Goal: Information Seeking & Learning: Compare options

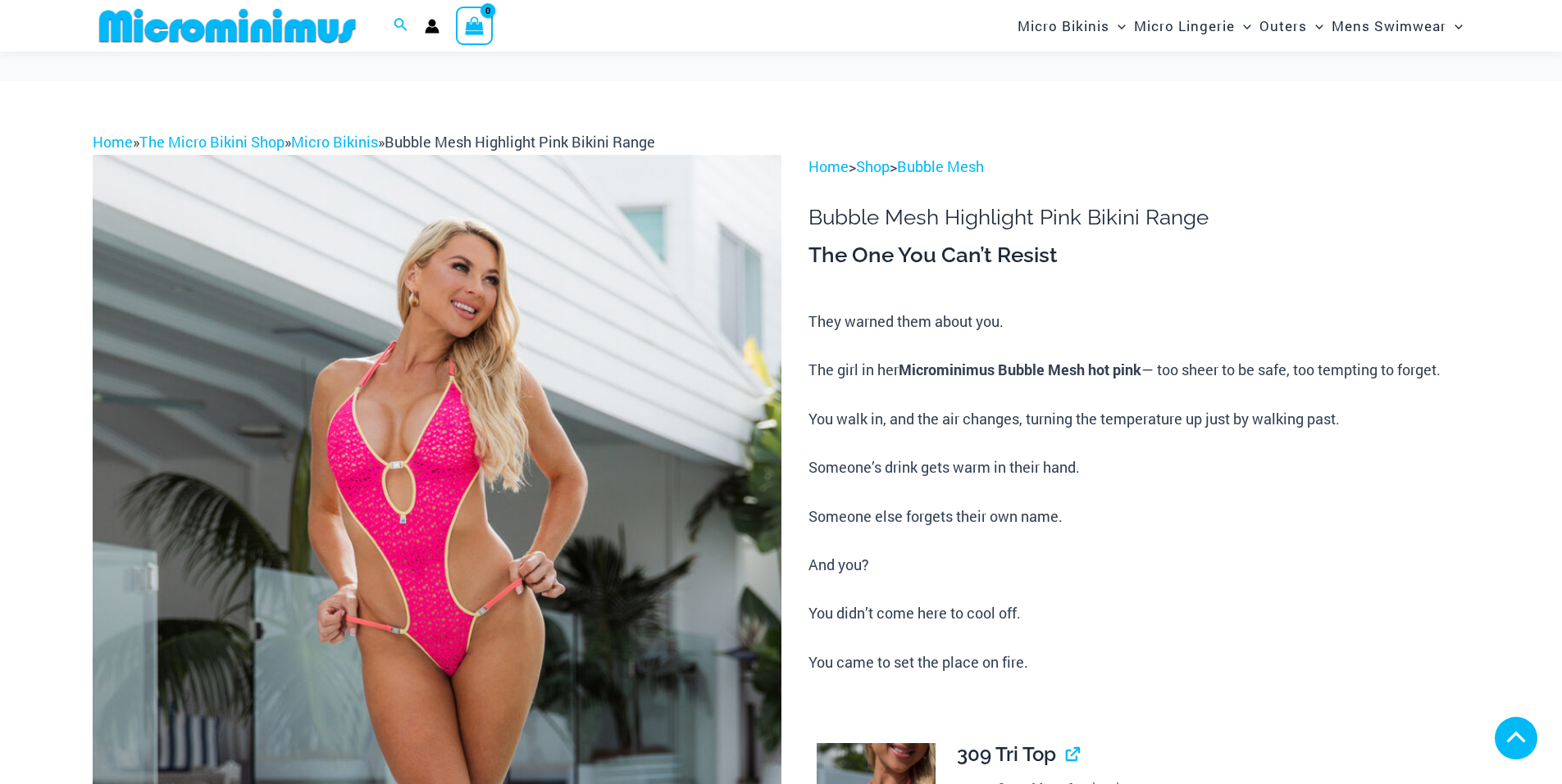
scroll to position [367, 0]
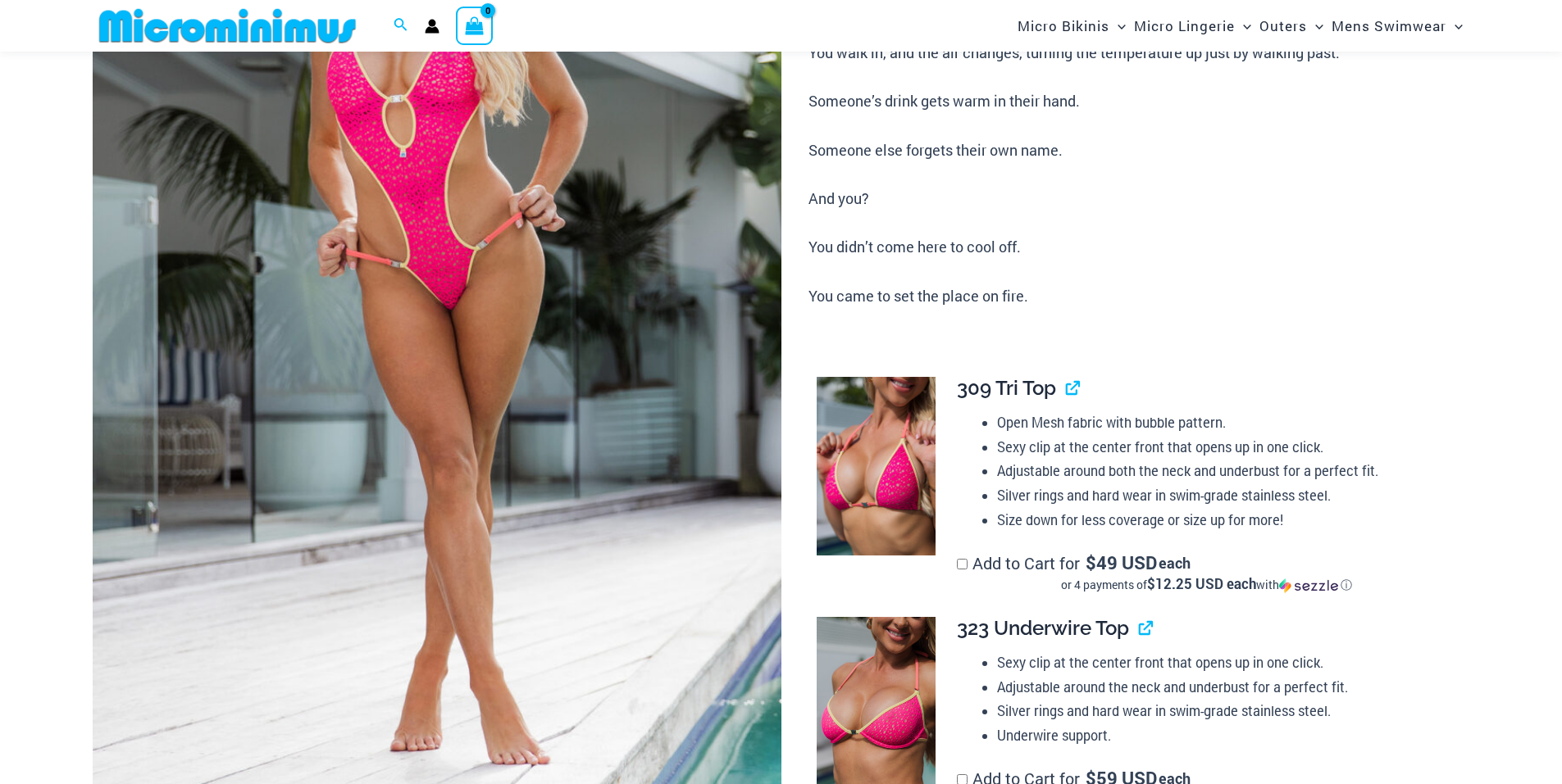
click at [447, 259] on img at bounding box center [437, 305] width 688 height 1033
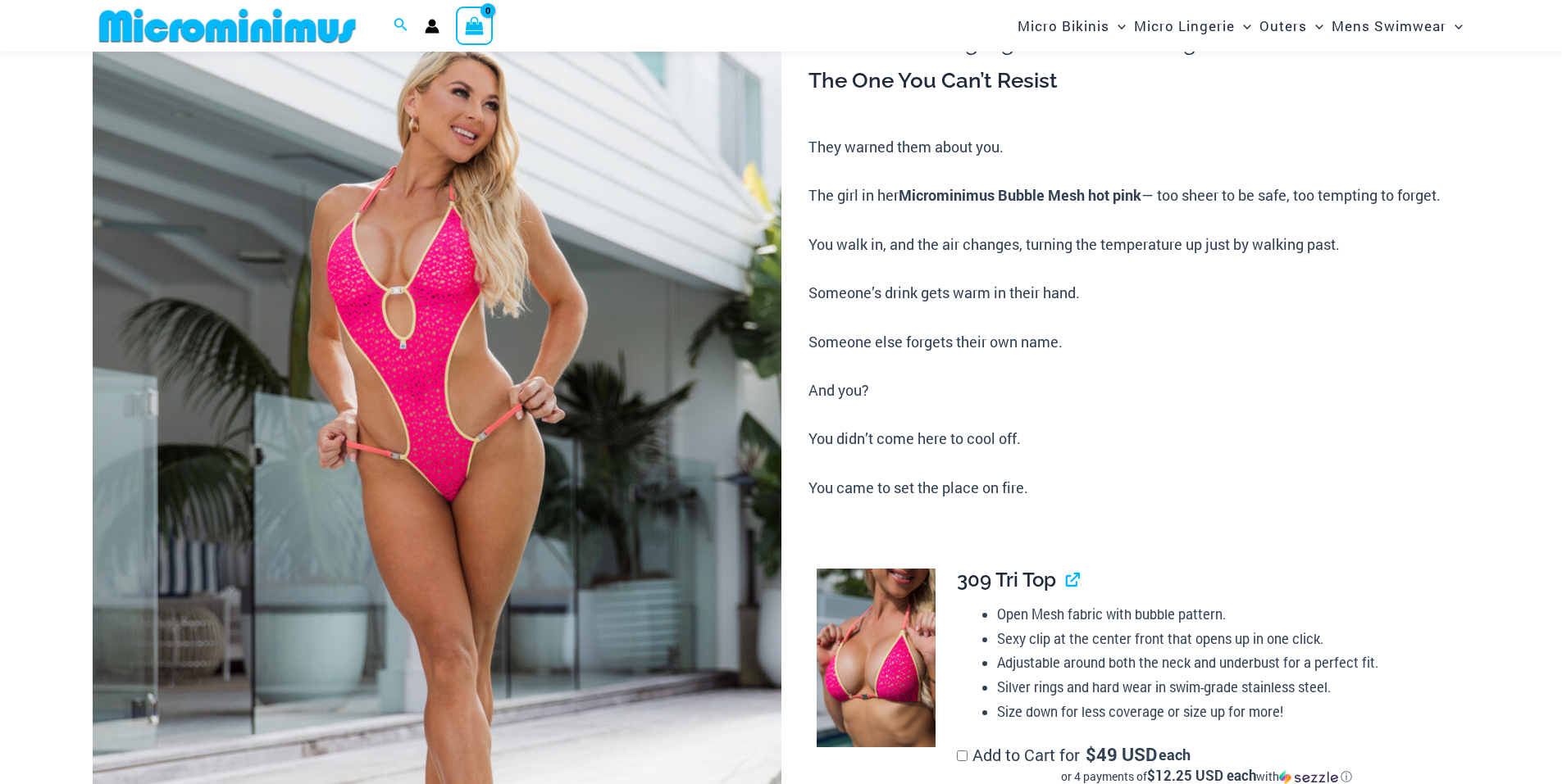
click at [447, 259] on img at bounding box center [437, 496] width 688 height 1033
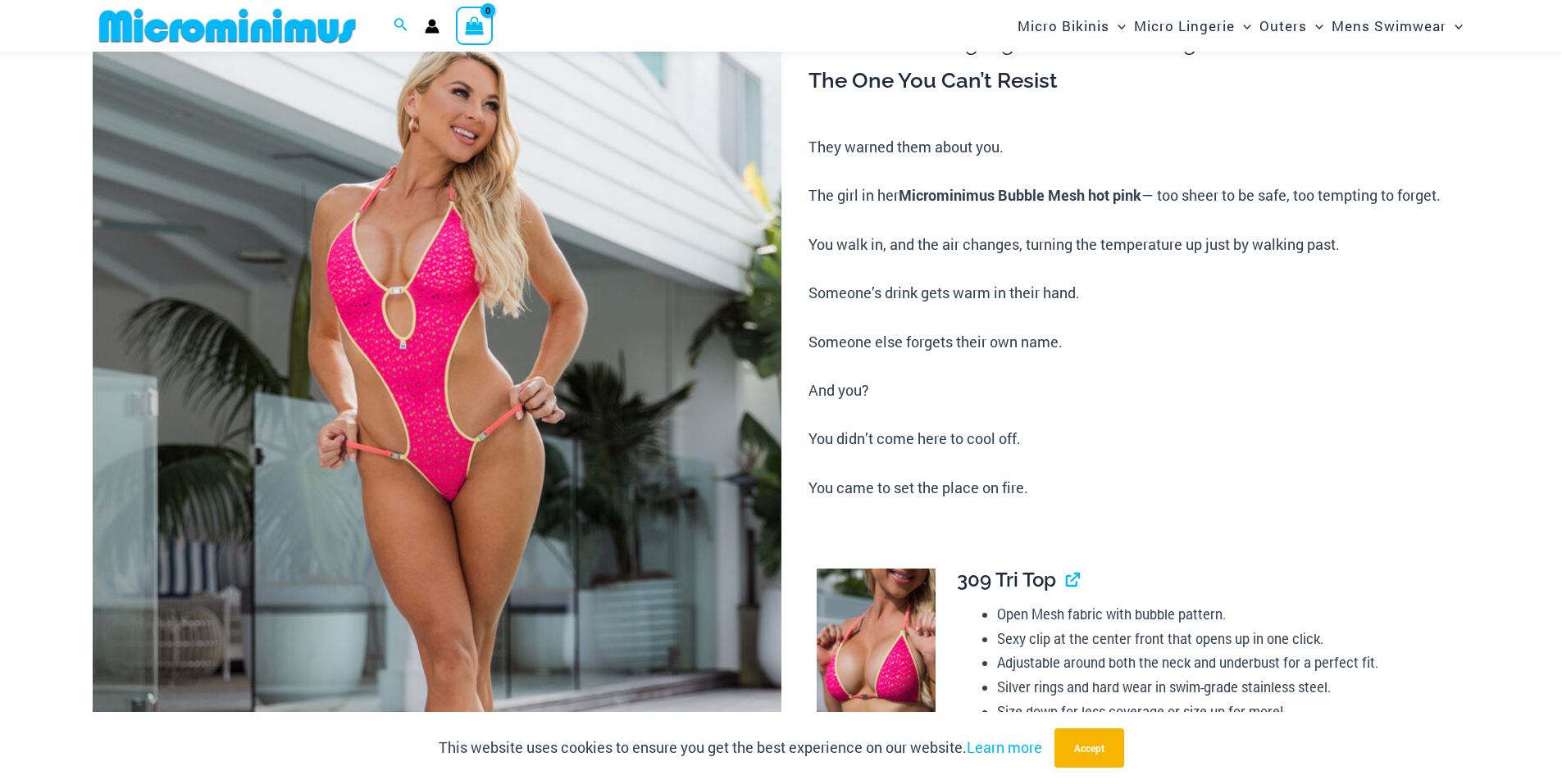
click at [419, 317] on img at bounding box center [437, 496] width 688 height 1033
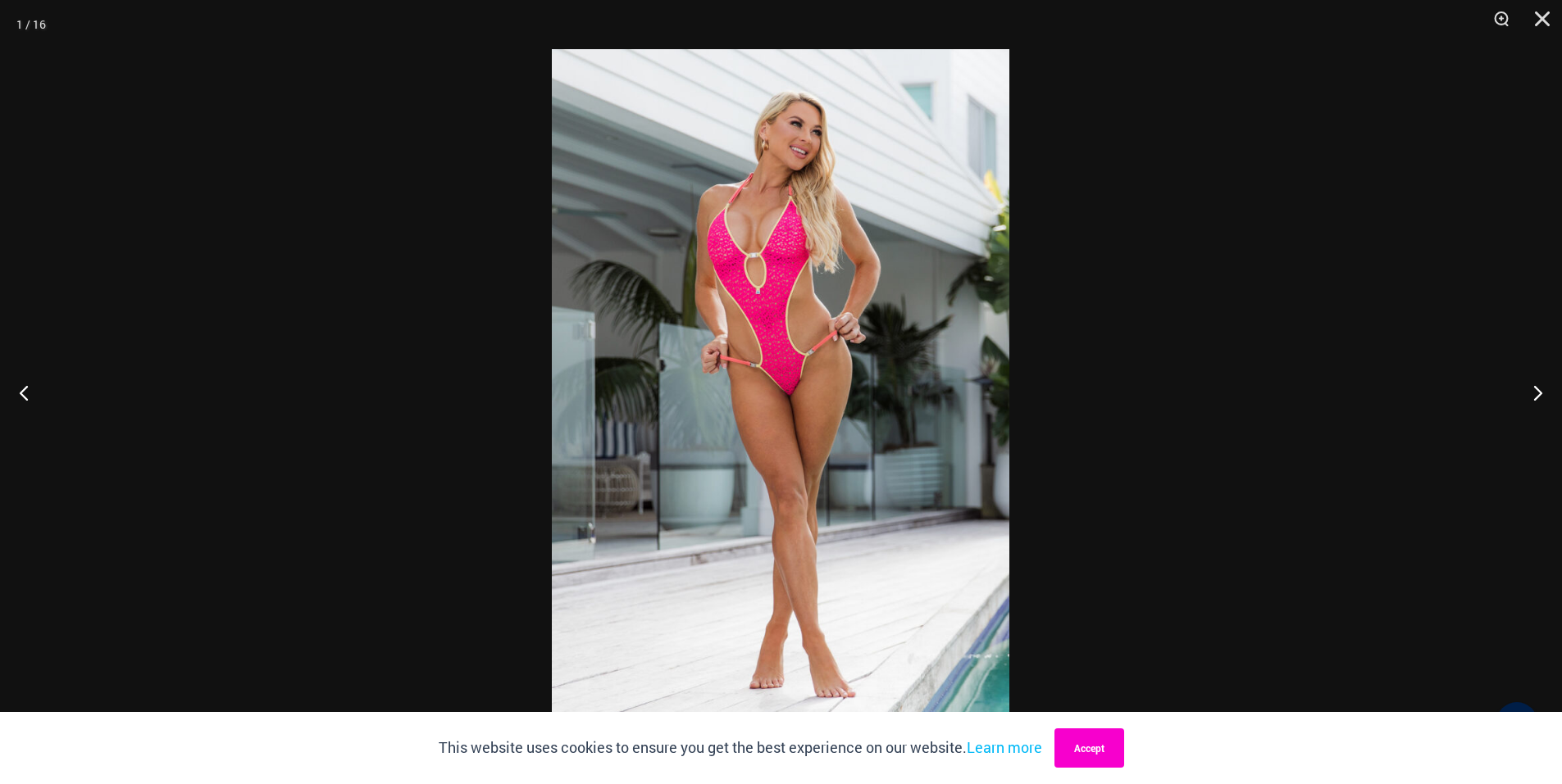
click at [1125, 747] on button "Accept" at bounding box center [1089, 748] width 70 height 39
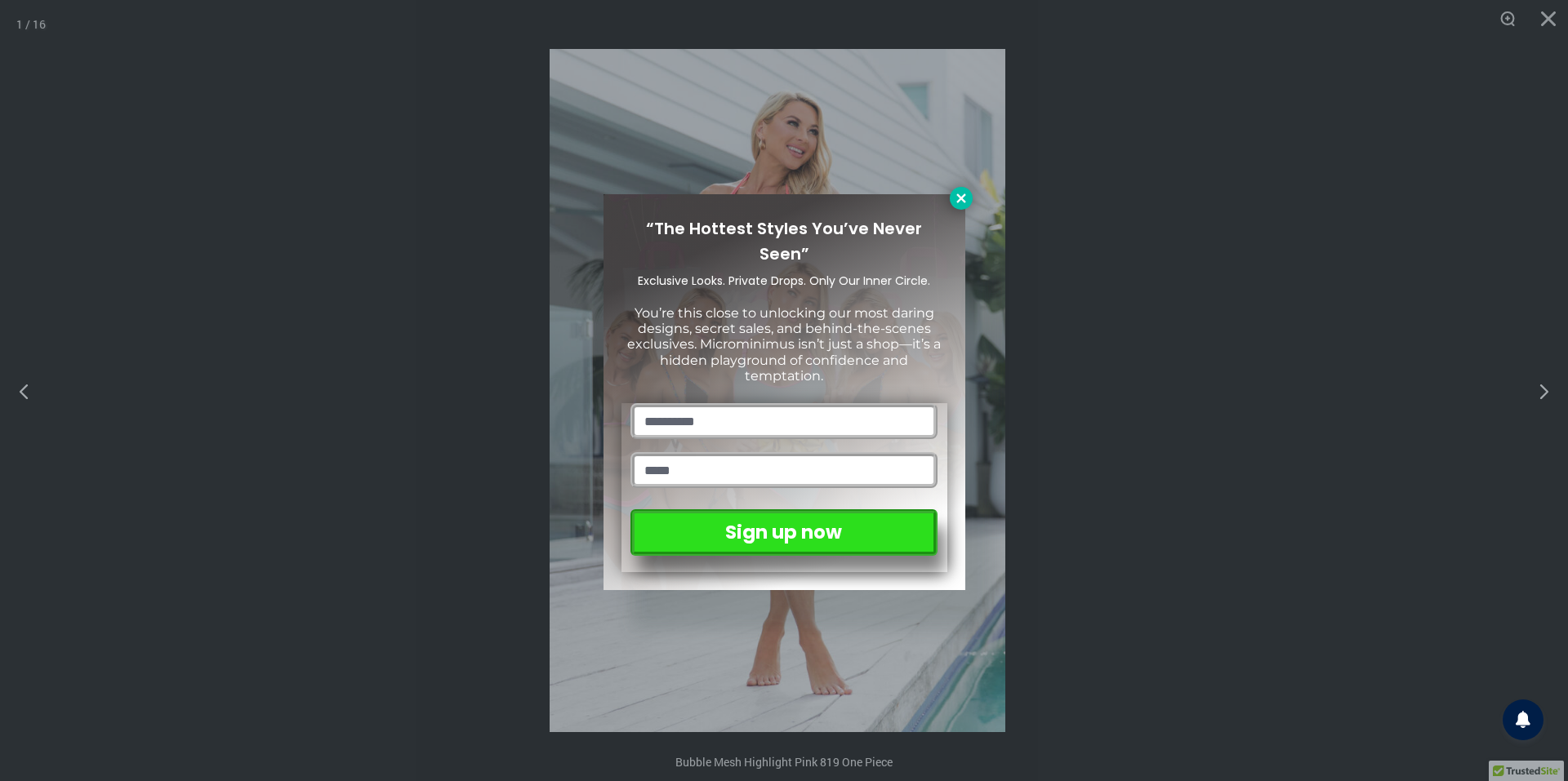
click at [960, 196] on icon at bounding box center [961, 199] width 15 height 15
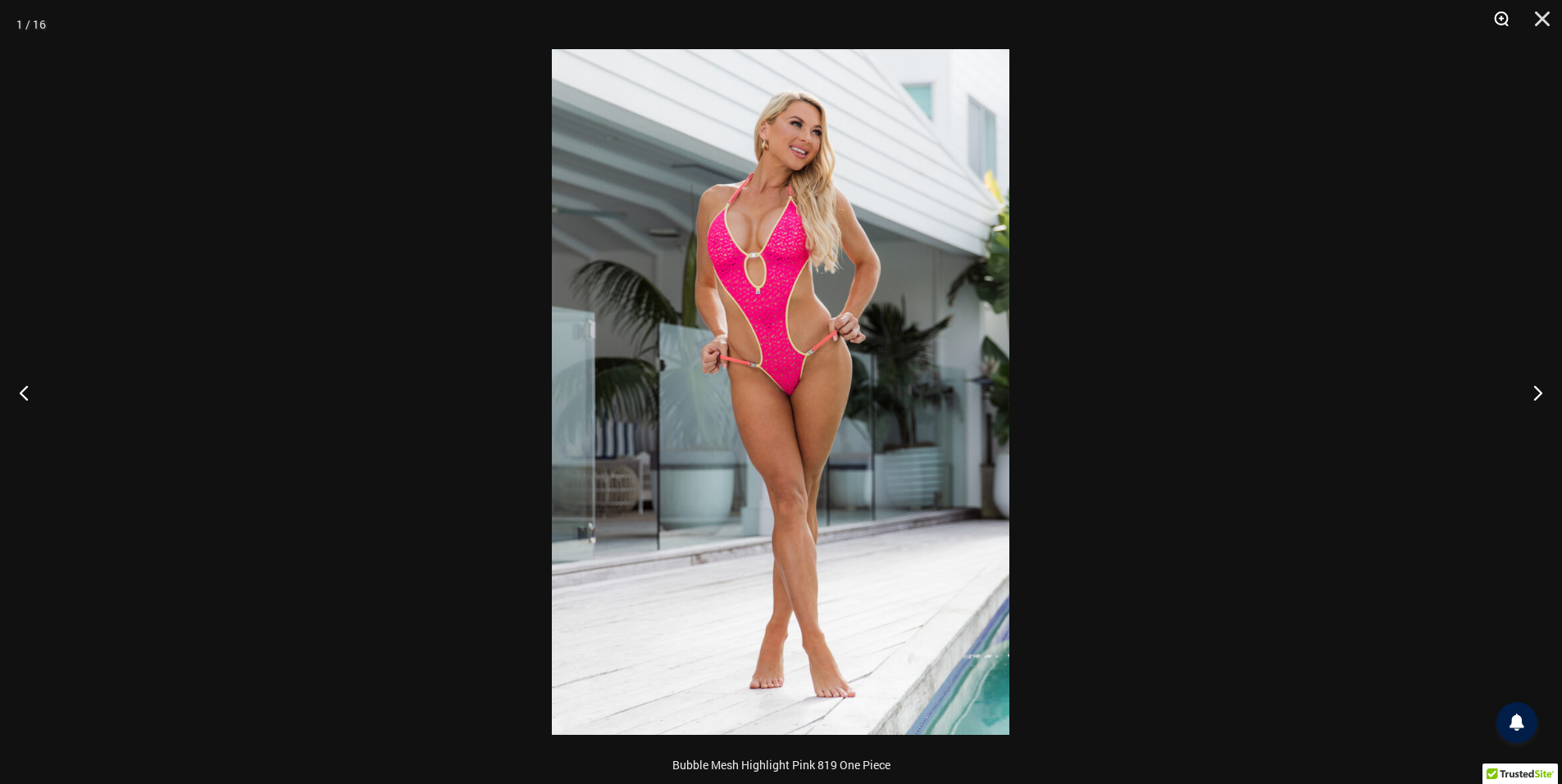
click at [1496, 16] on button "Zoom" at bounding box center [1496, 24] width 41 height 49
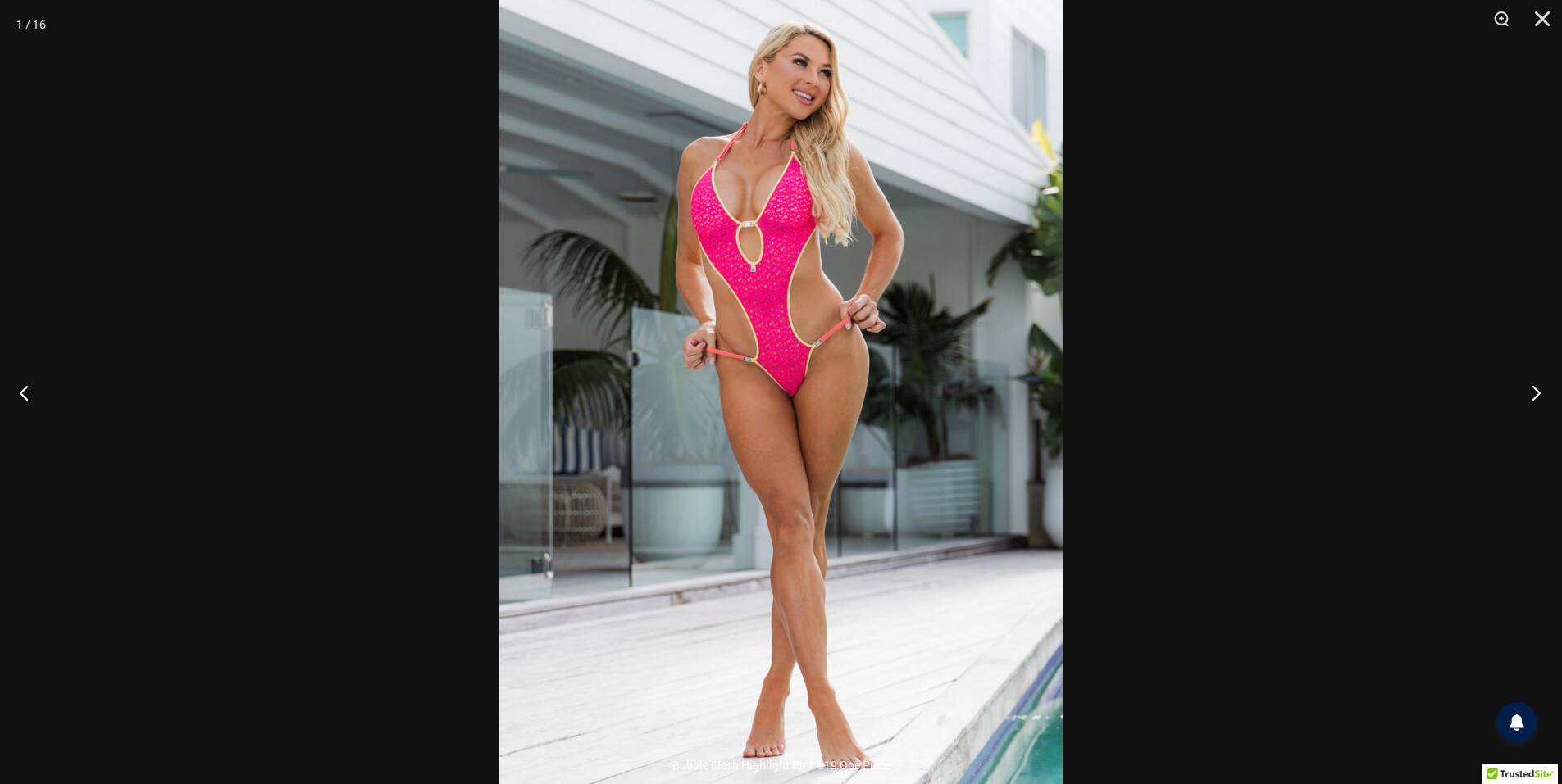
click at [1538, 400] on button "Next" at bounding box center [1531, 392] width 61 height 82
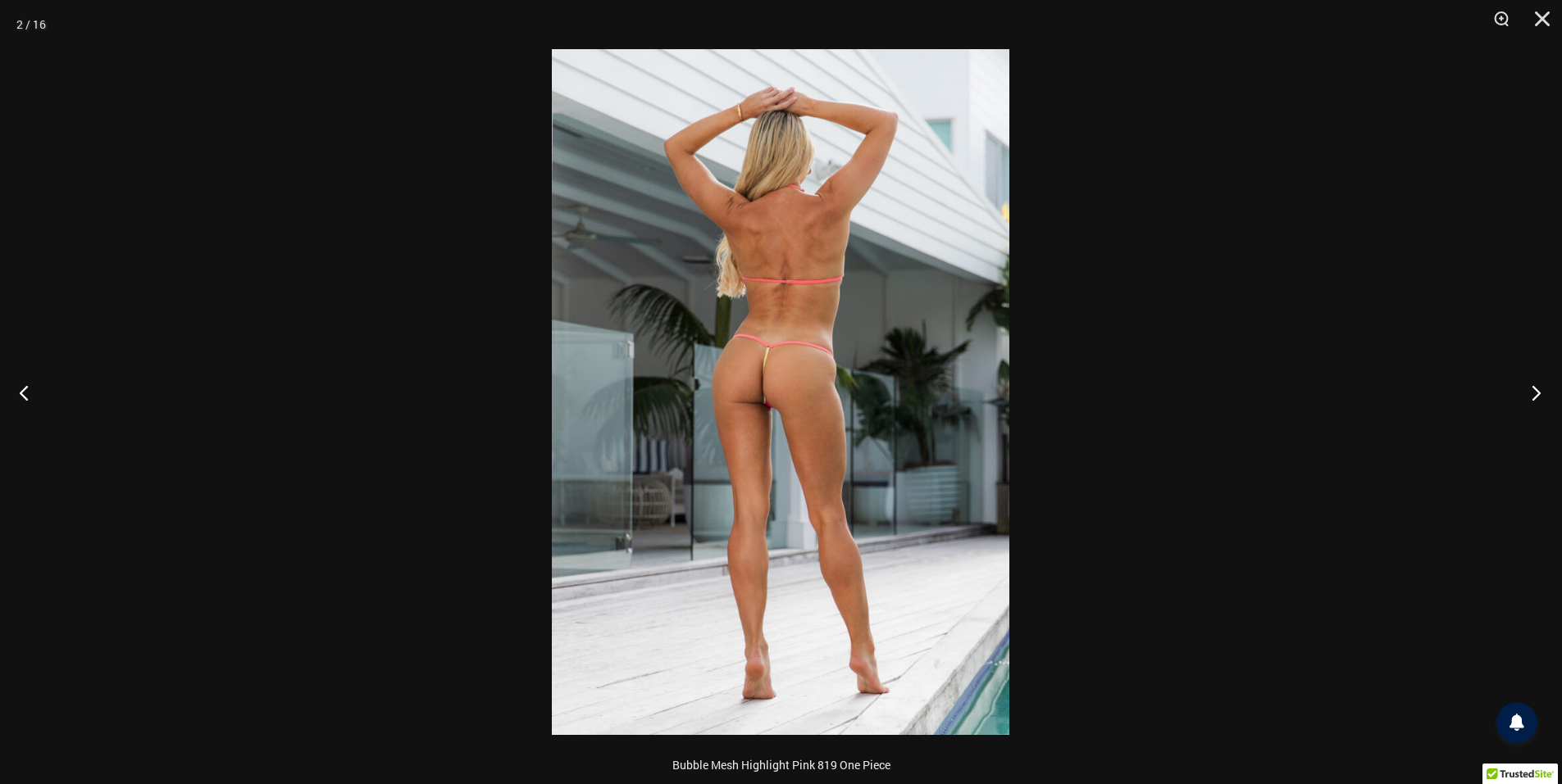
click at [1538, 400] on button "Next" at bounding box center [1531, 392] width 61 height 82
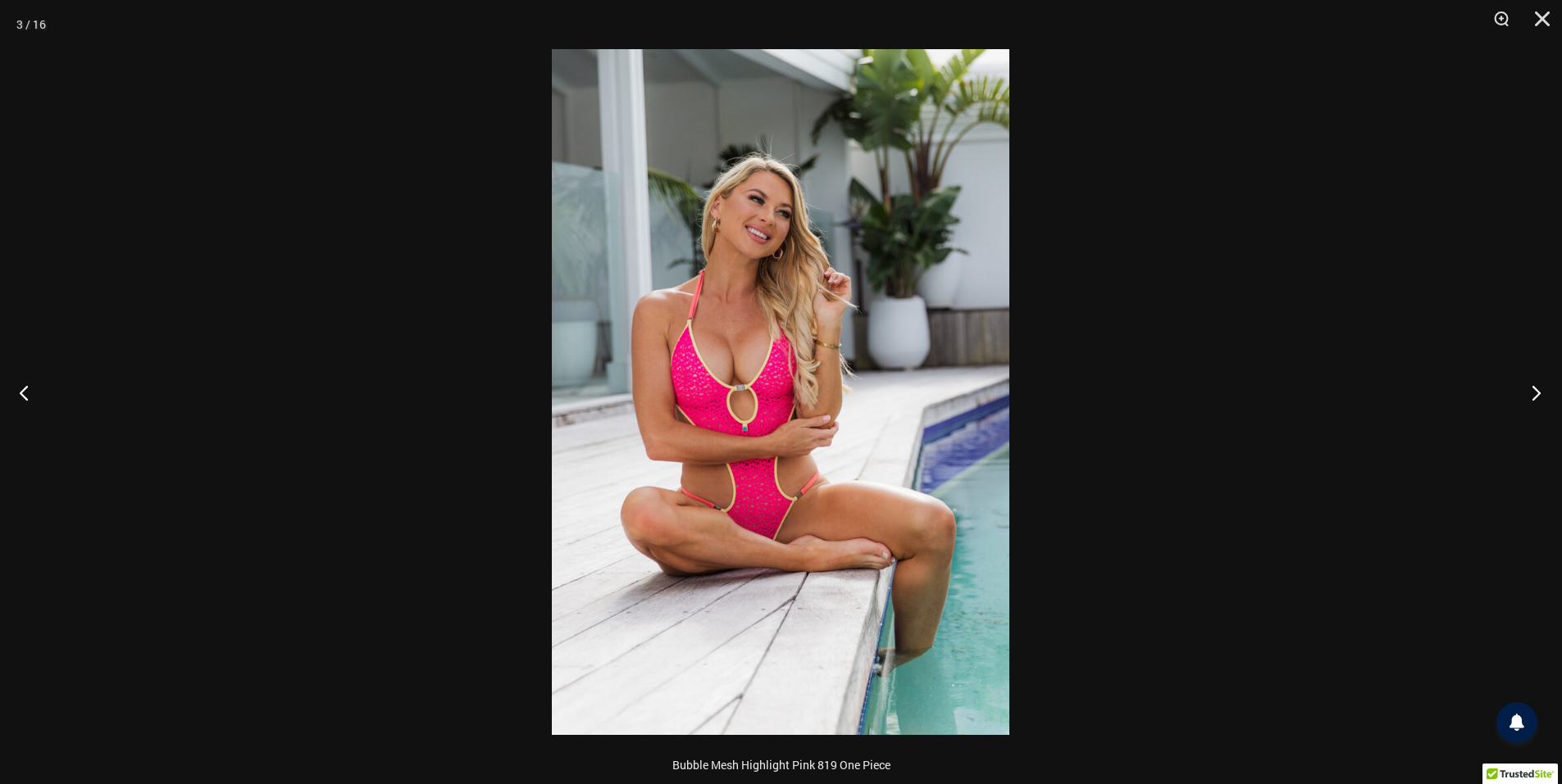
click at [1538, 400] on button "Next" at bounding box center [1531, 392] width 61 height 82
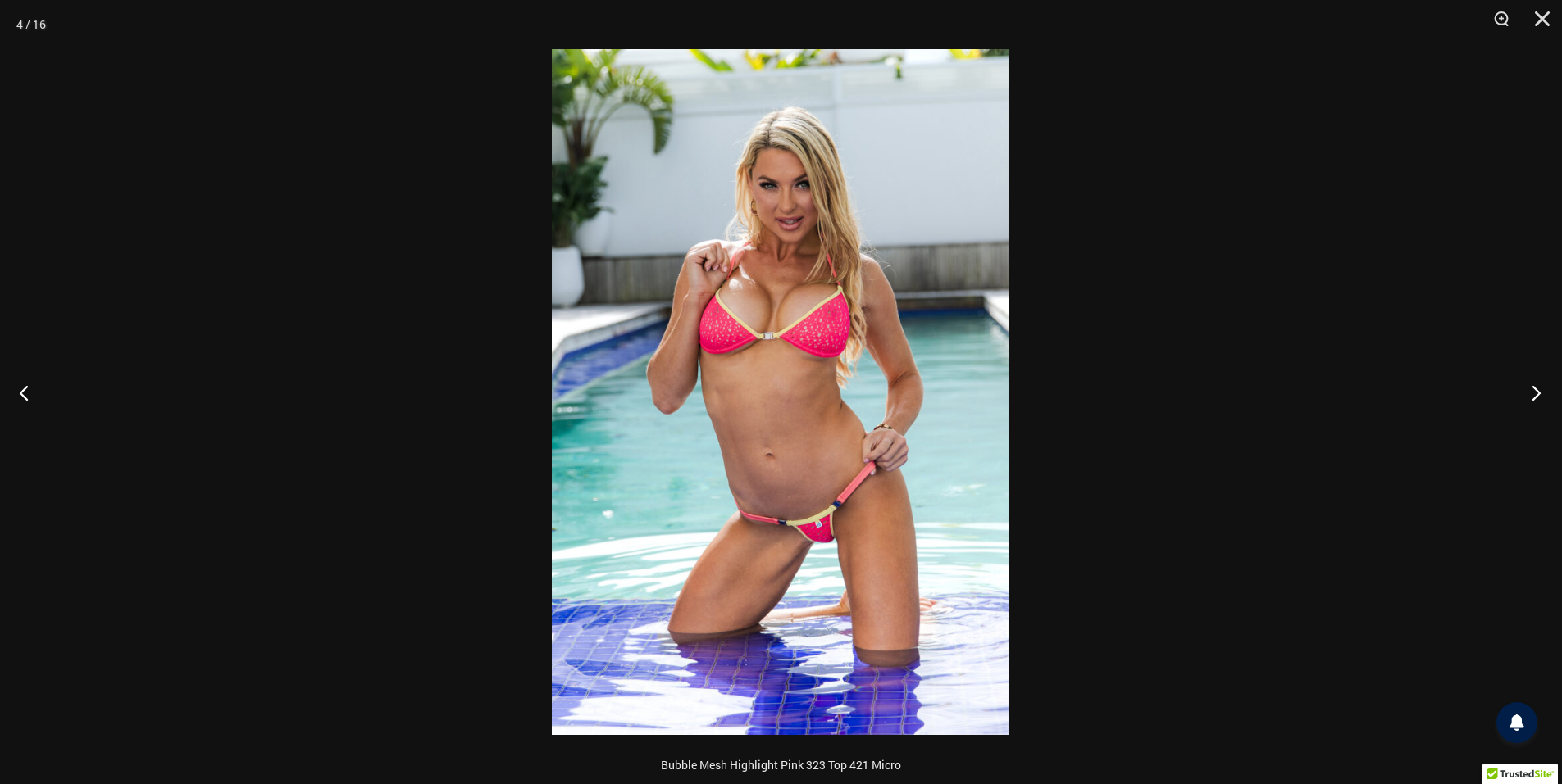
click at [1538, 400] on button "Next" at bounding box center [1531, 392] width 61 height 82
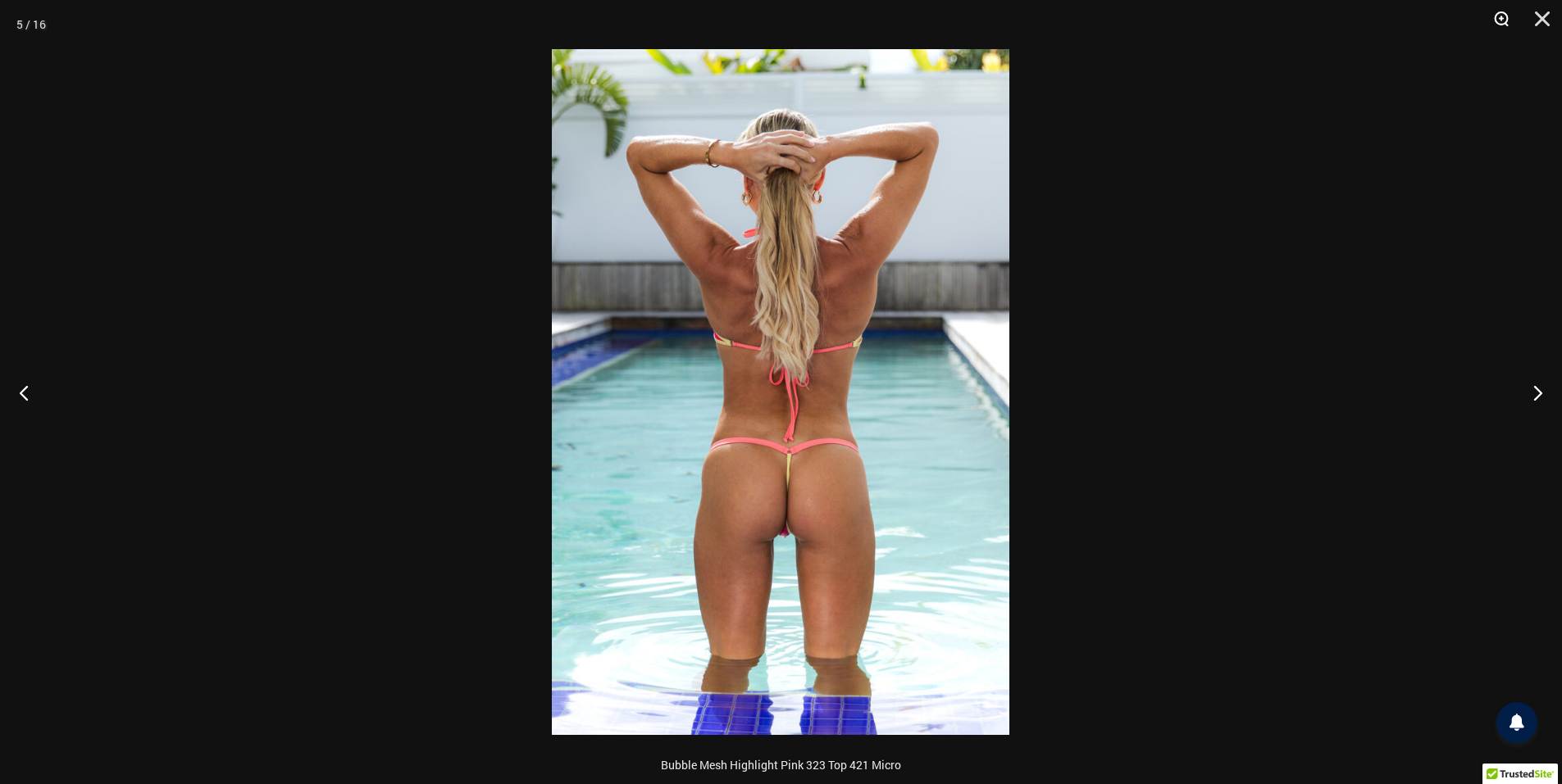
click at [1503, 19] on button "Zoom" at bounding box center [1496, 24] width 41 height 49
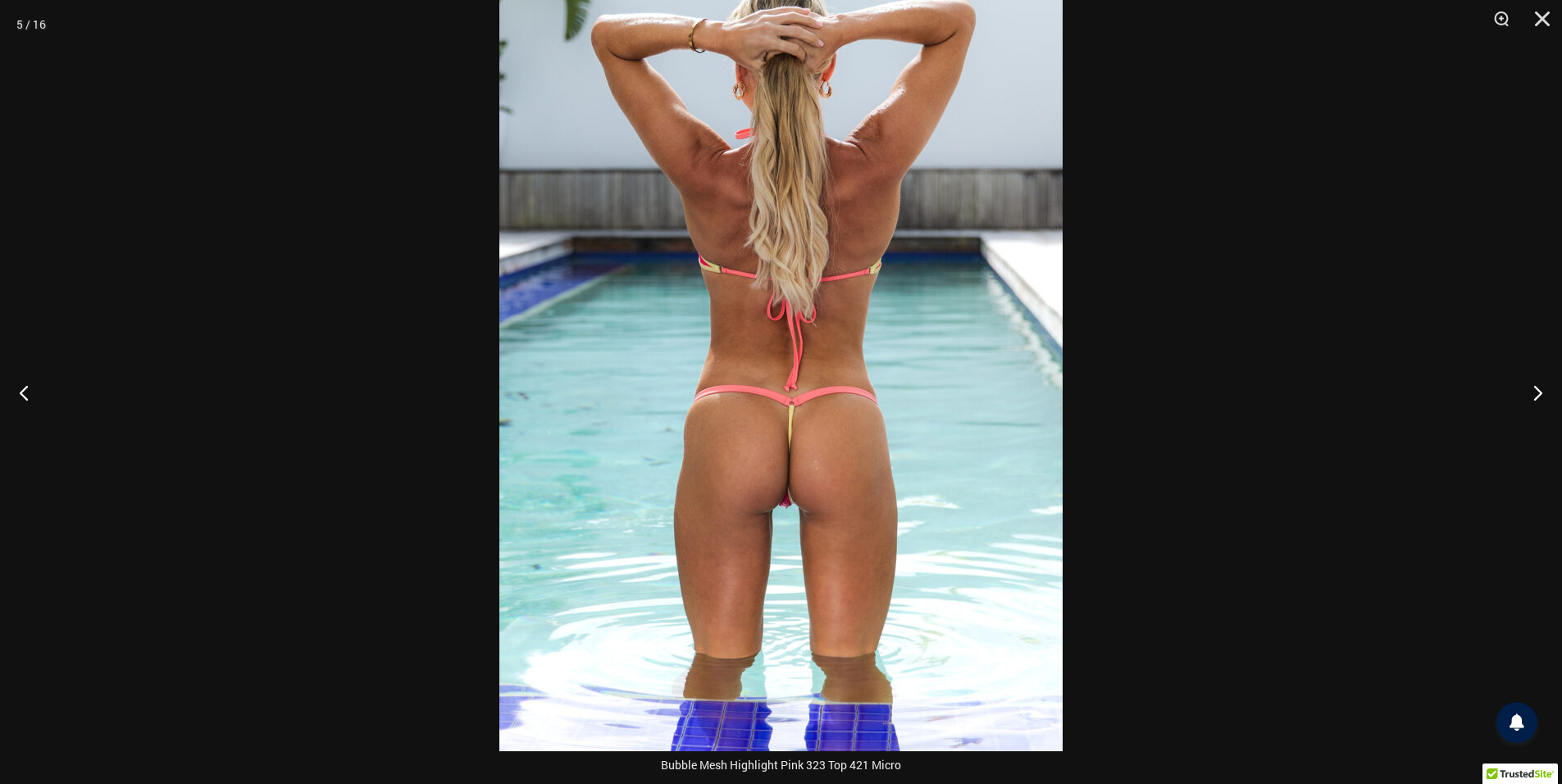
click at [791, 518] on img at bounding box center [781, 329] width 563 height 844
click at [1536, 390] on button "Next" at bounding box center [1531, 392] width 61 height 82
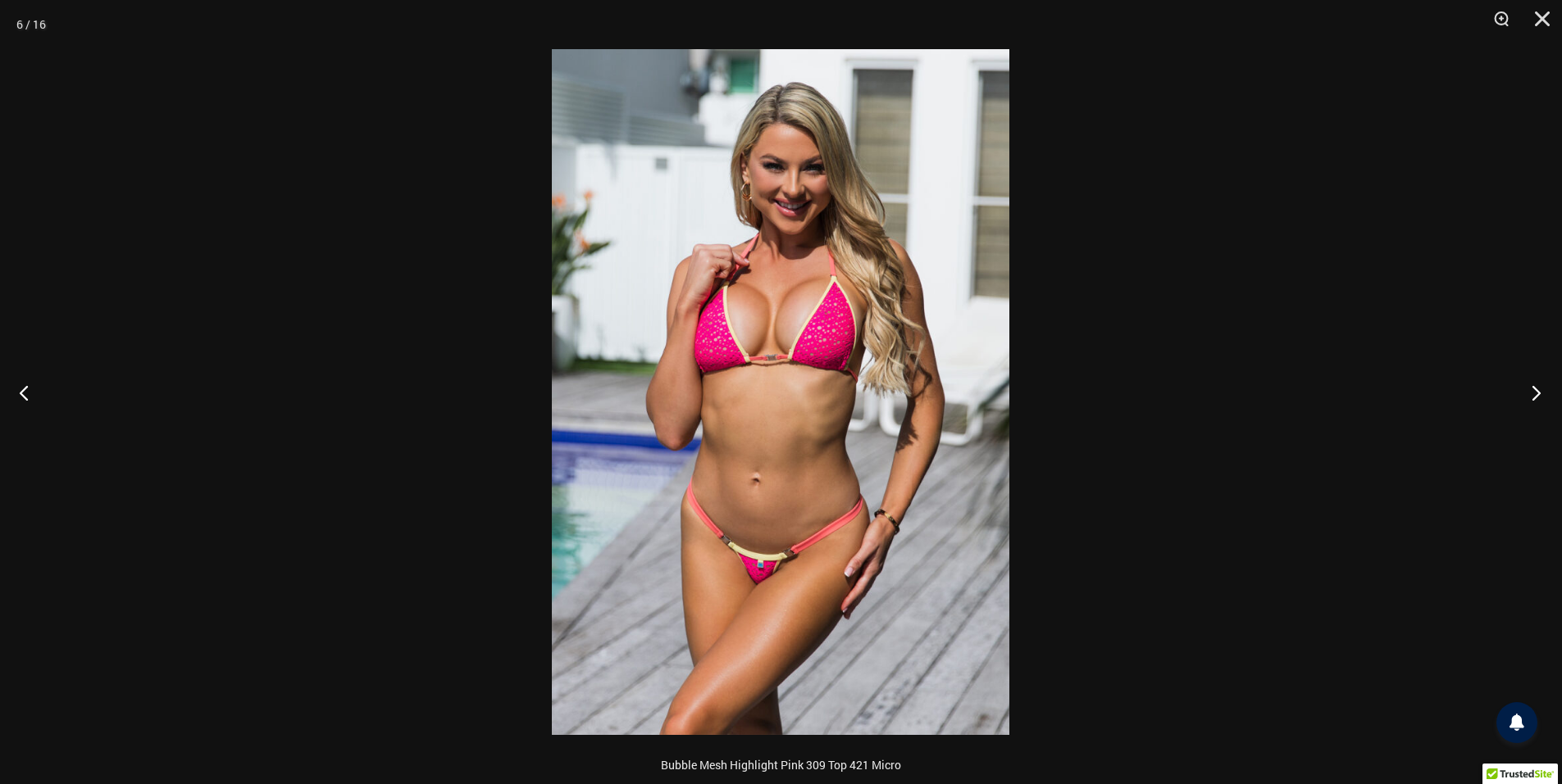
click at [1536, 390] on button "Next" at bounding box center [1531, 392] width 61 height 82
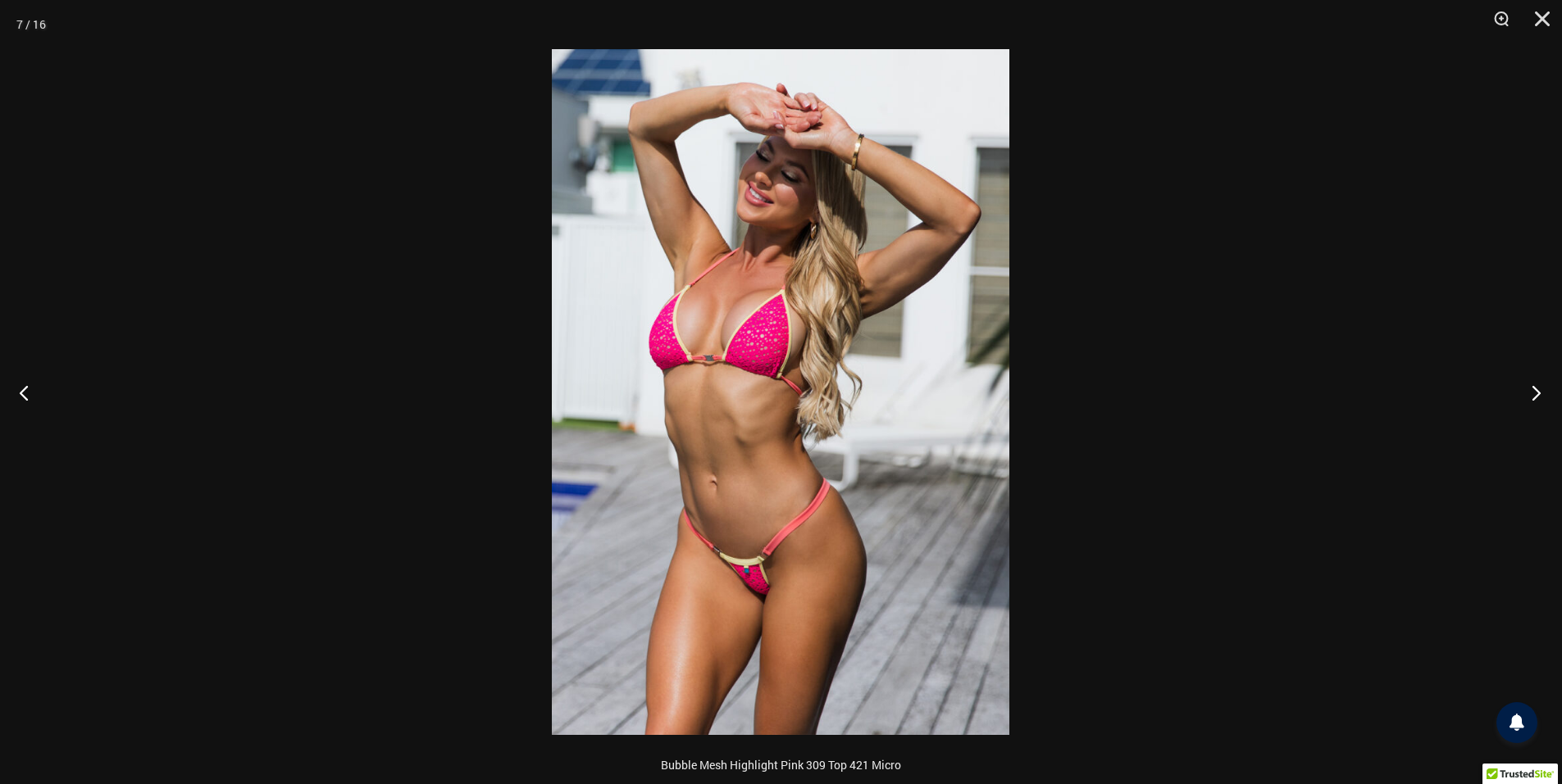
click at [1536, 390] on button "Next" at bounding box center [1531, 392] width 61 height 82
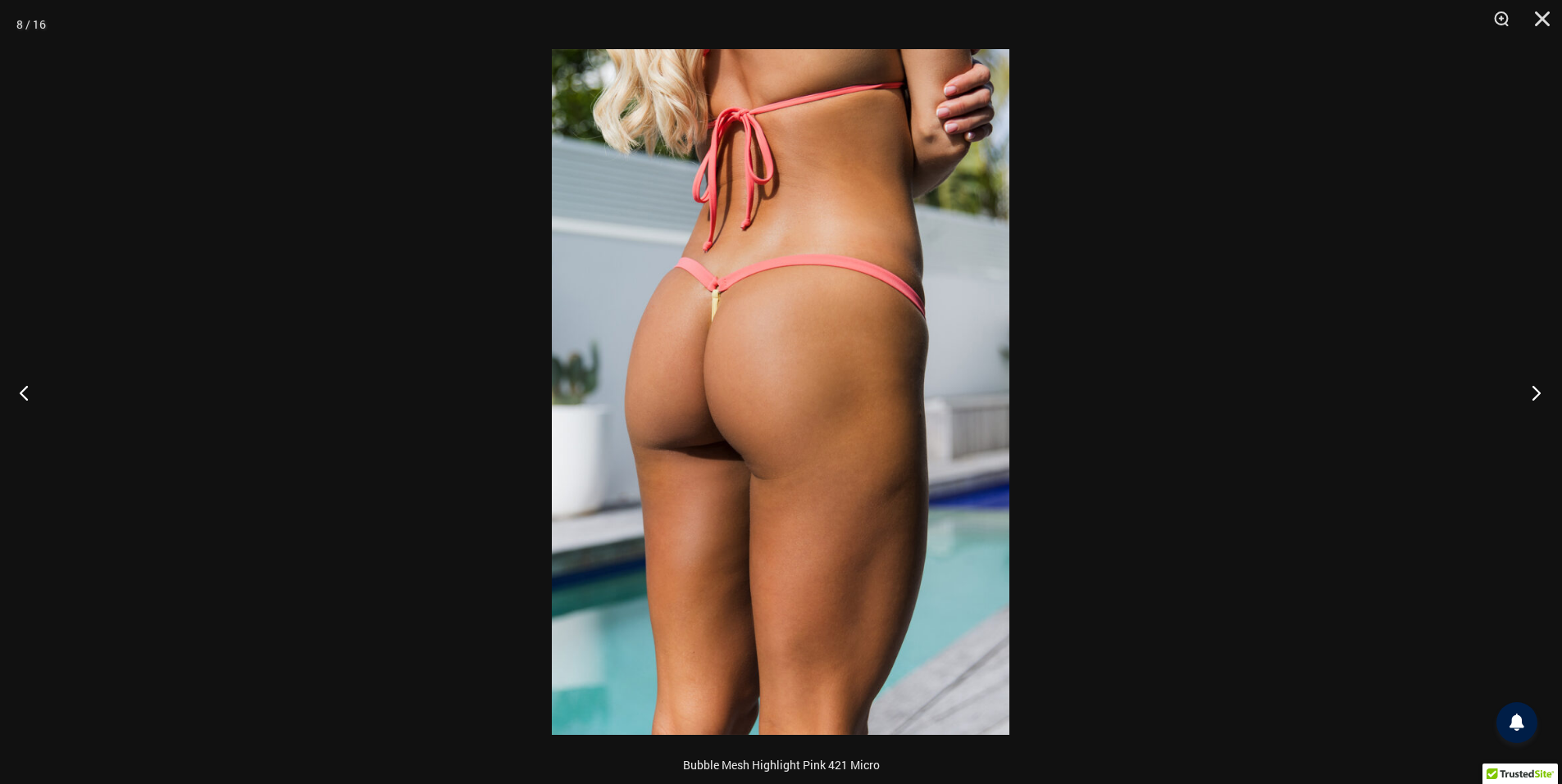
click at [1536, 390] on button "Next" at bounding box center [1531, 392] width 61 height 82
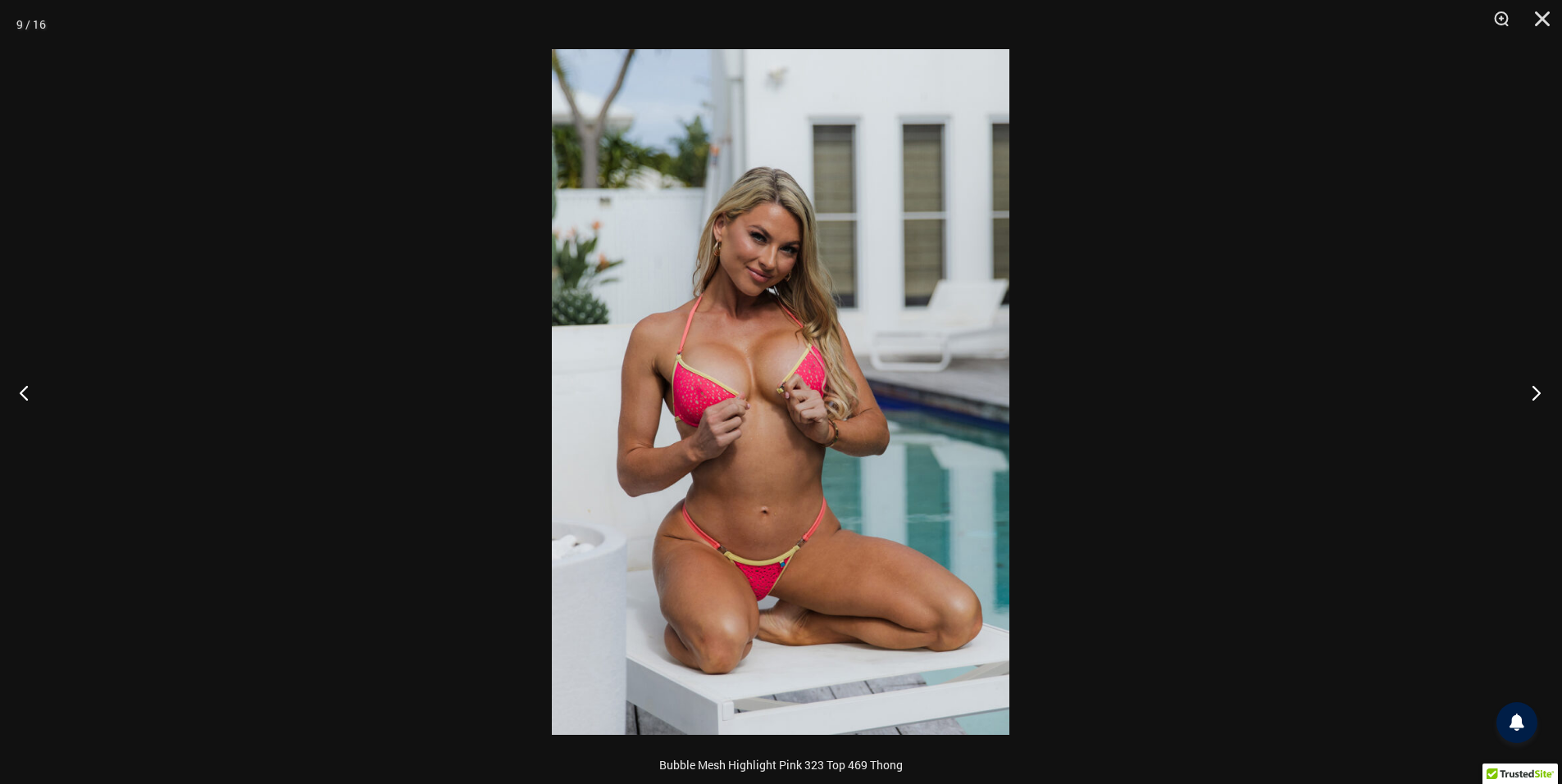
click at [1536, 390] on button "Next" at bounding box center [1531, 392] width 61 height 82
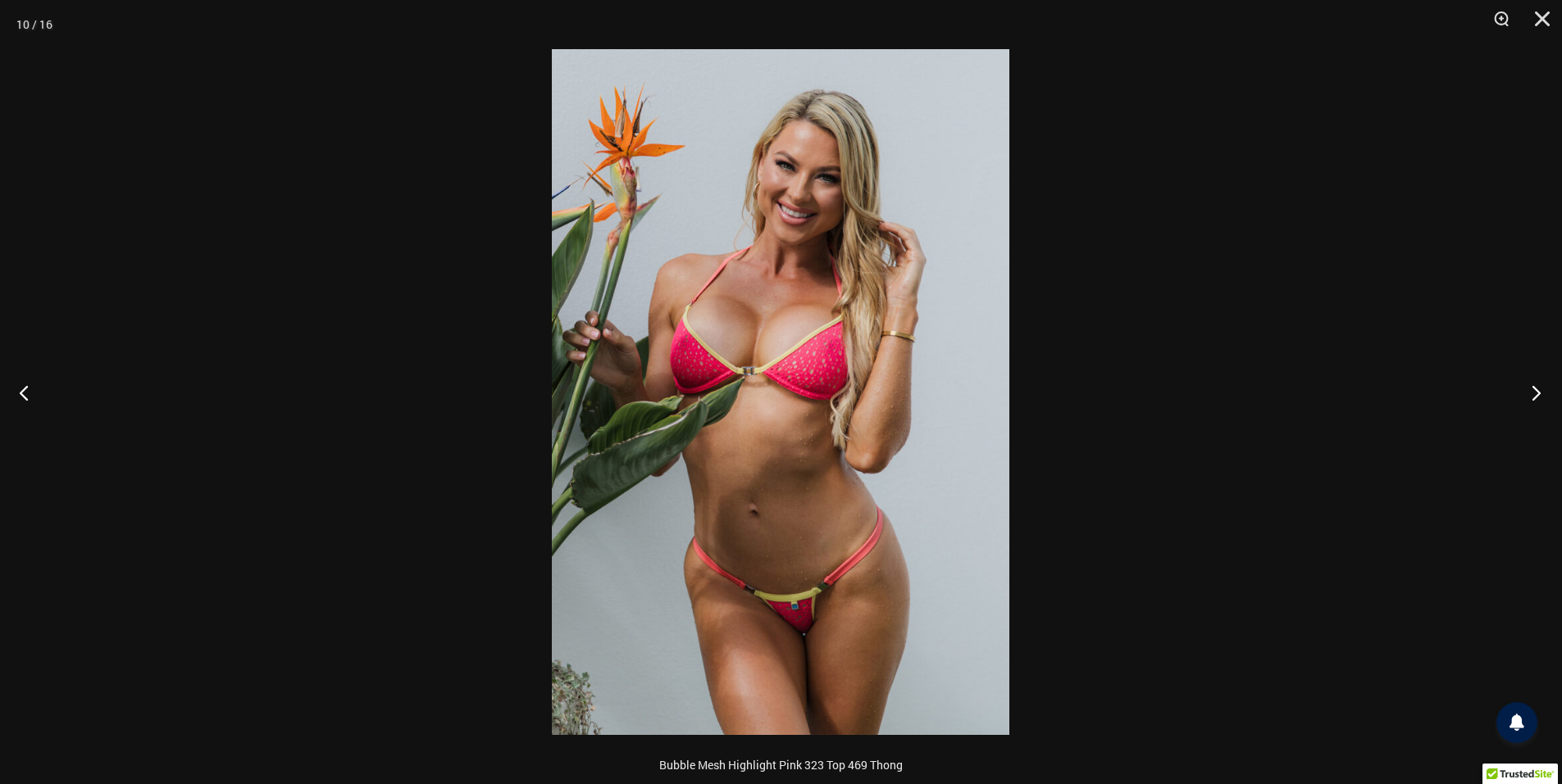
click at [1536, 390] on button "Next" at bounding box center [1531, 392] width 61 height 82
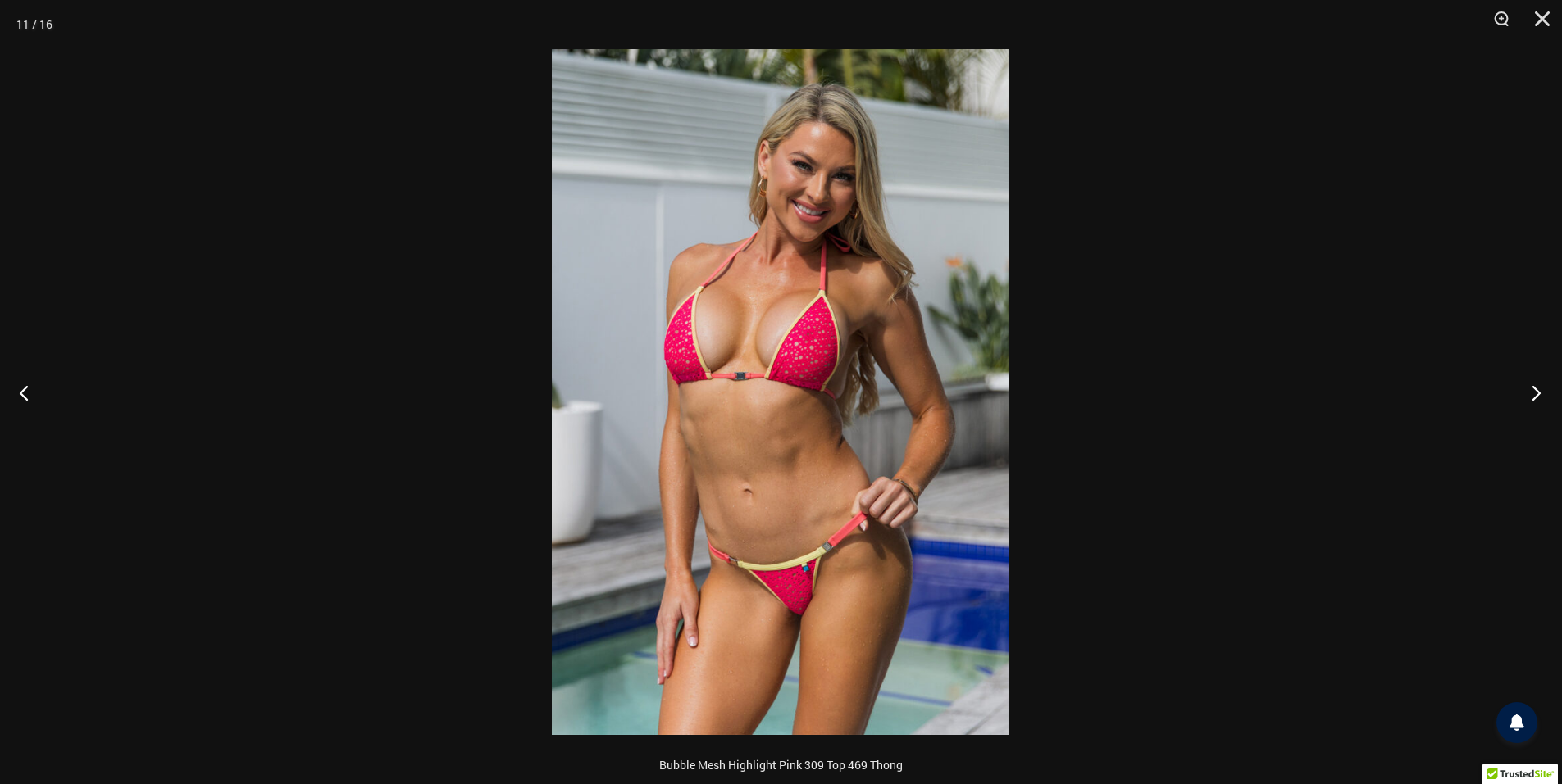
click at [1536, 390] on button "Next" at bounding box center [1531, 392] width 61 height 82
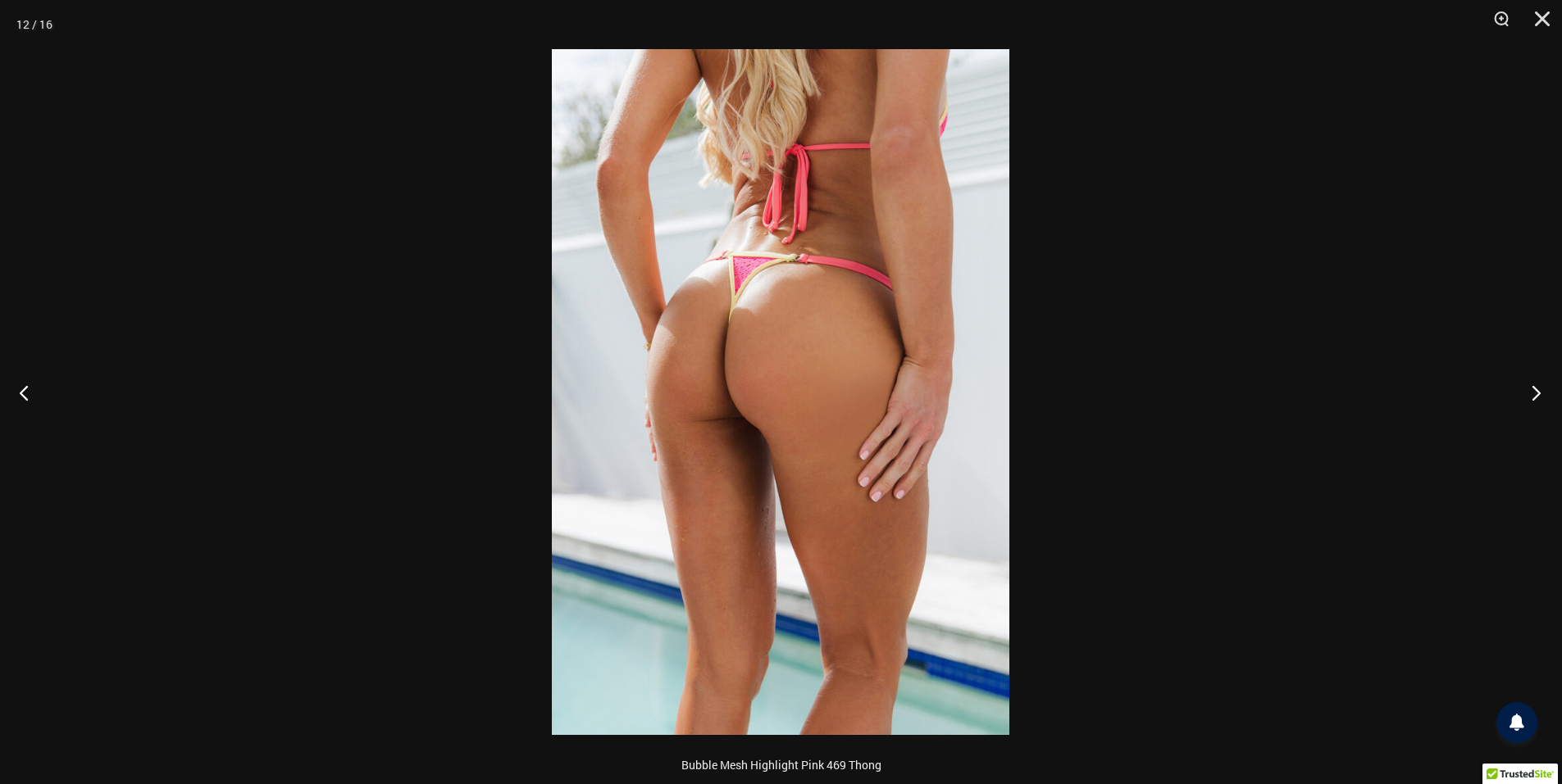
click at [1536, 390] on button "Next" at bounding box center [1531, 392] width 61 height 82
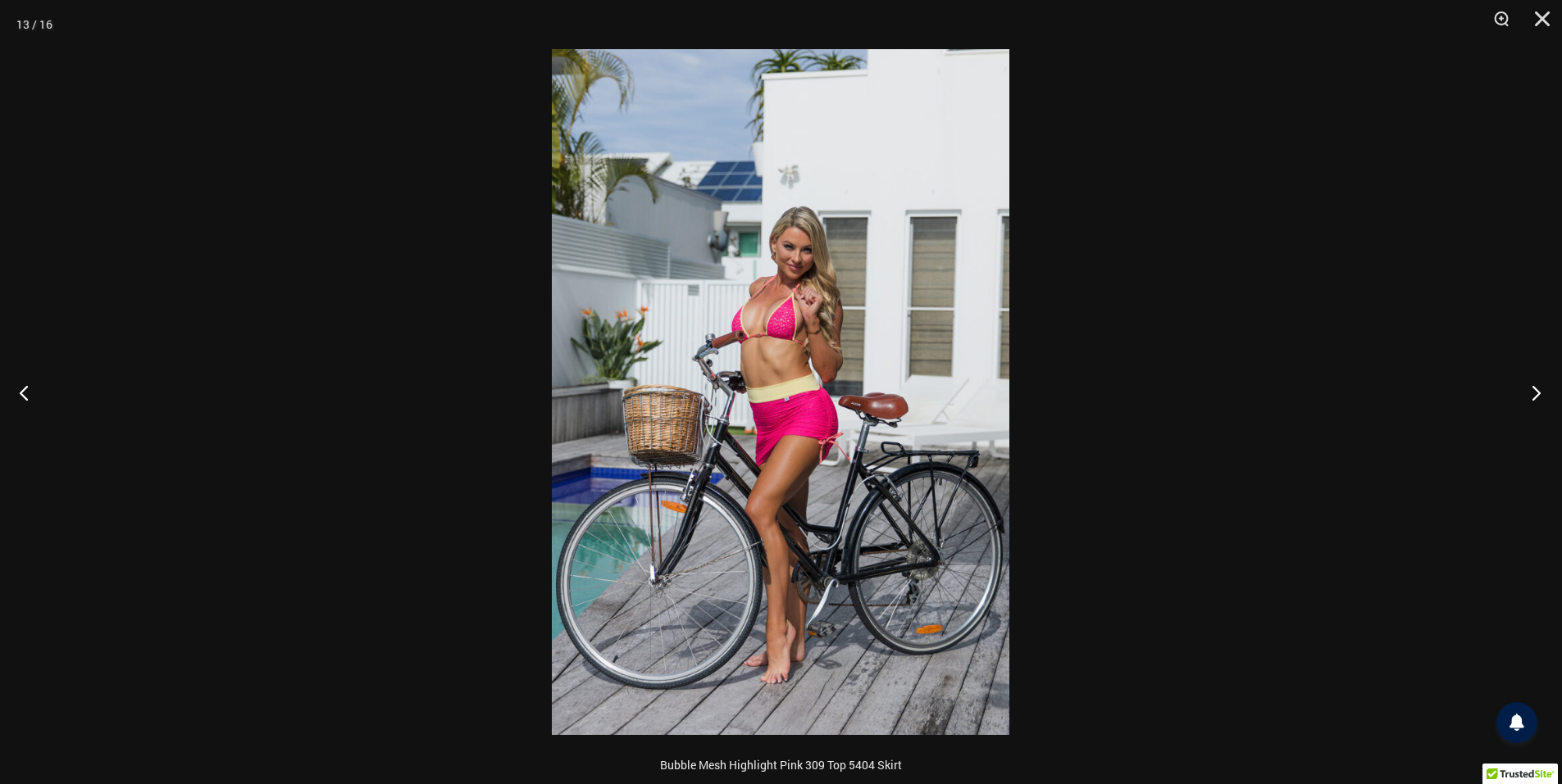
click at [1536, 390] on button "Next" at bounding box center [1531, 392] width 61 height 82
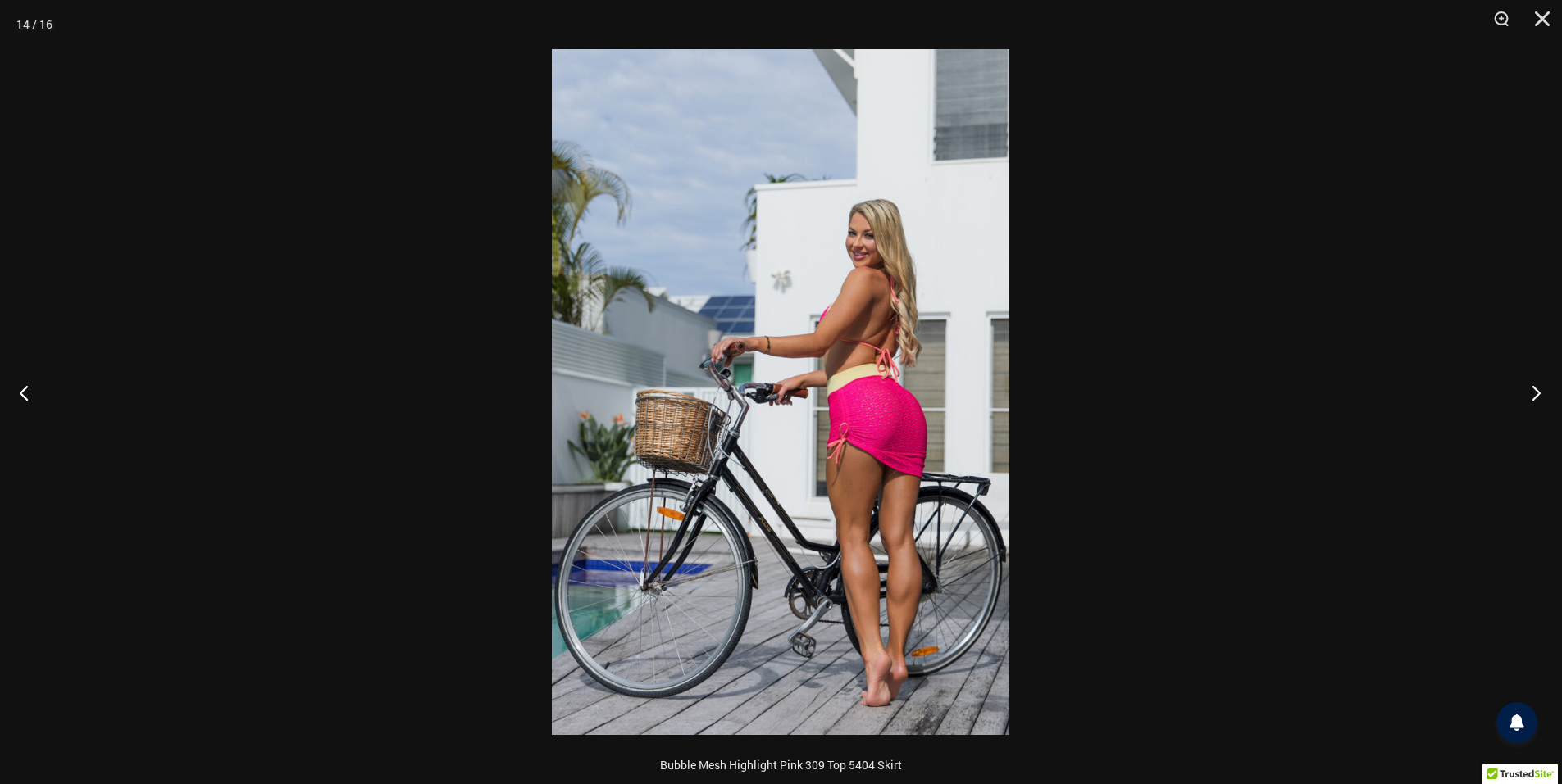
click at [1536, 390] on button "Next" at bounding box center [1531, 392] width 61 height 82
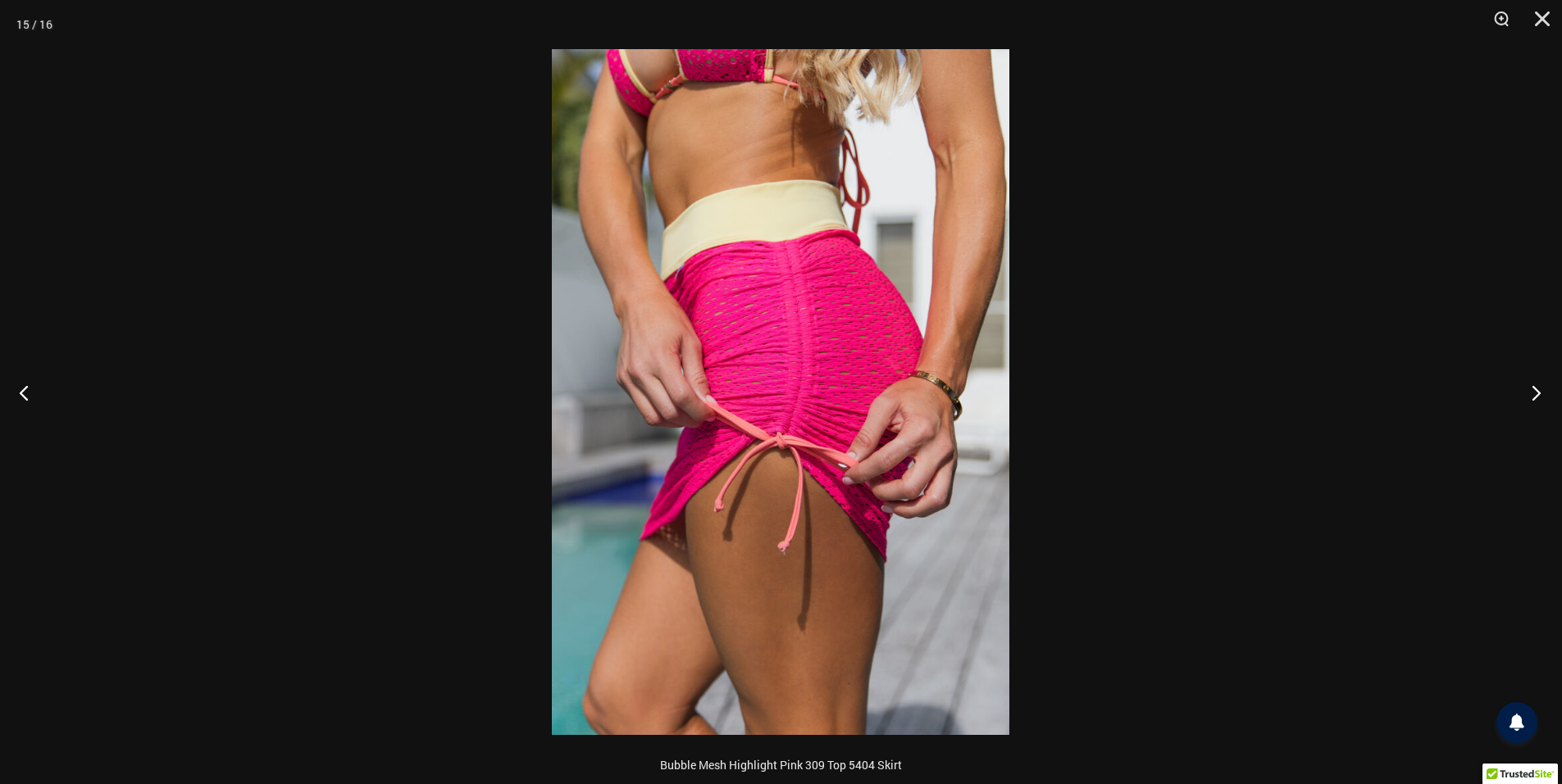
click at [1536, 390] on button "Next" at bounding box center [1531, 392] width 61 height 82
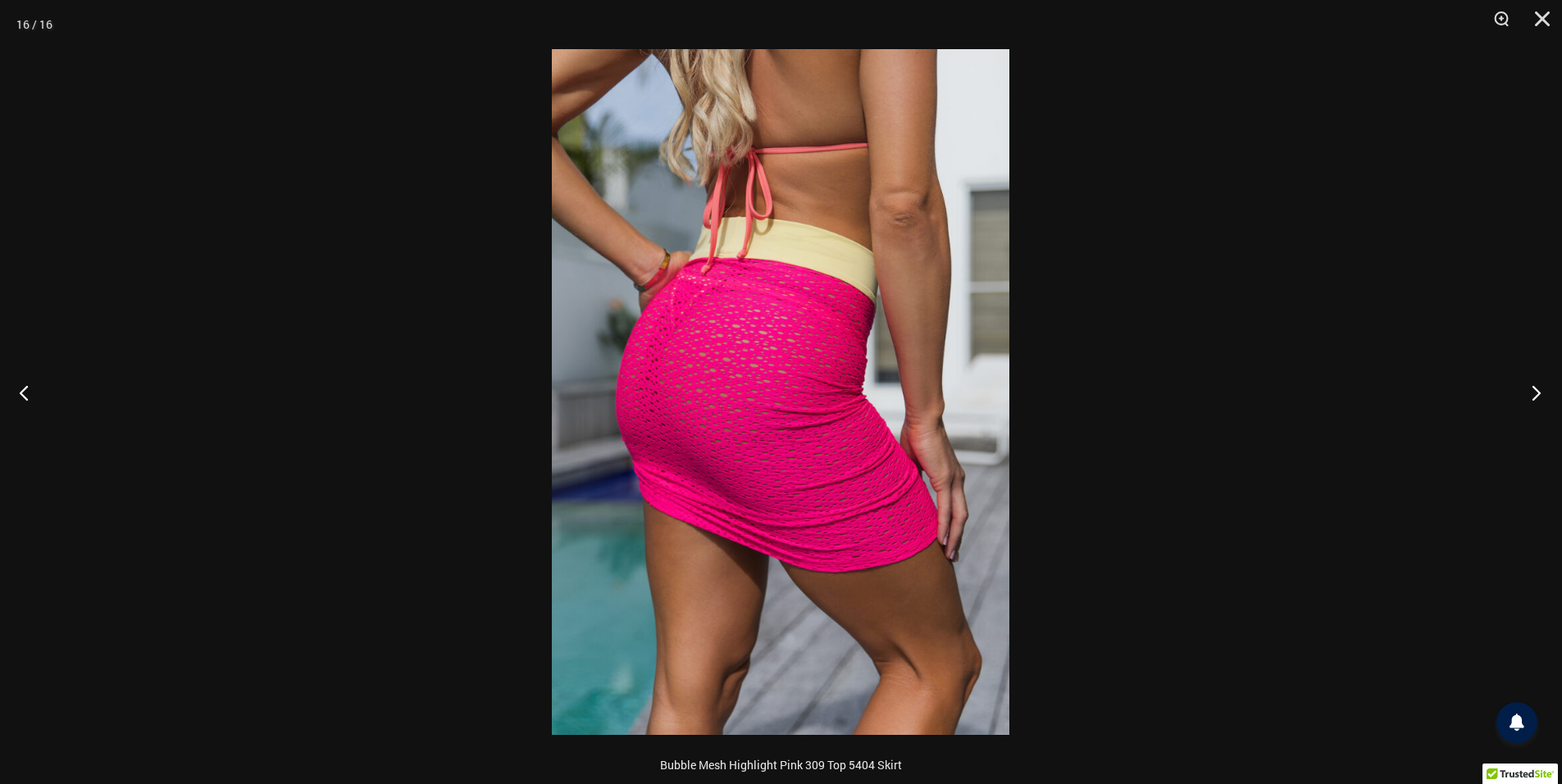
click at [1536, 390] on button "Next" at bounding box center [1531, 392] width 61 height 82
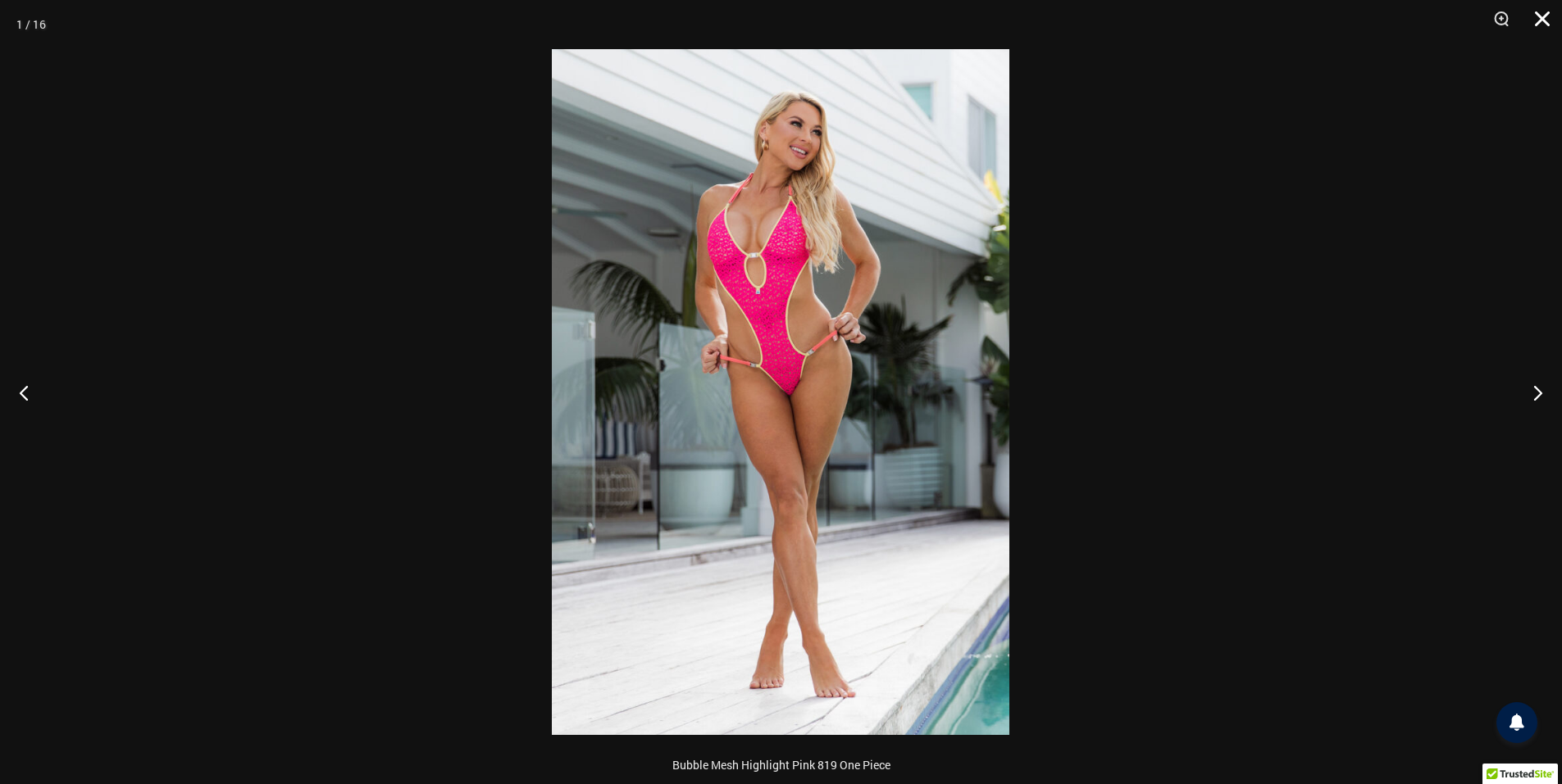
click at [1534, 11] on button "Close" at bounding box center [1537, 24] width 41 height 49
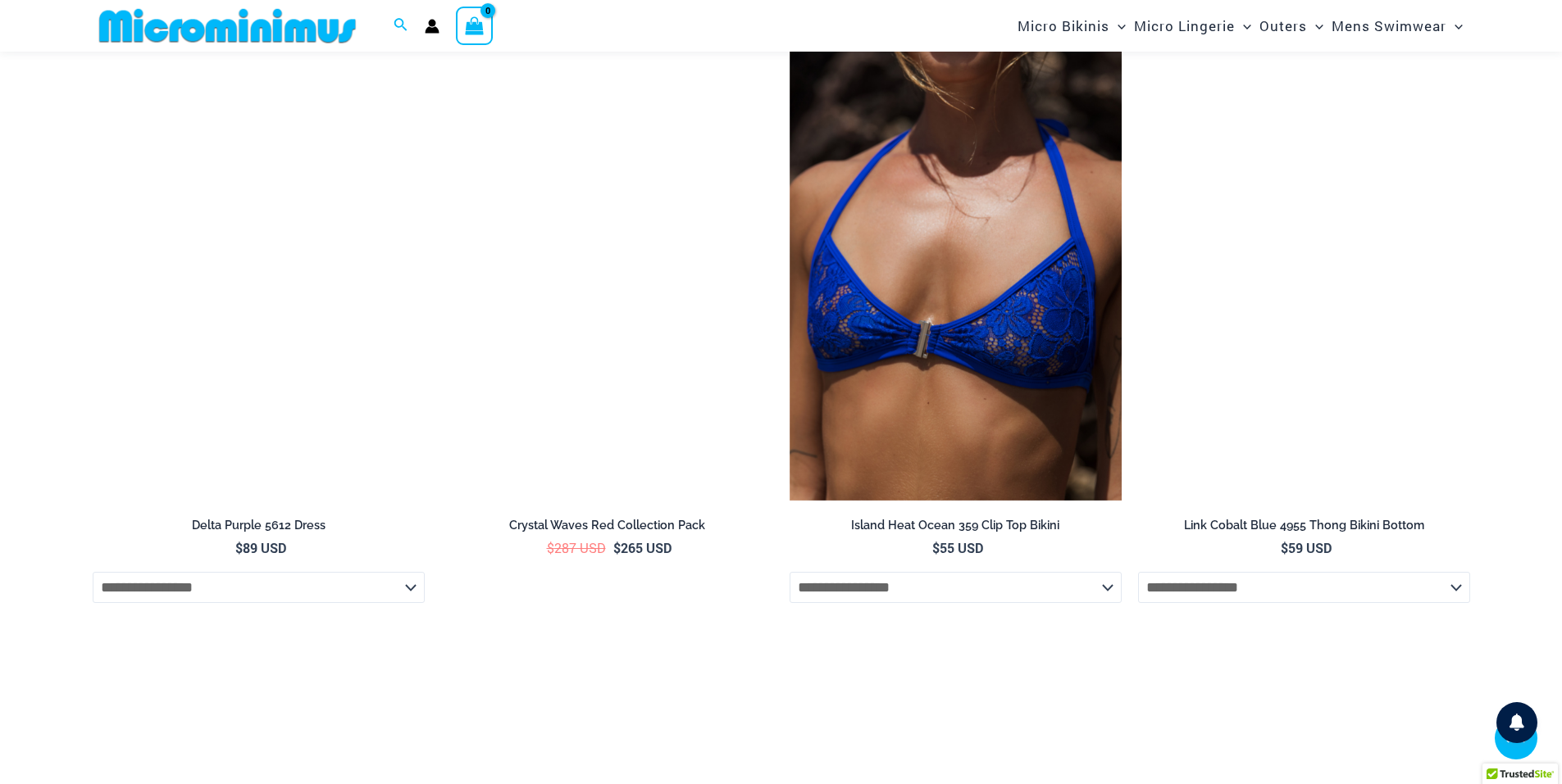
scroll to position [4383, 0]
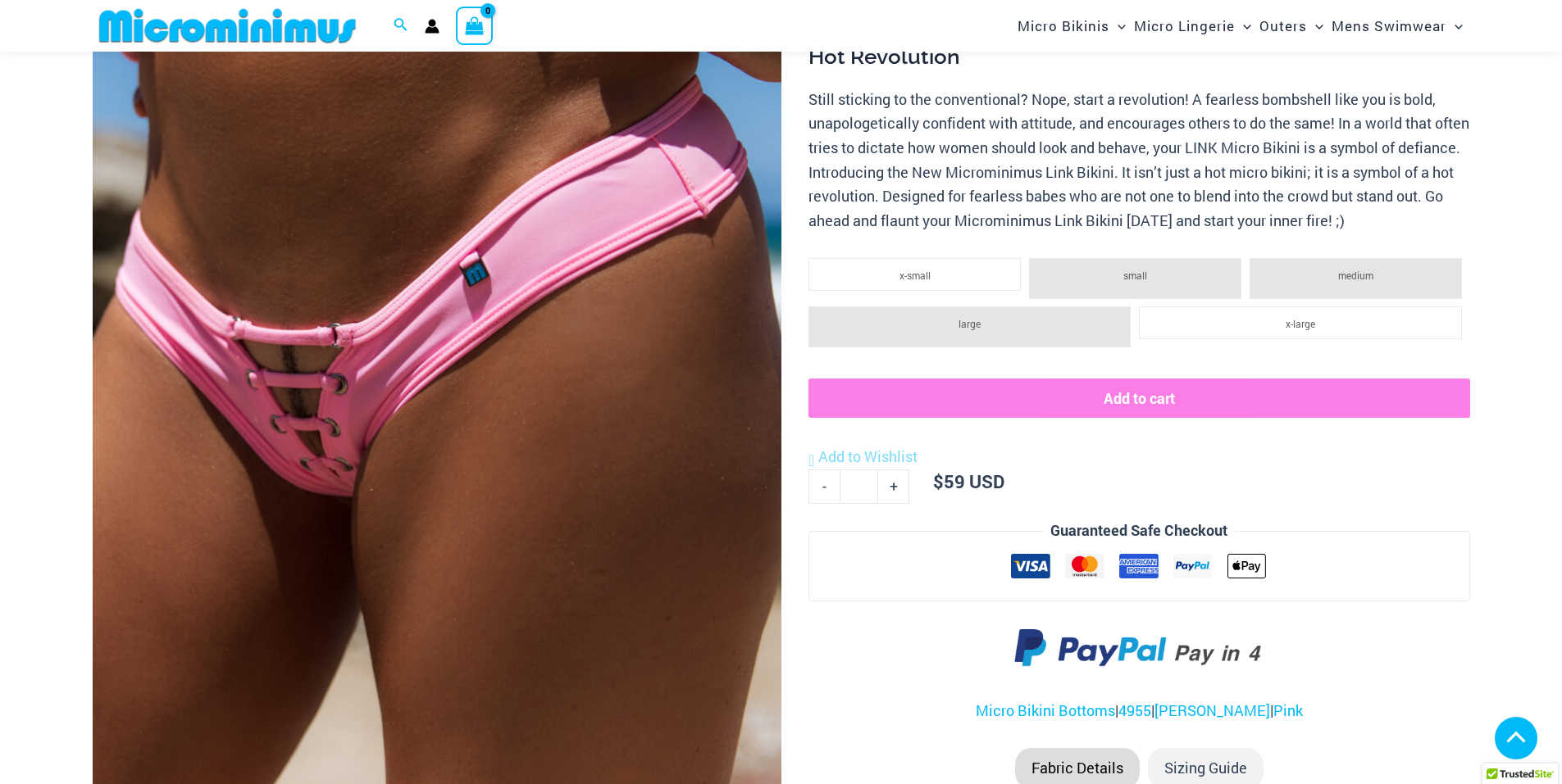
scroll to position [367, 0]
click at [349, 400] on img at bounding box center [437, 305] width 688 height 1033
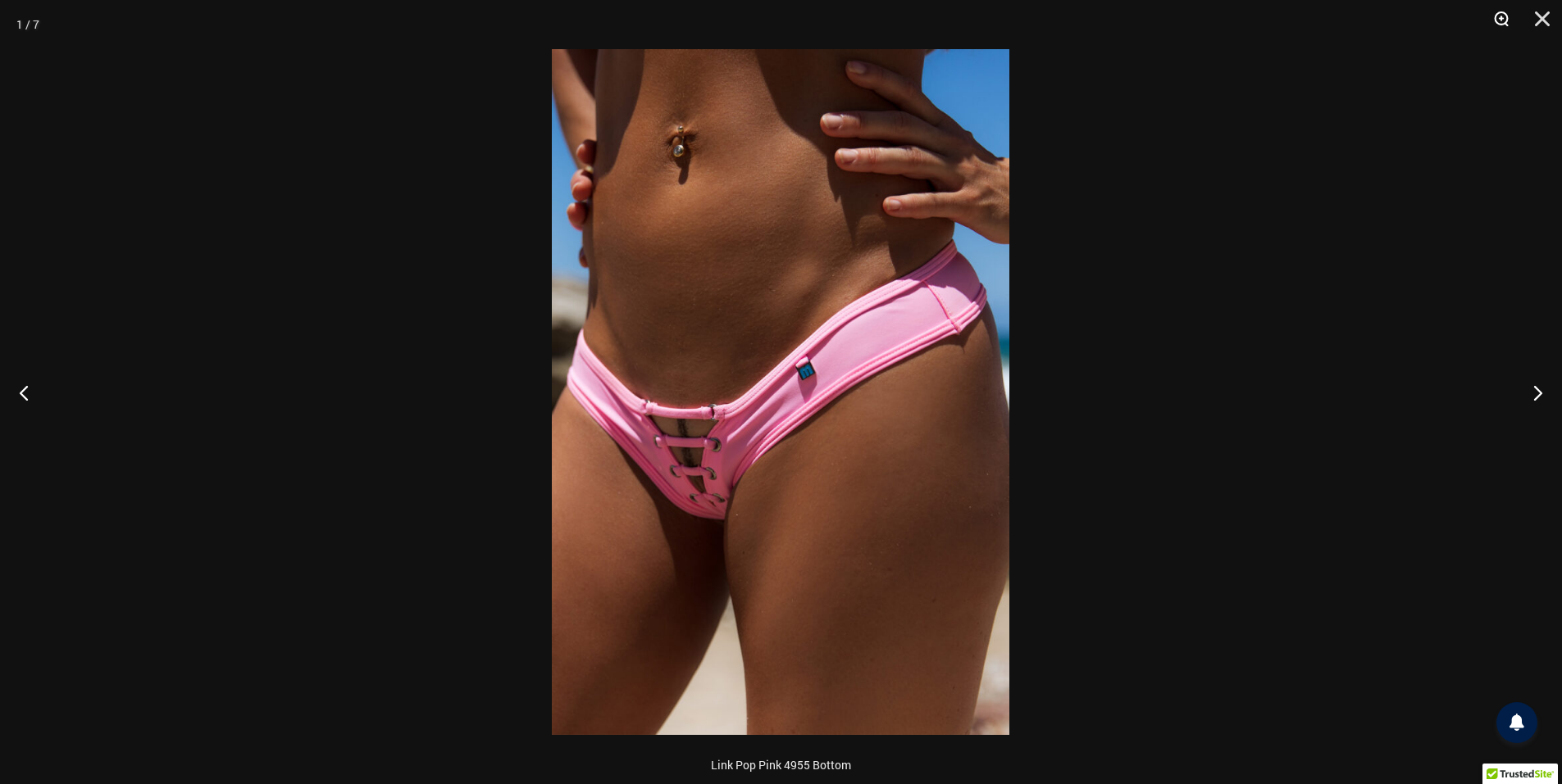
click at [1503, 21] on button "Zoom" at bounding box center [1496, 24] width 41 height 49
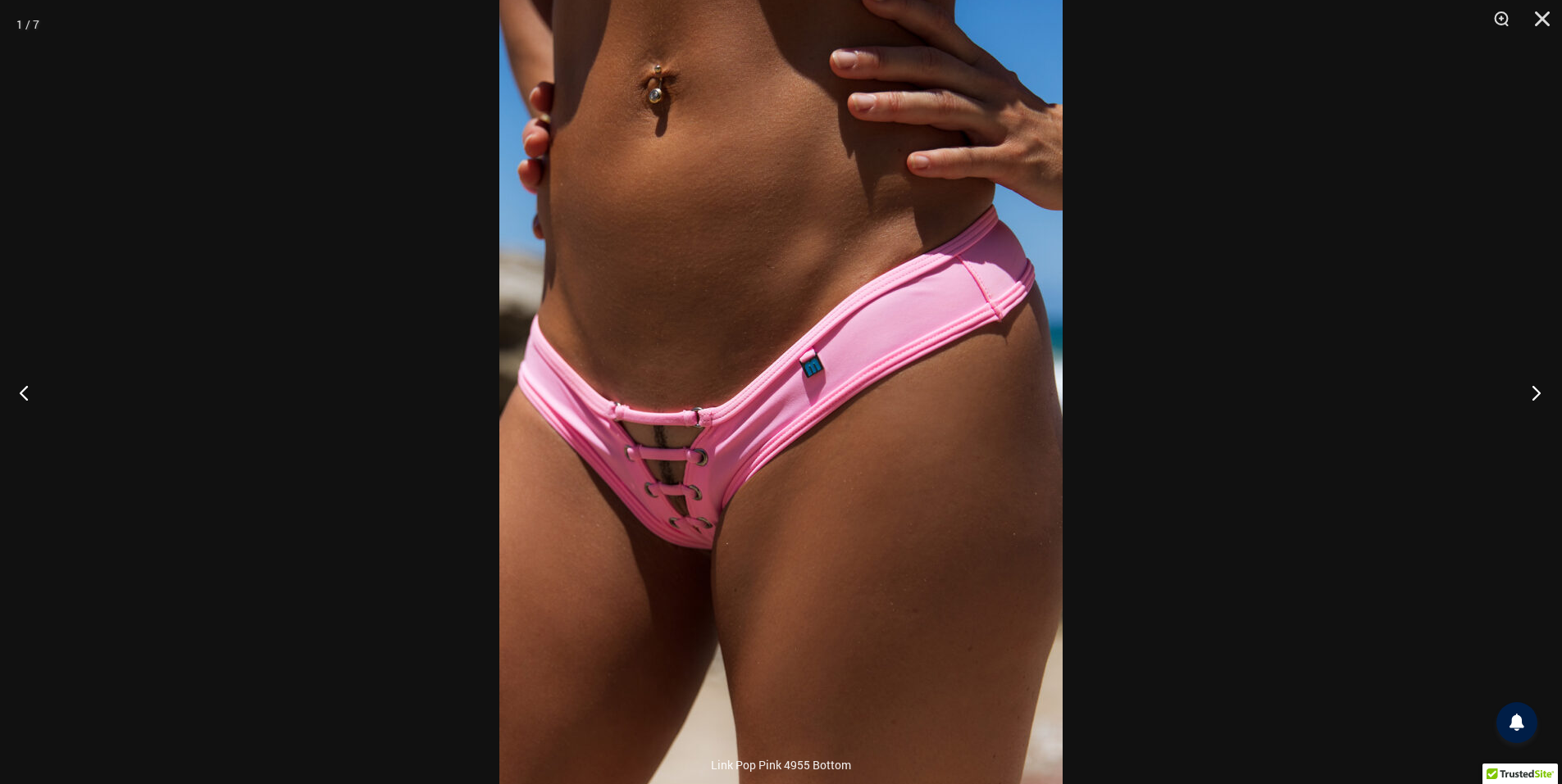
click at [1535, 394] on button "Next" at bounding box center [1531, 392] width 61 height 82
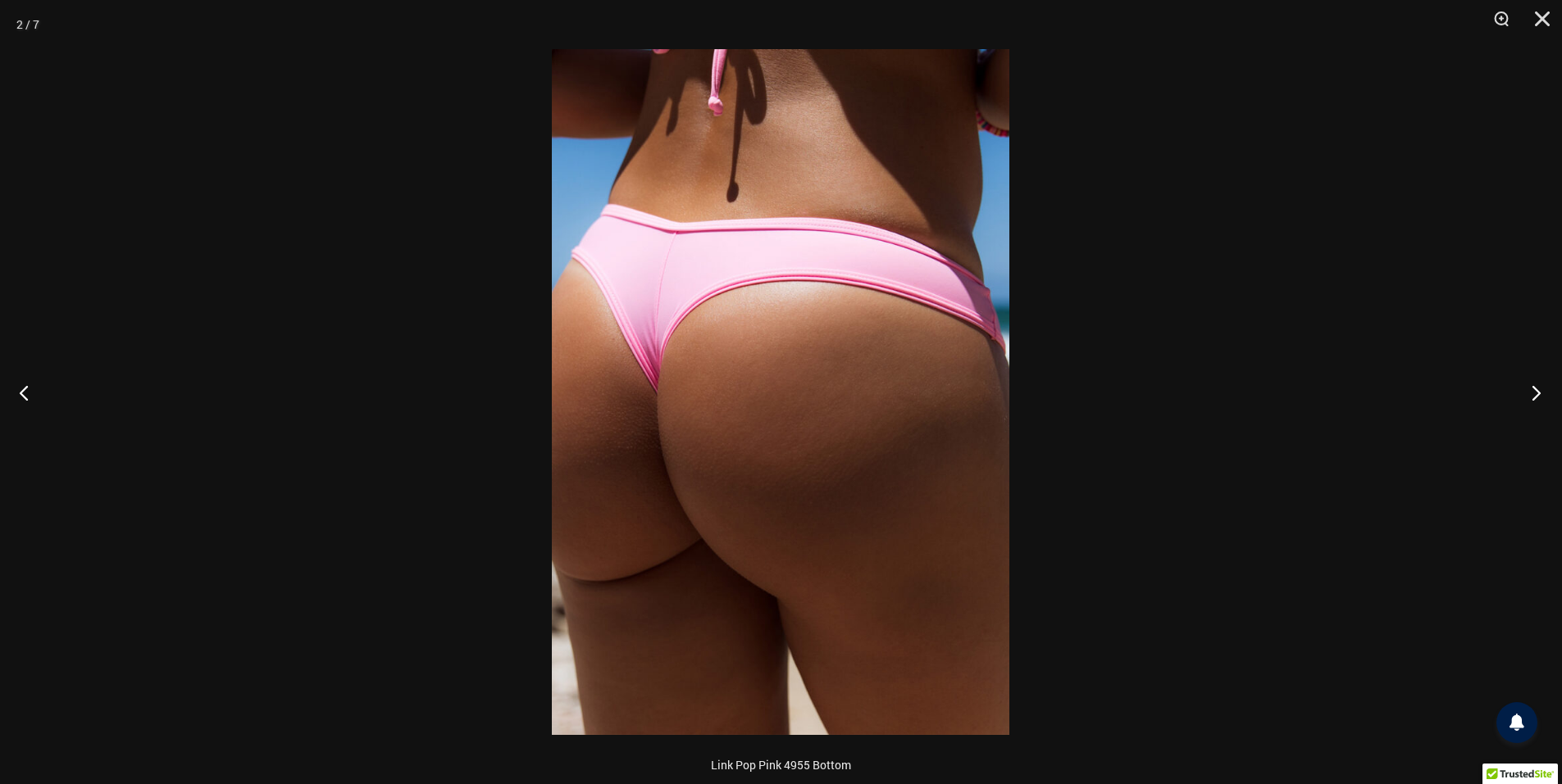
click at [1535, 394] on button "Next" at bounding box center [1531, 392] width 61 height 82
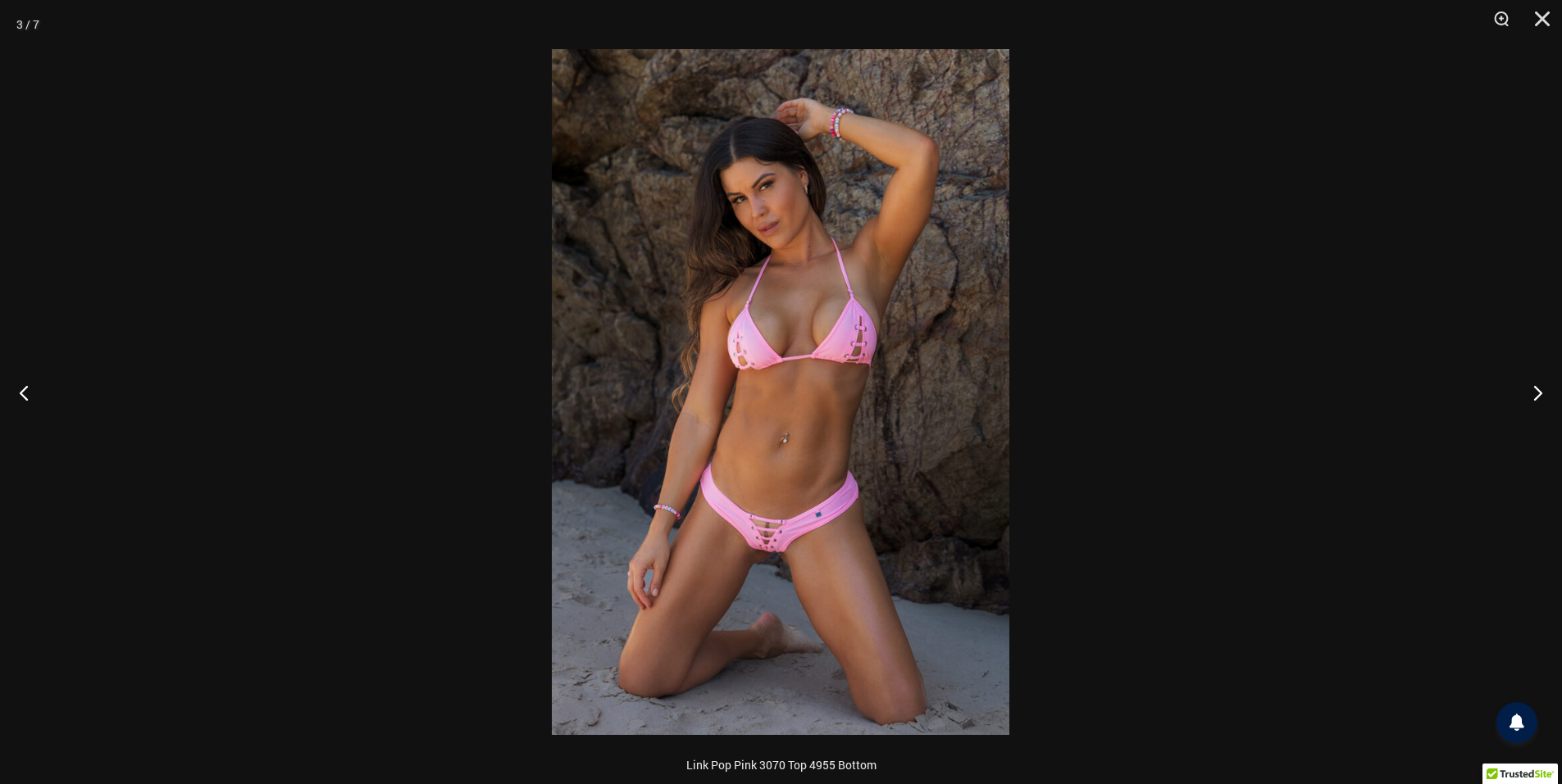
click at [809, 416] on img at bounding box center [781, 392] width 458 height 686
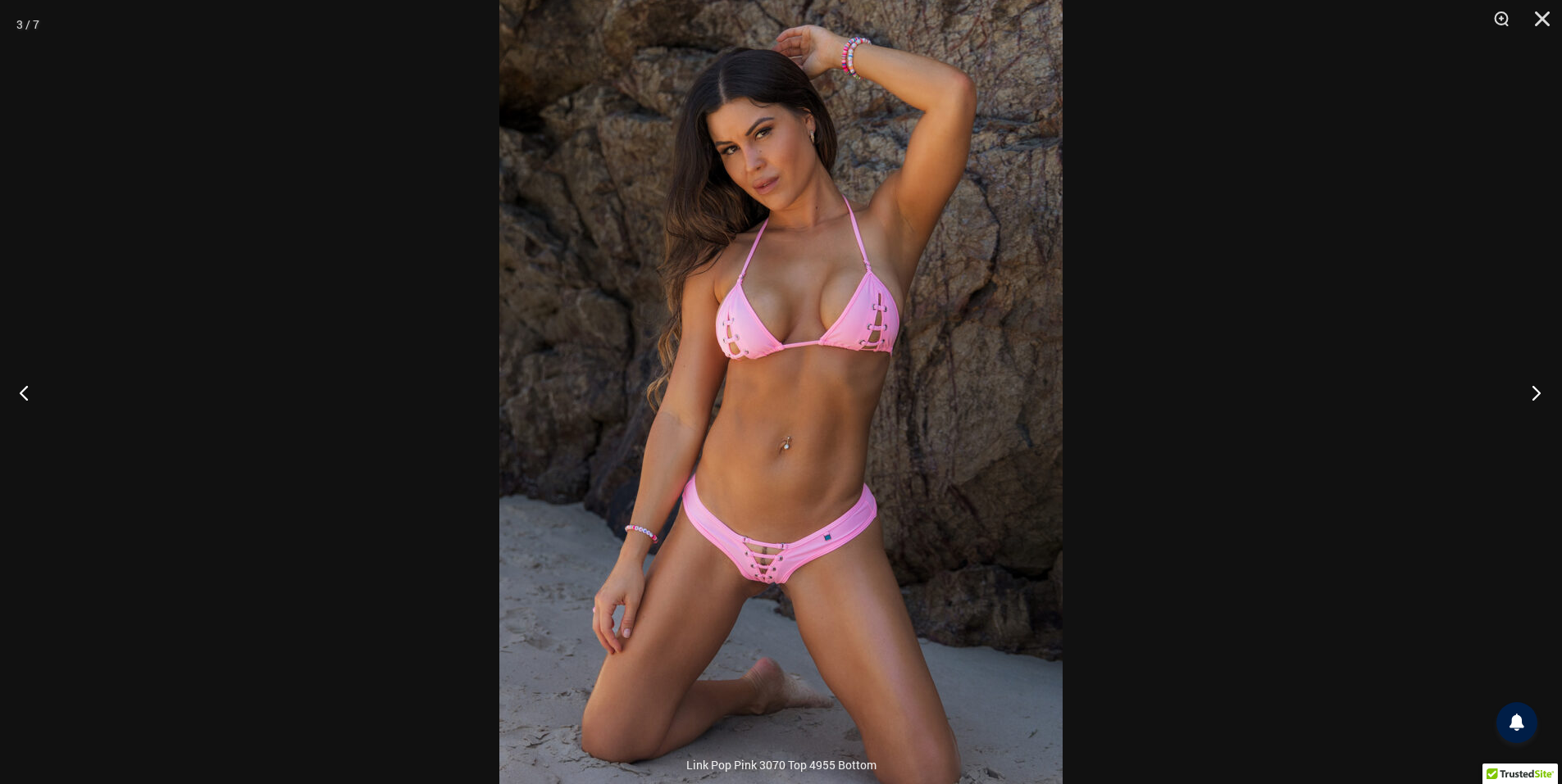
click at [1538, 393] on button "Next" at bounding box center [1531, 392] width 61 height 82
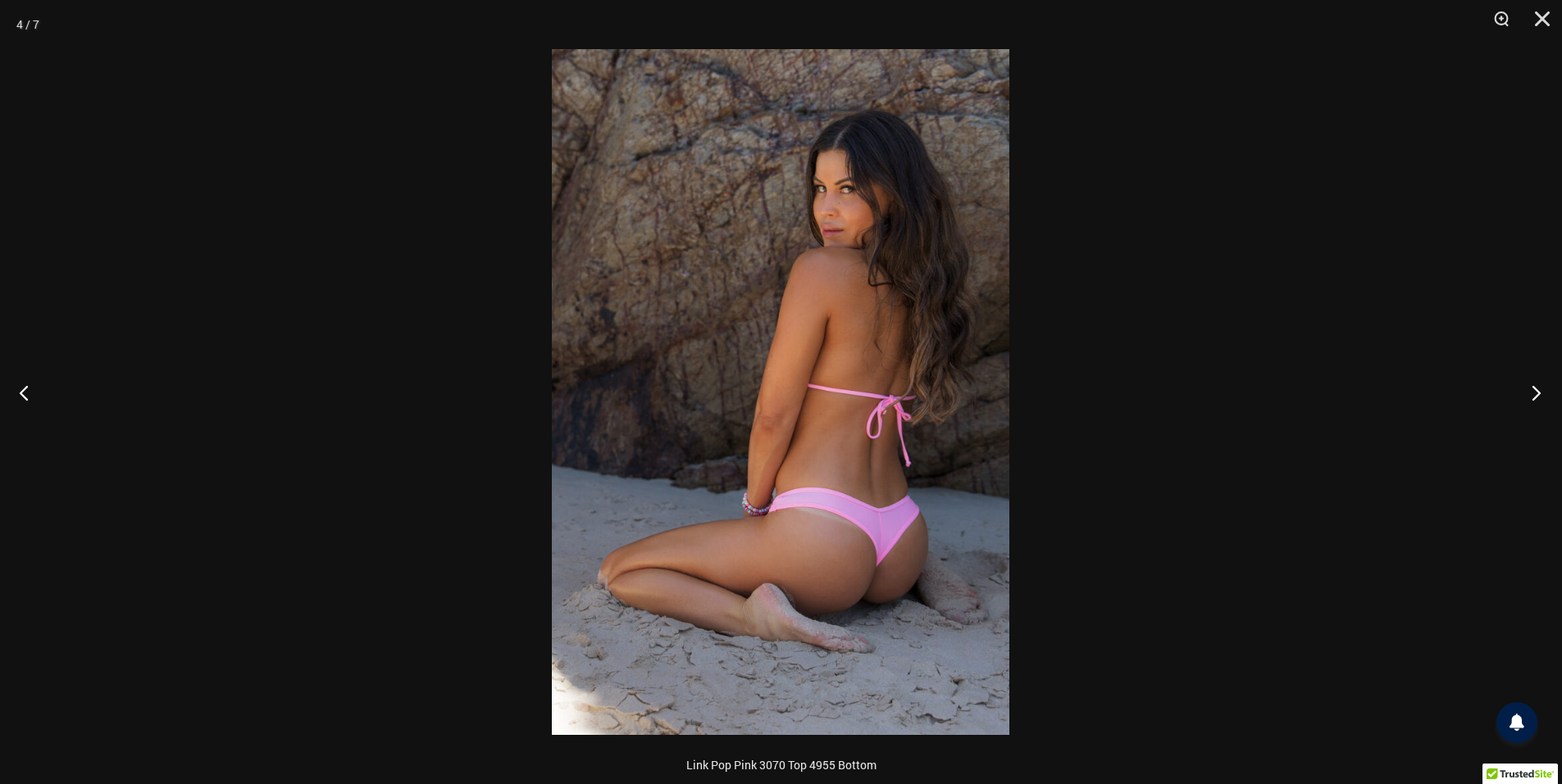
click at [1538, 393] on button "Next" at bounding box center [1531, 392] width 61 height 82
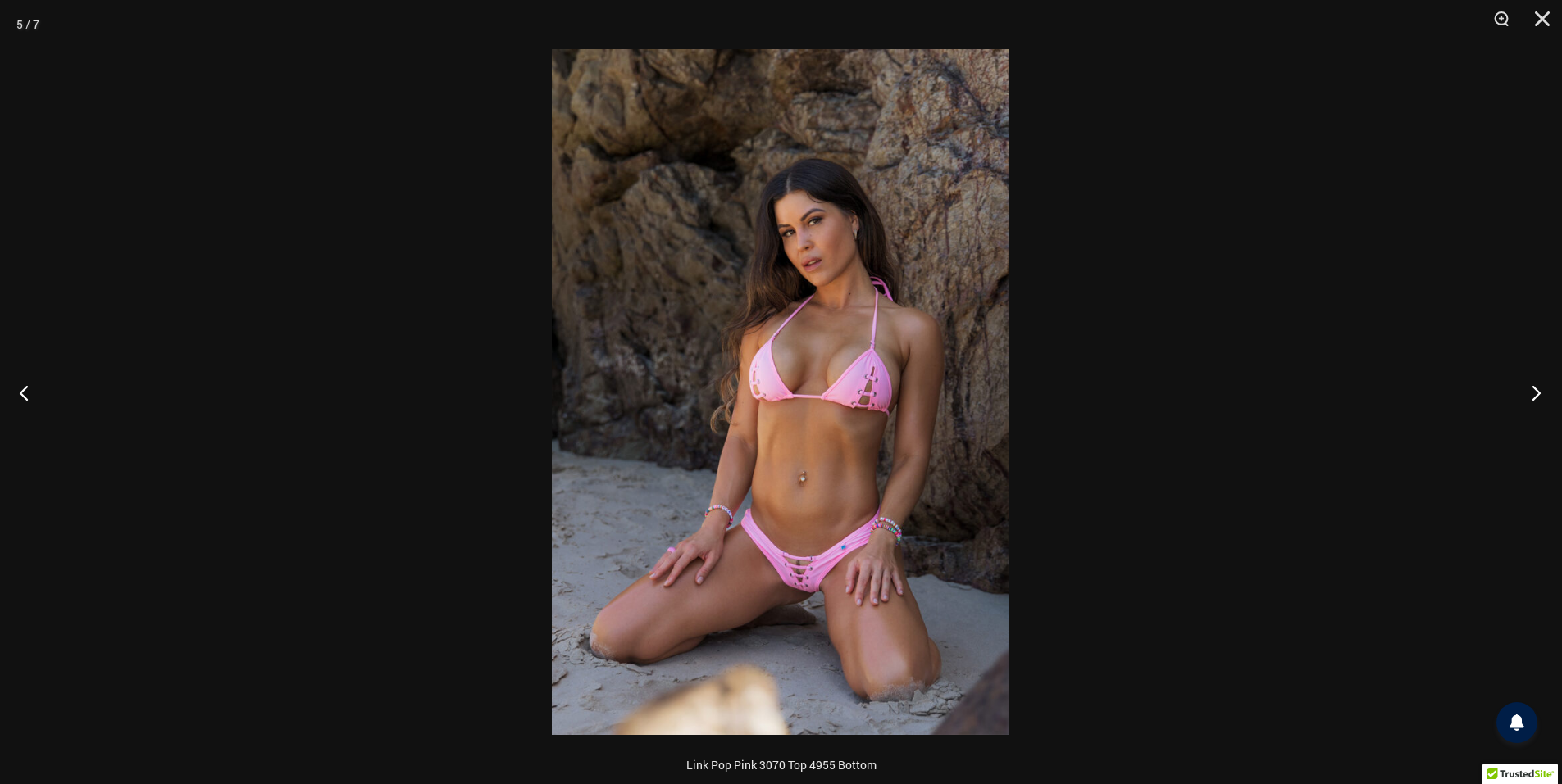
click at [1538, 393] on button "Next" at bounding box center [1531, 392] width 61 height 82
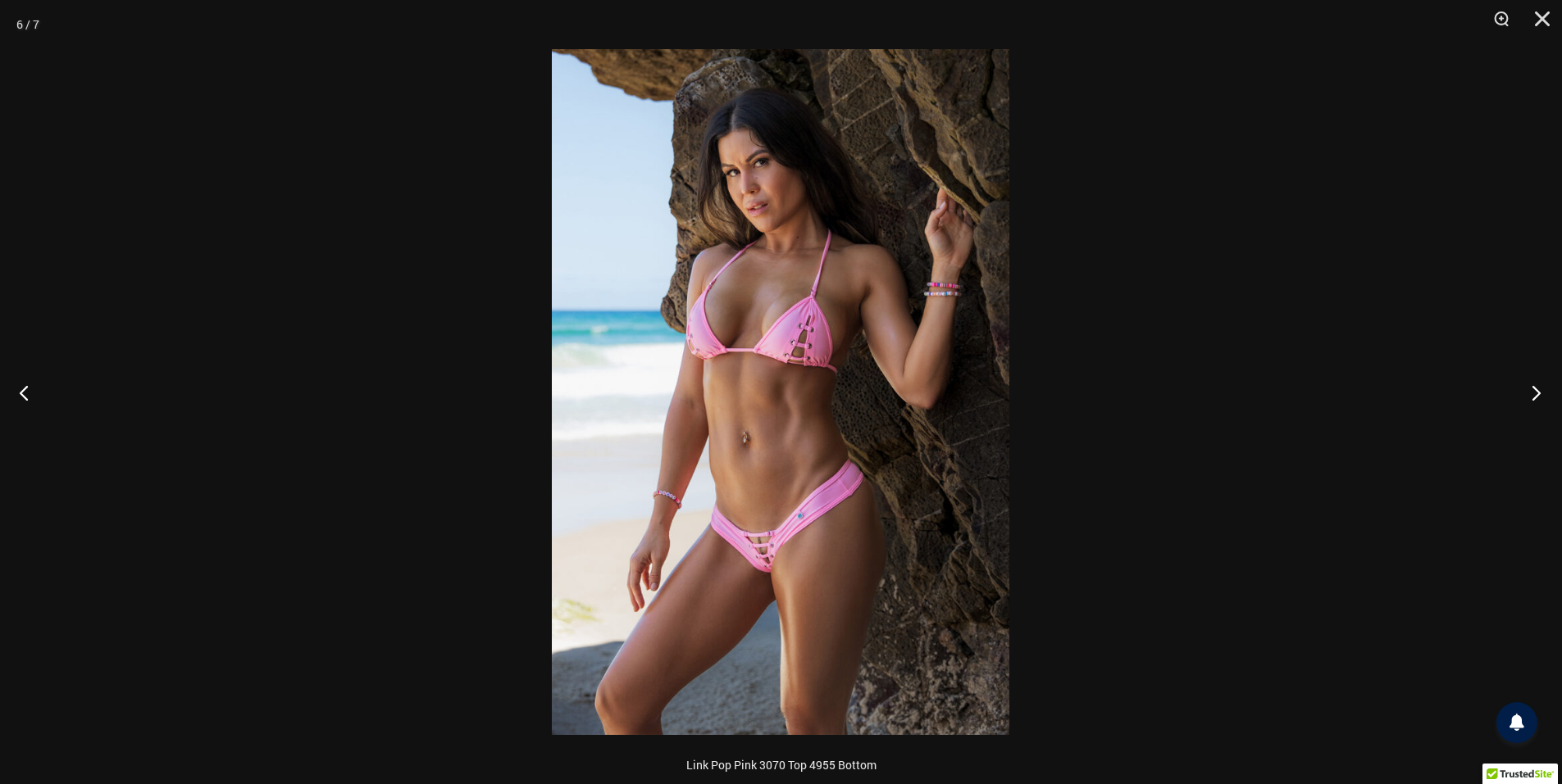
click at [1538, 393] on button "Next" at bounding box center [1531, 392] width 61 height 82
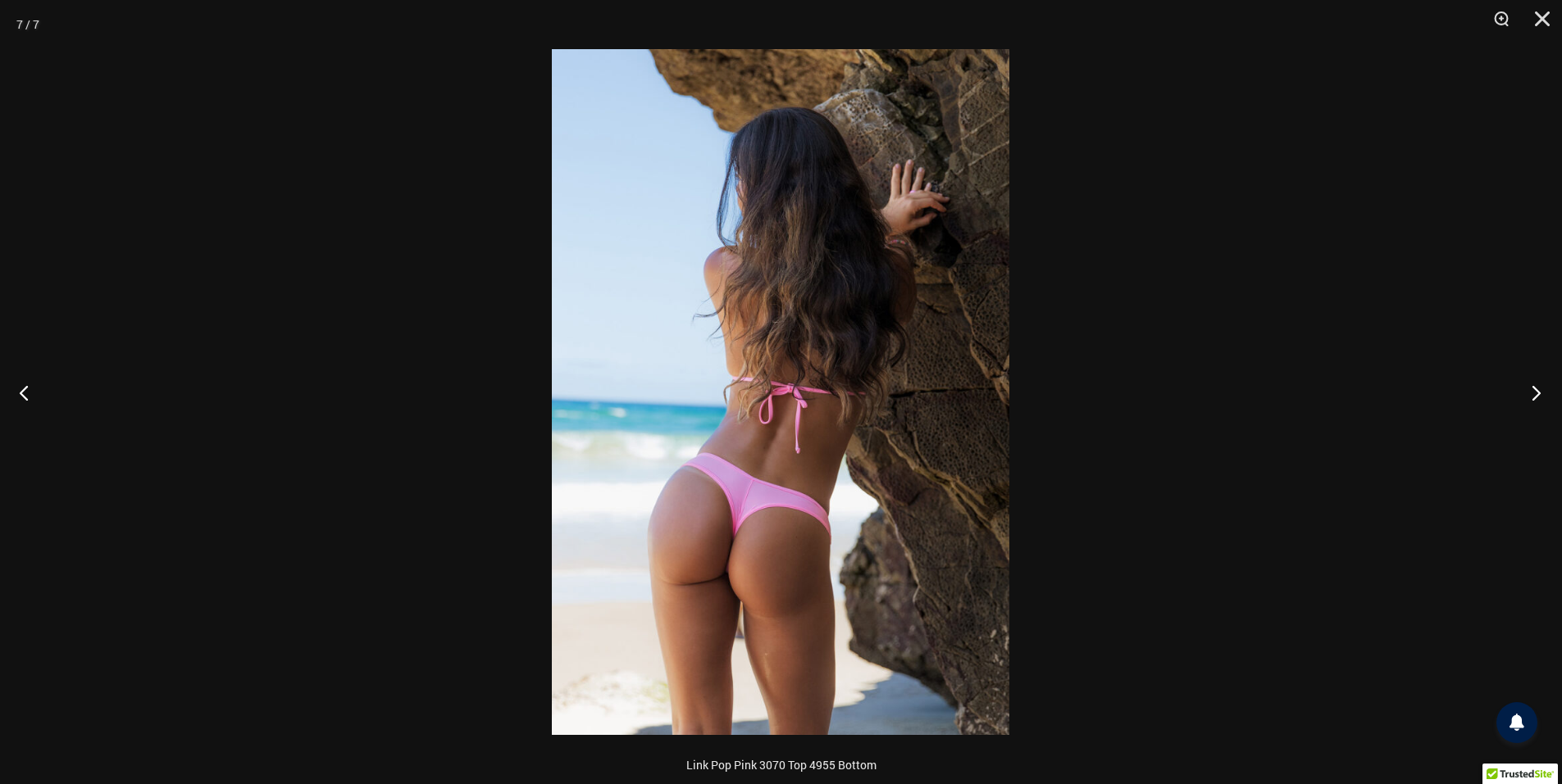
click at [1538, 393] on button "Next" at bounding box center [1531, 392] width 61 height 82
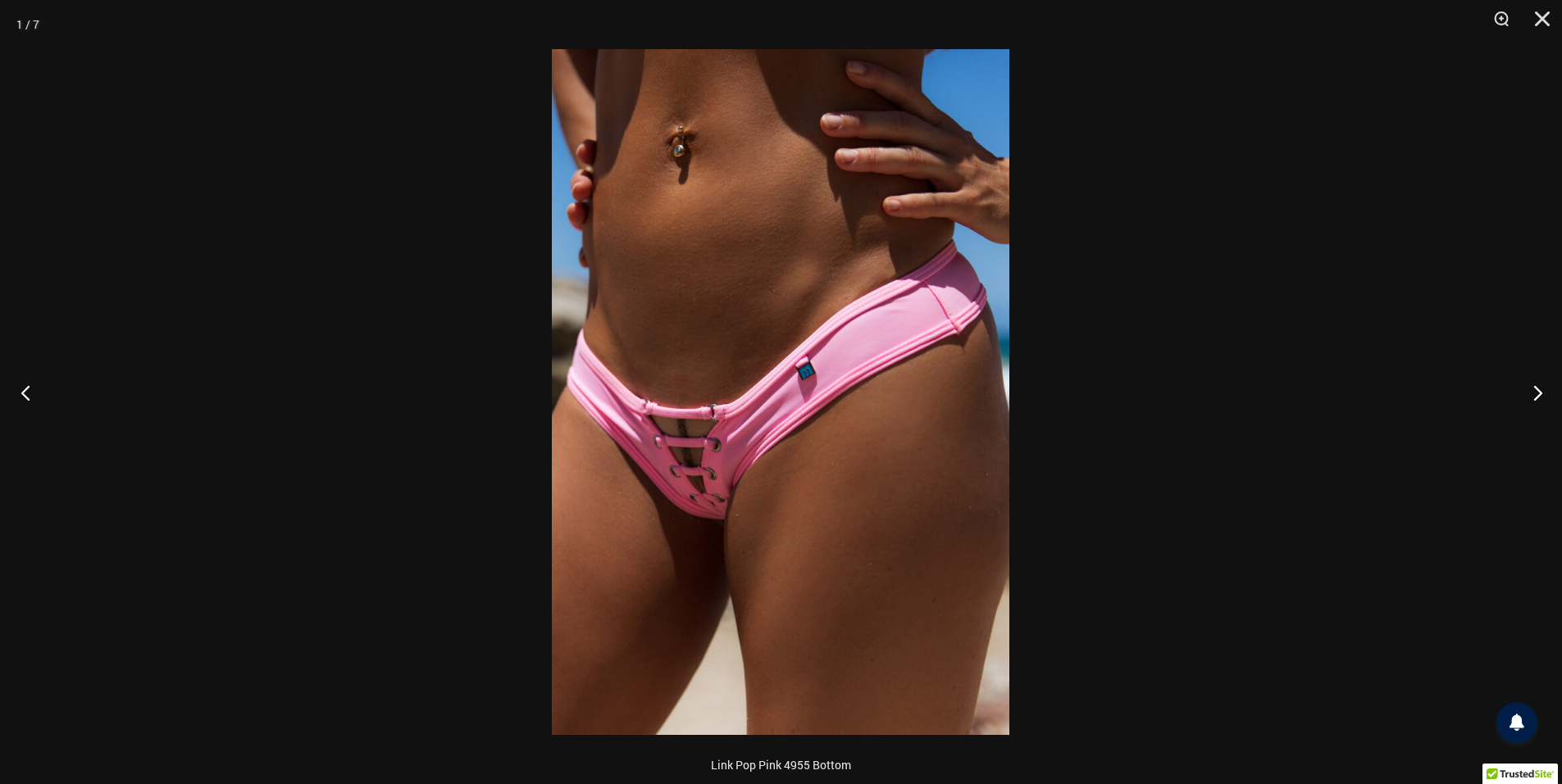
click at [35, 390] on button "Previous" at bounding box center [30, 392] width 61 height 82
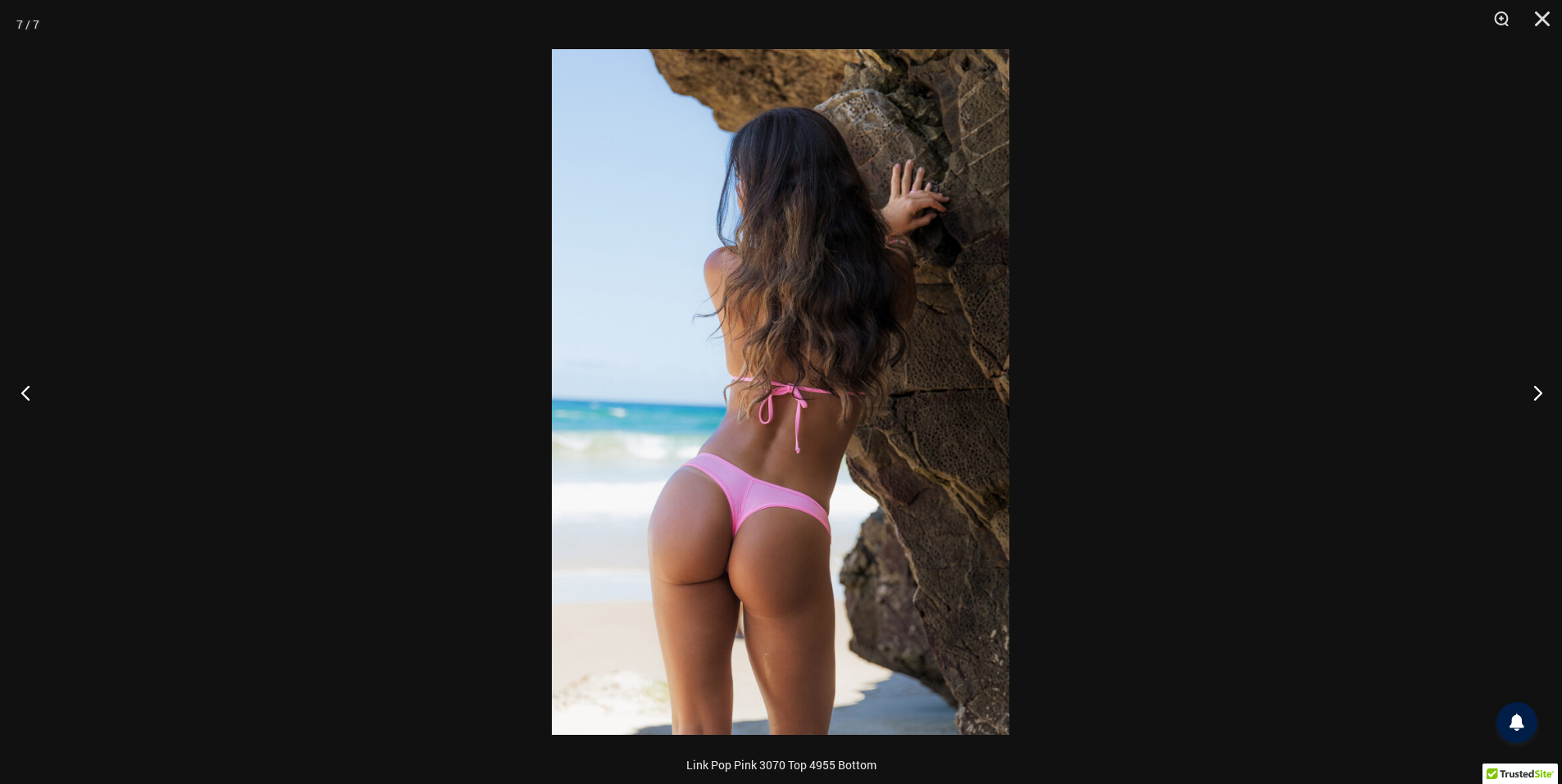
click at [35, 390] on button "Previous" at bounding box center [30, 392] width 61 height 82
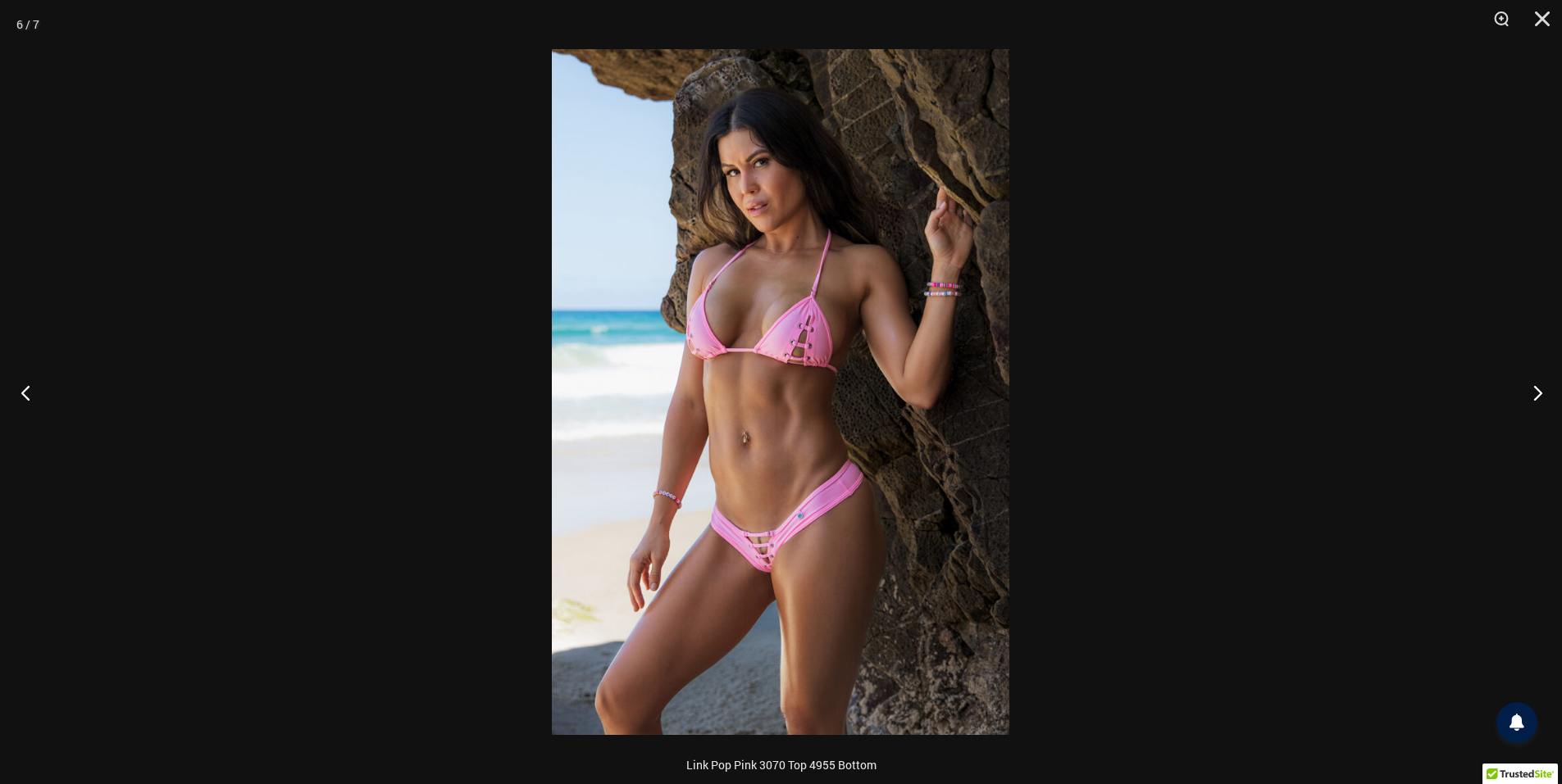
click at [35, 390] on button "Previous" at bounding box center [30, 392] width 61 height 82
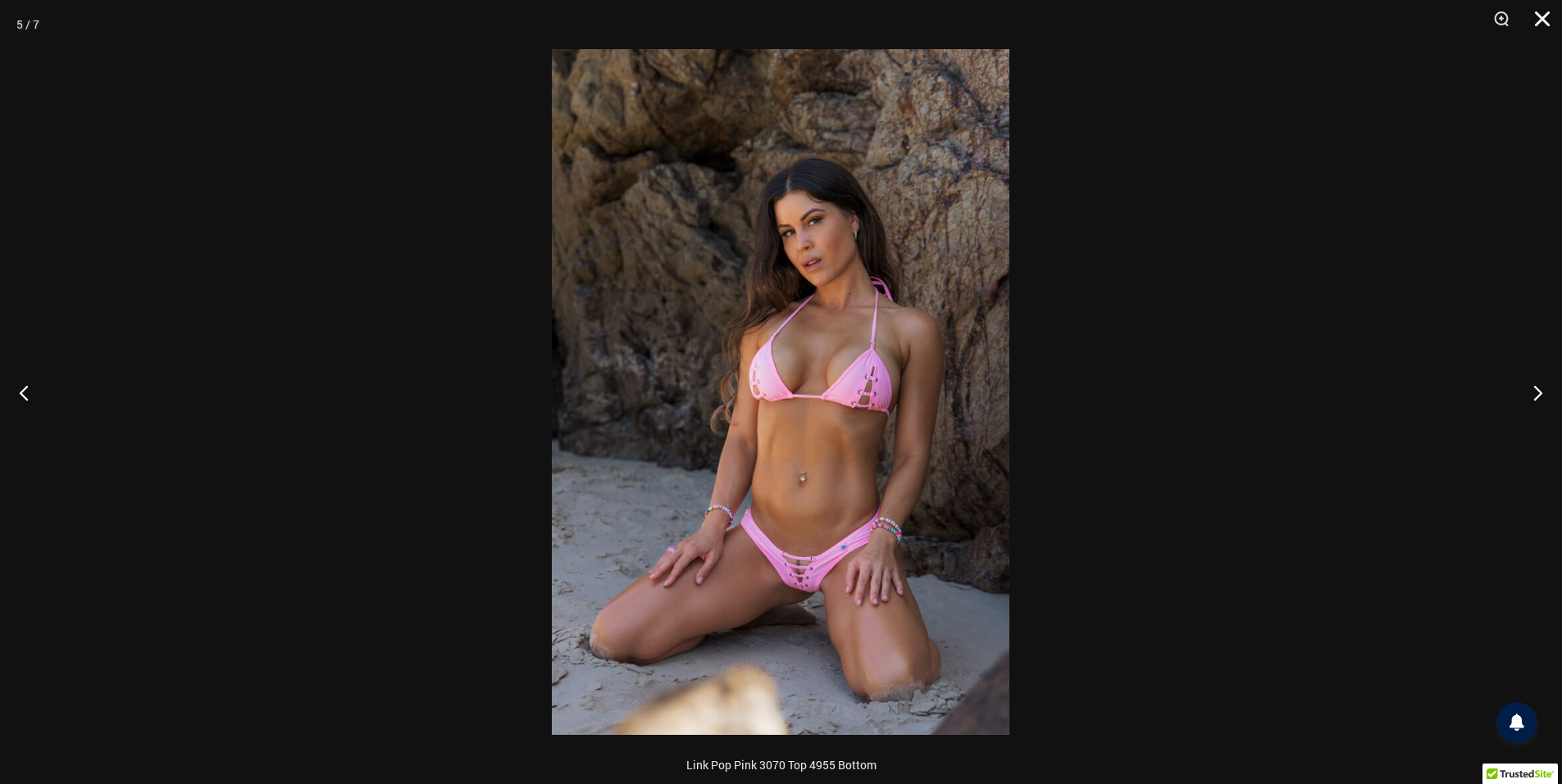
click at [1541, 21] on button "Close" at bounding box center [1537, 24] width 41 height 49
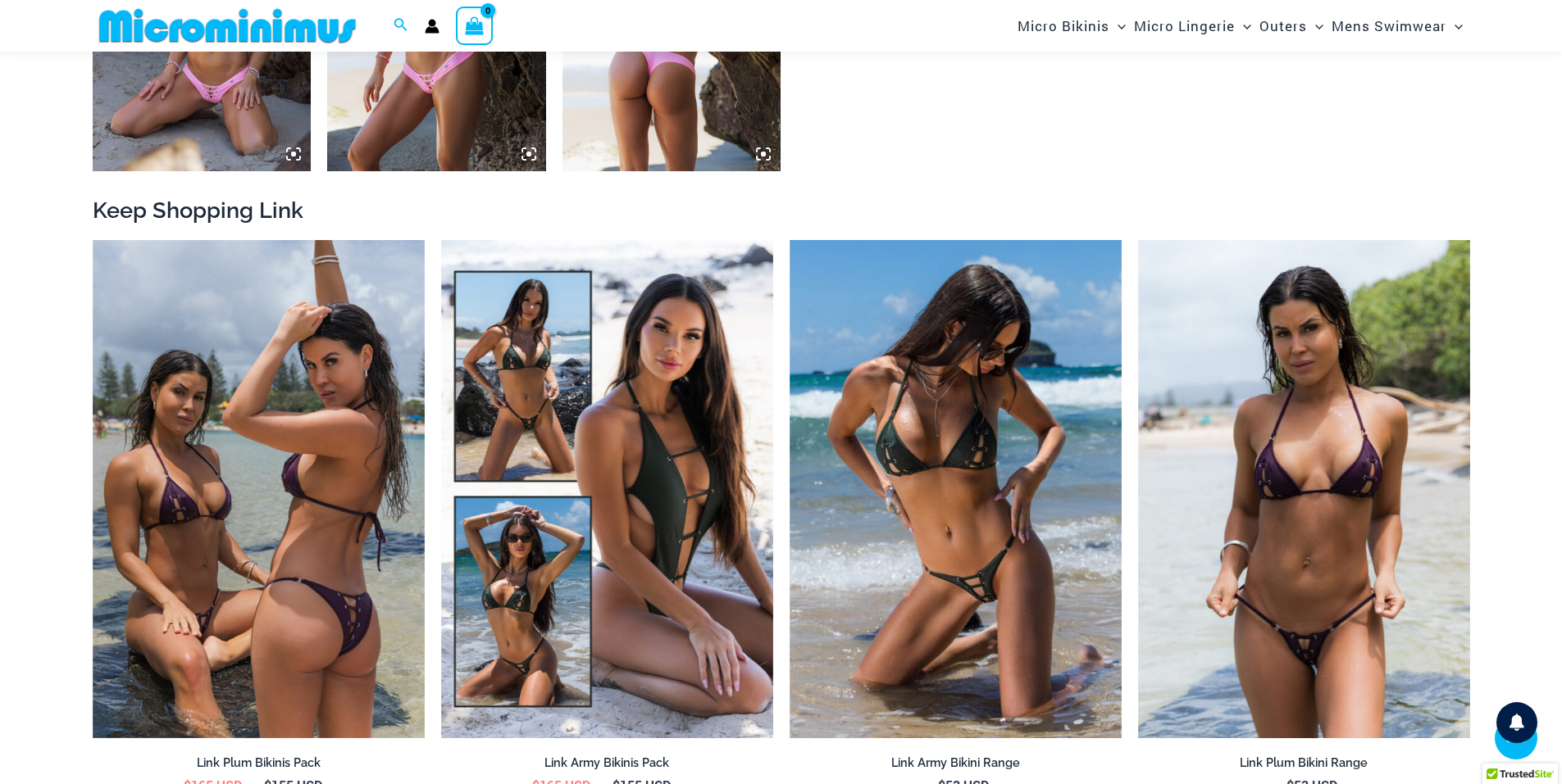
scroll to position [1896, 0]
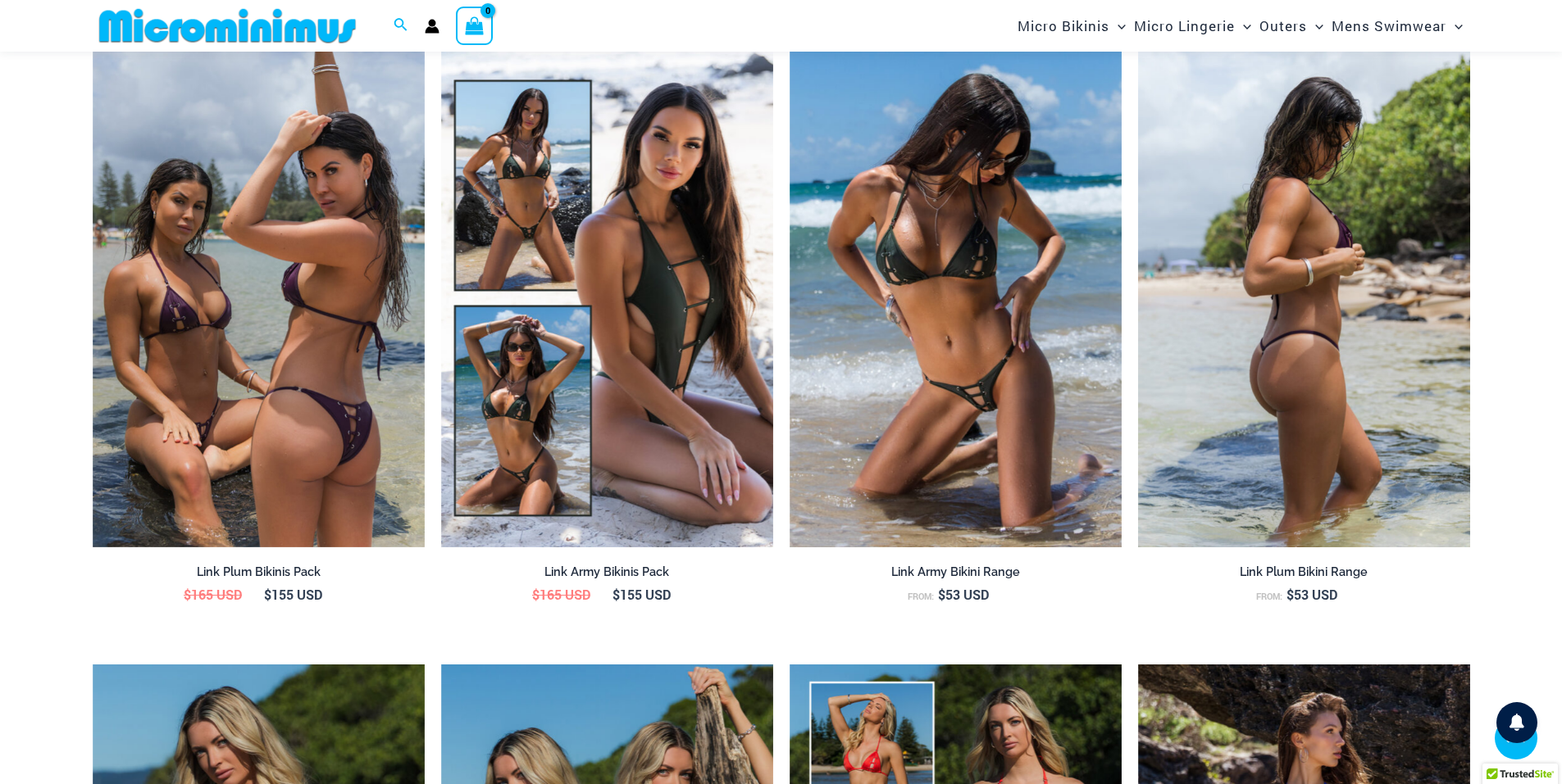
click at [1305, 296] on img at bounding box center [1303, 298] width 332 height 498
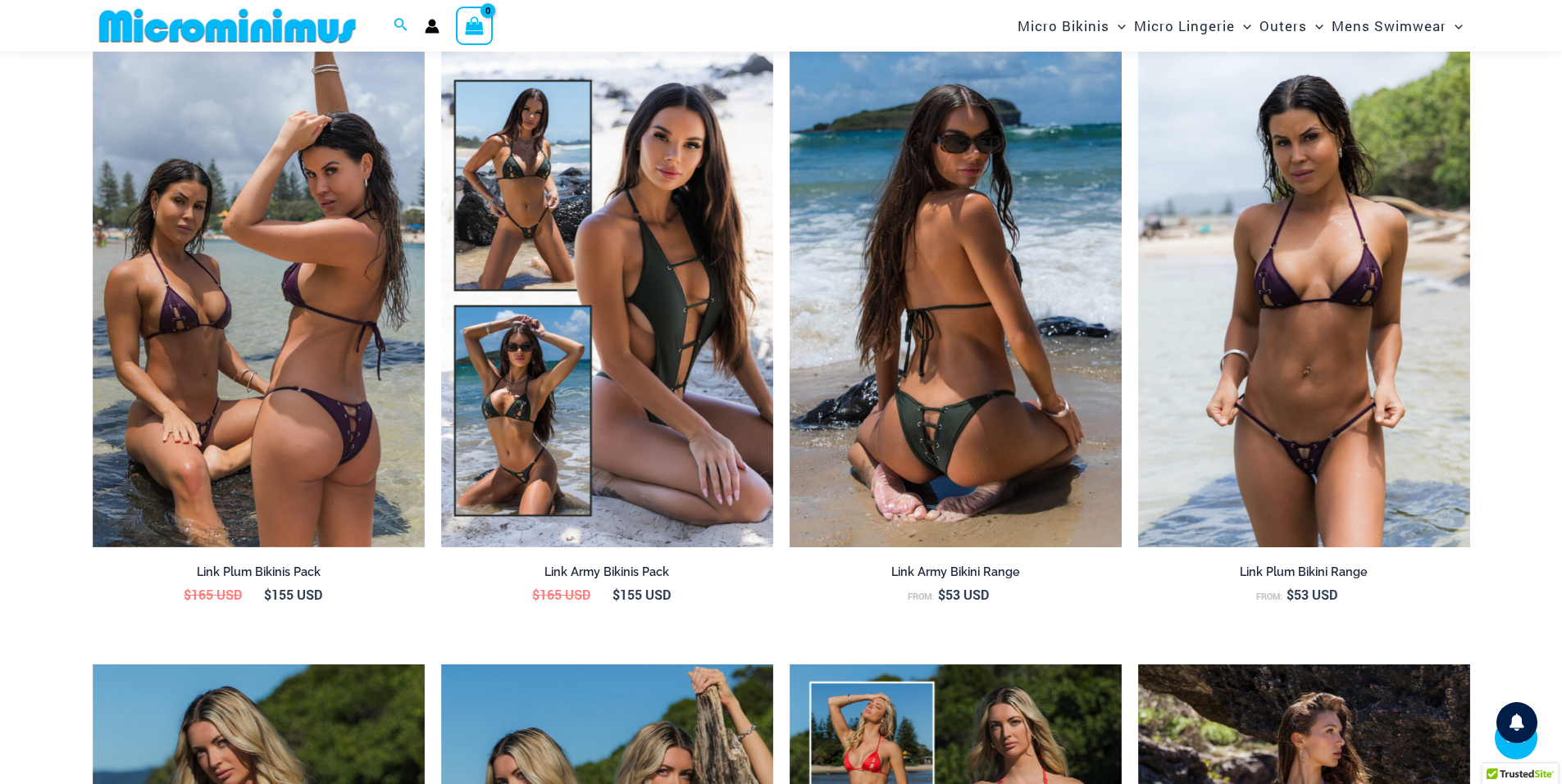
click at [960, 326] on img at bounding box center [955, 298] width 332 height 498
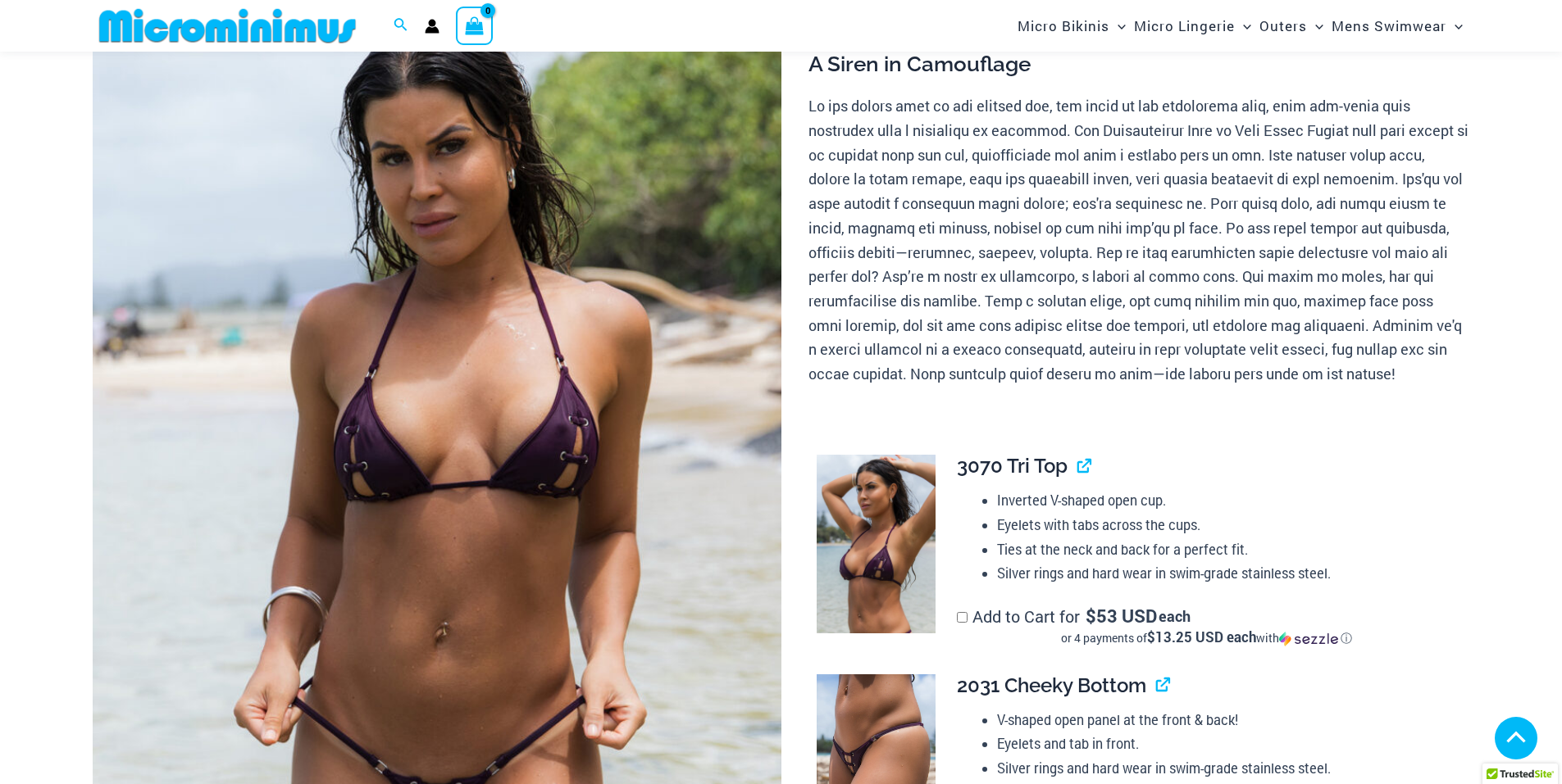
scroll to position [383, 0]
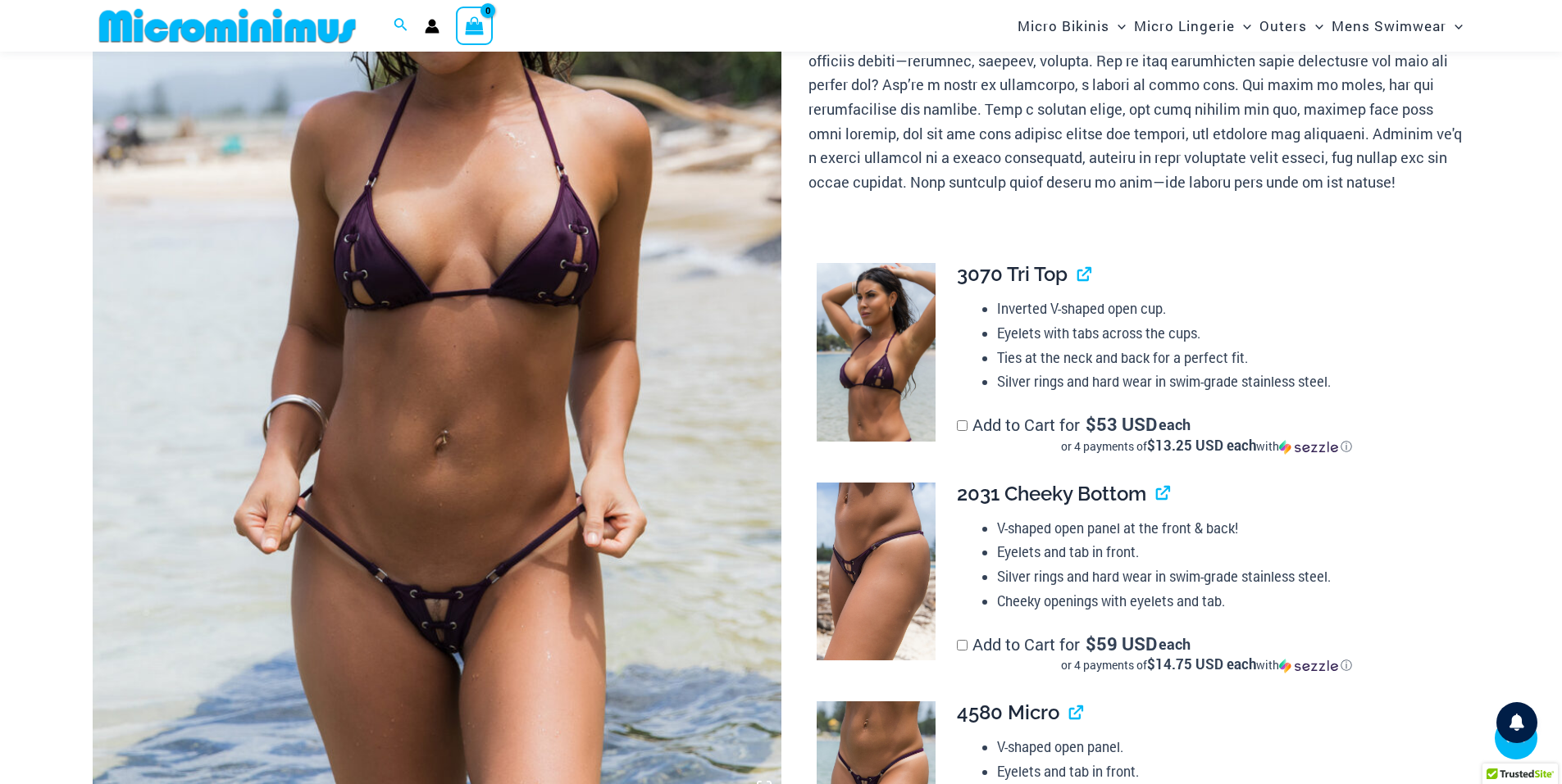
click at [480, 351] on img at bounding box center [437, 289] width 688 height 1033
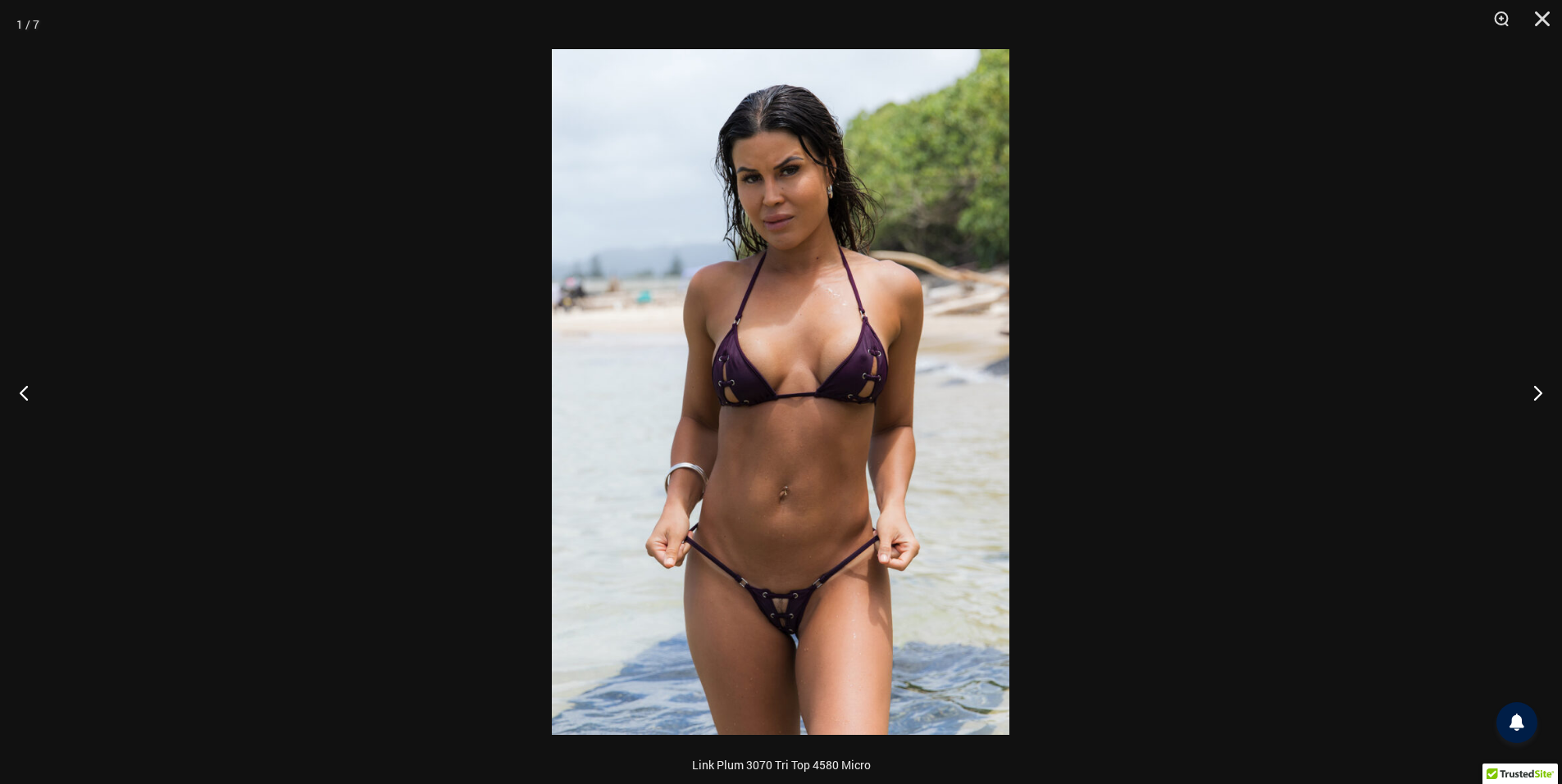
click at [784, 387] on img at bounding box center [781, 392] width 458 height 686
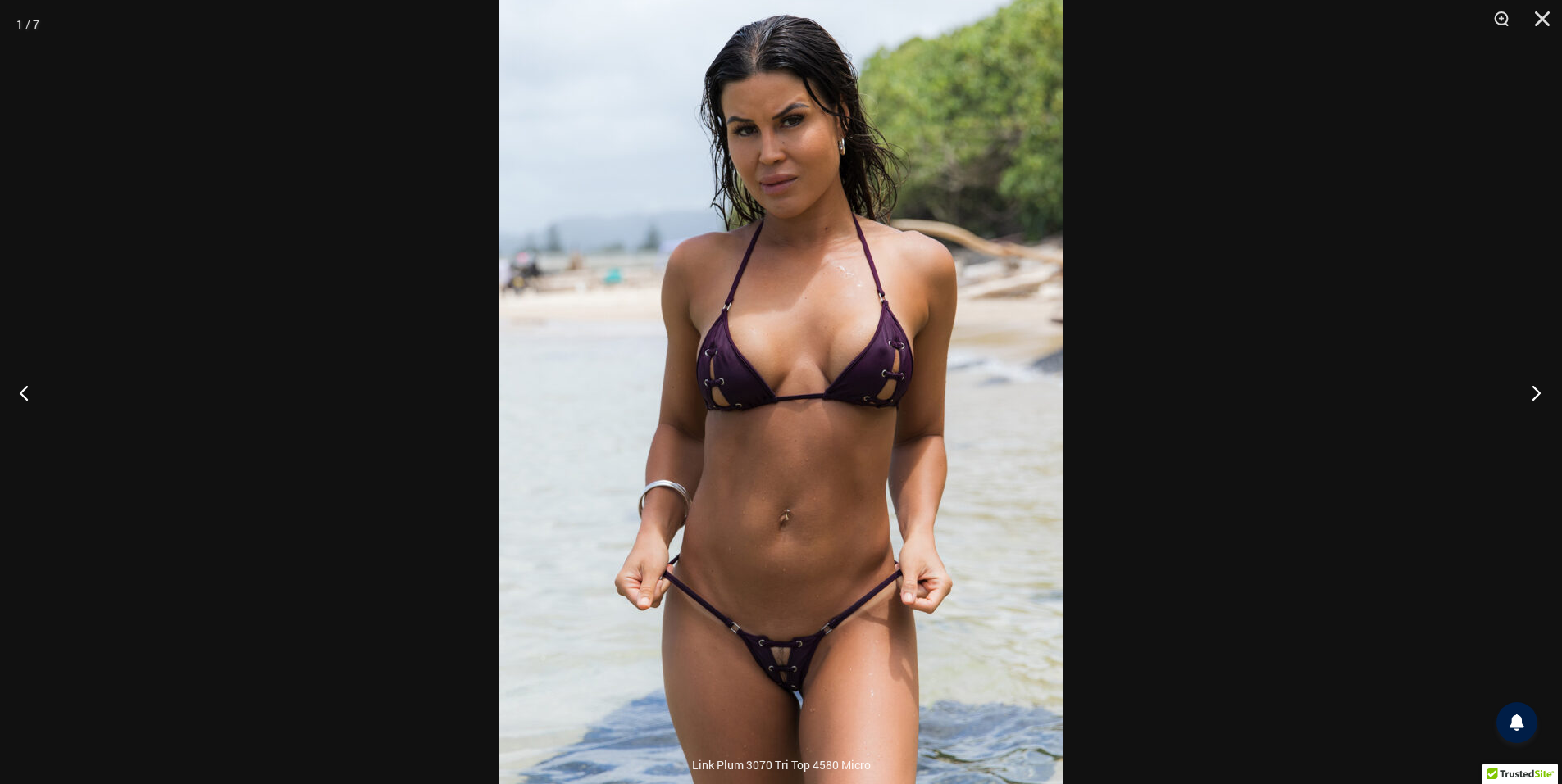
click at [1533, 394] on button "Next" at bounding box center [1531, 392] width 61 height 82
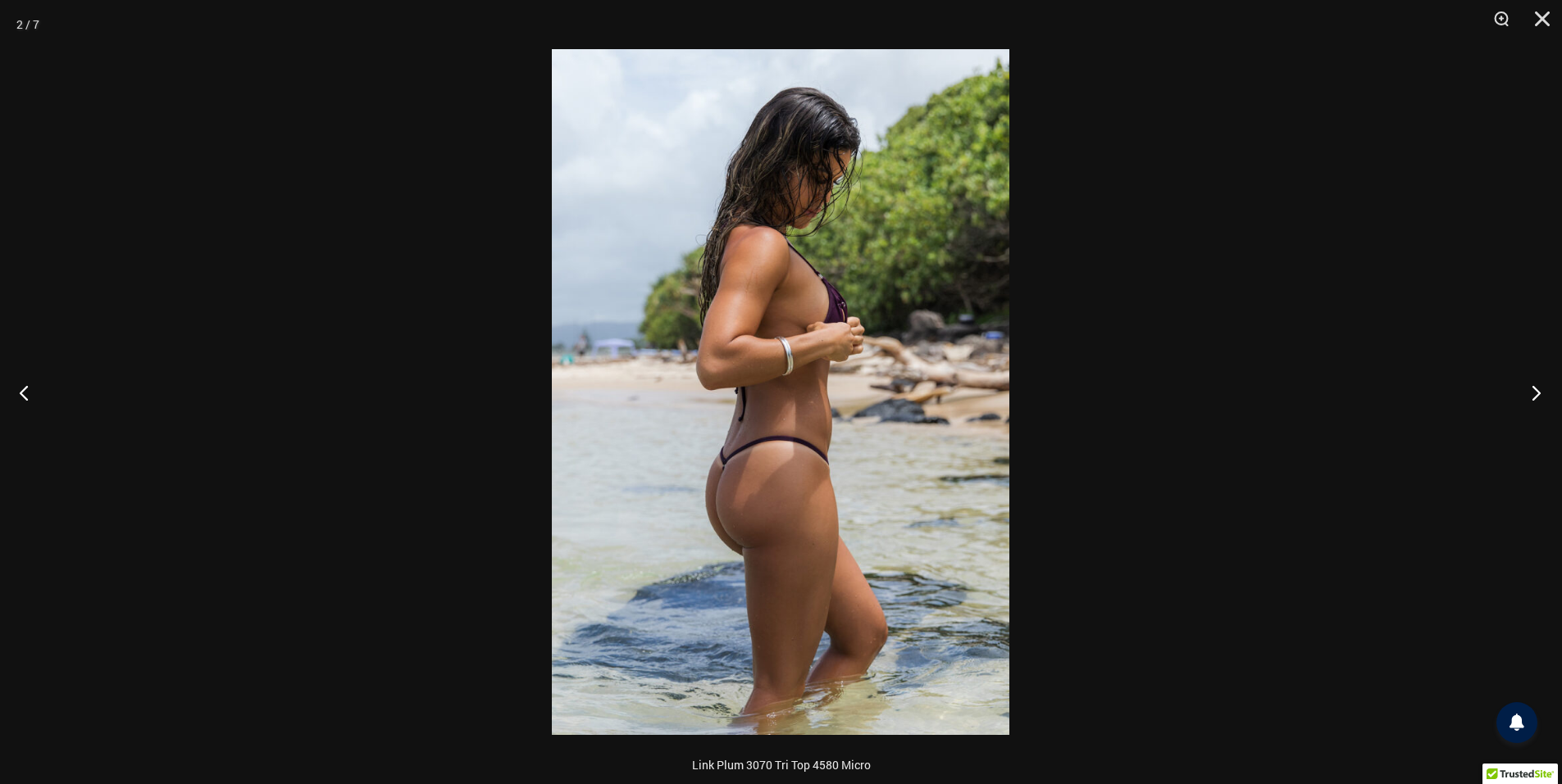
click at [1533, 394] on button "Next" at bounding box center [1531, 392] width 61 height 82
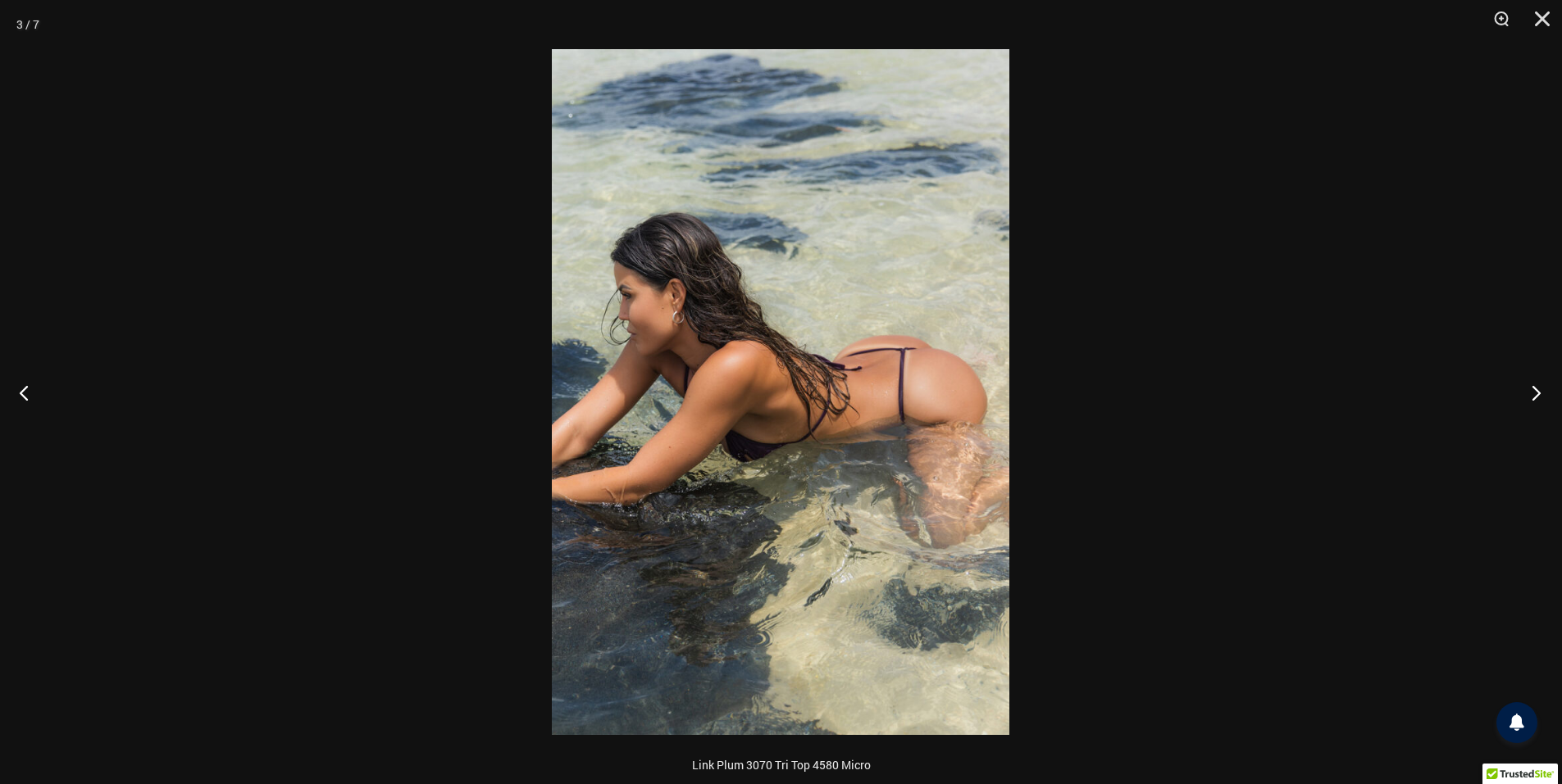
click at [1533, 394] on button "Next" at bounding box center [1531, 392] width 61 height 82
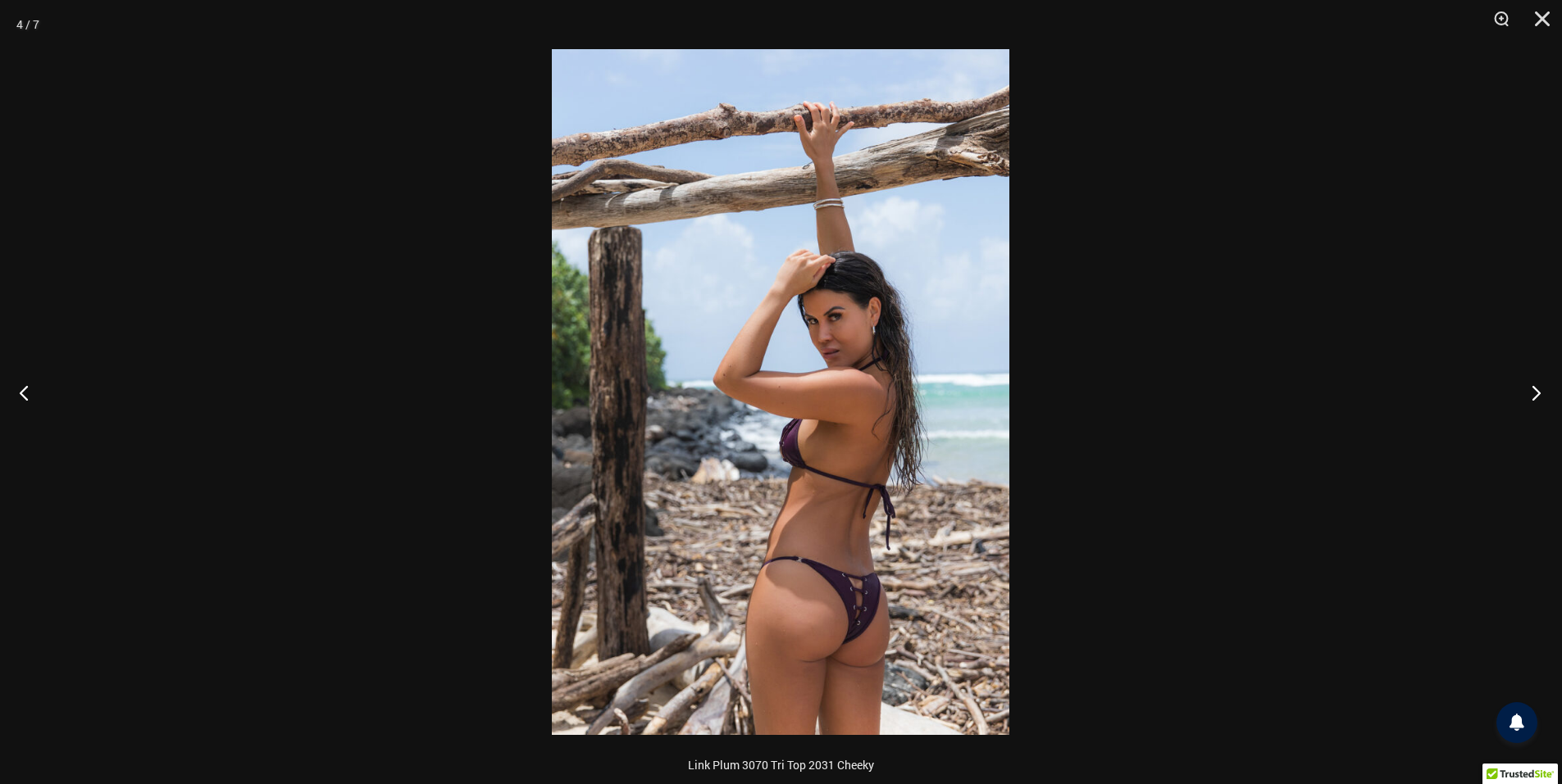
click at [1533, 394] on button "Next" at bounding box center [1531, 392] width 61 height 82
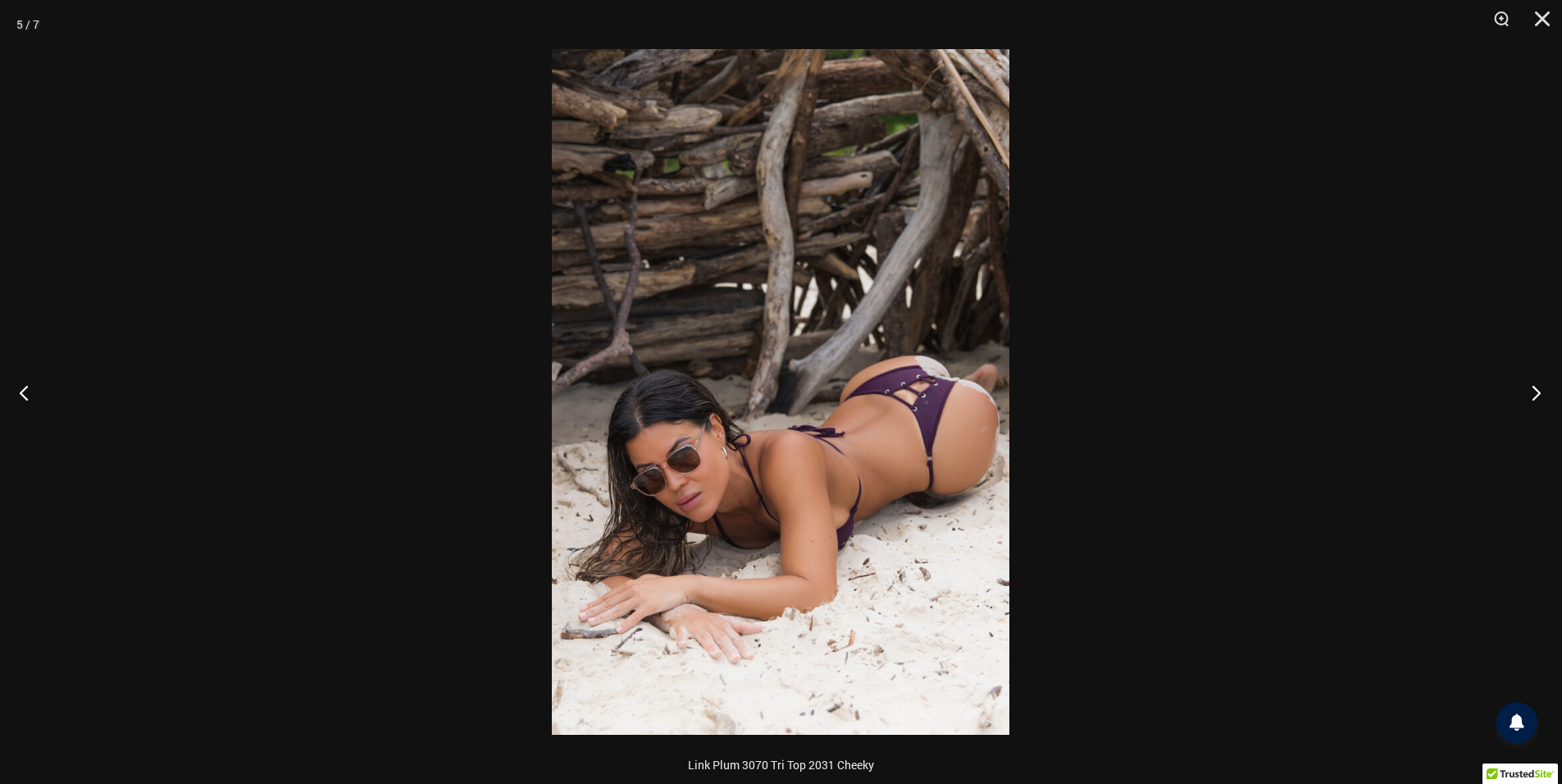
click at [1533, 394] on button "Next" at bounding box center [1531, 392] width 61 height 82
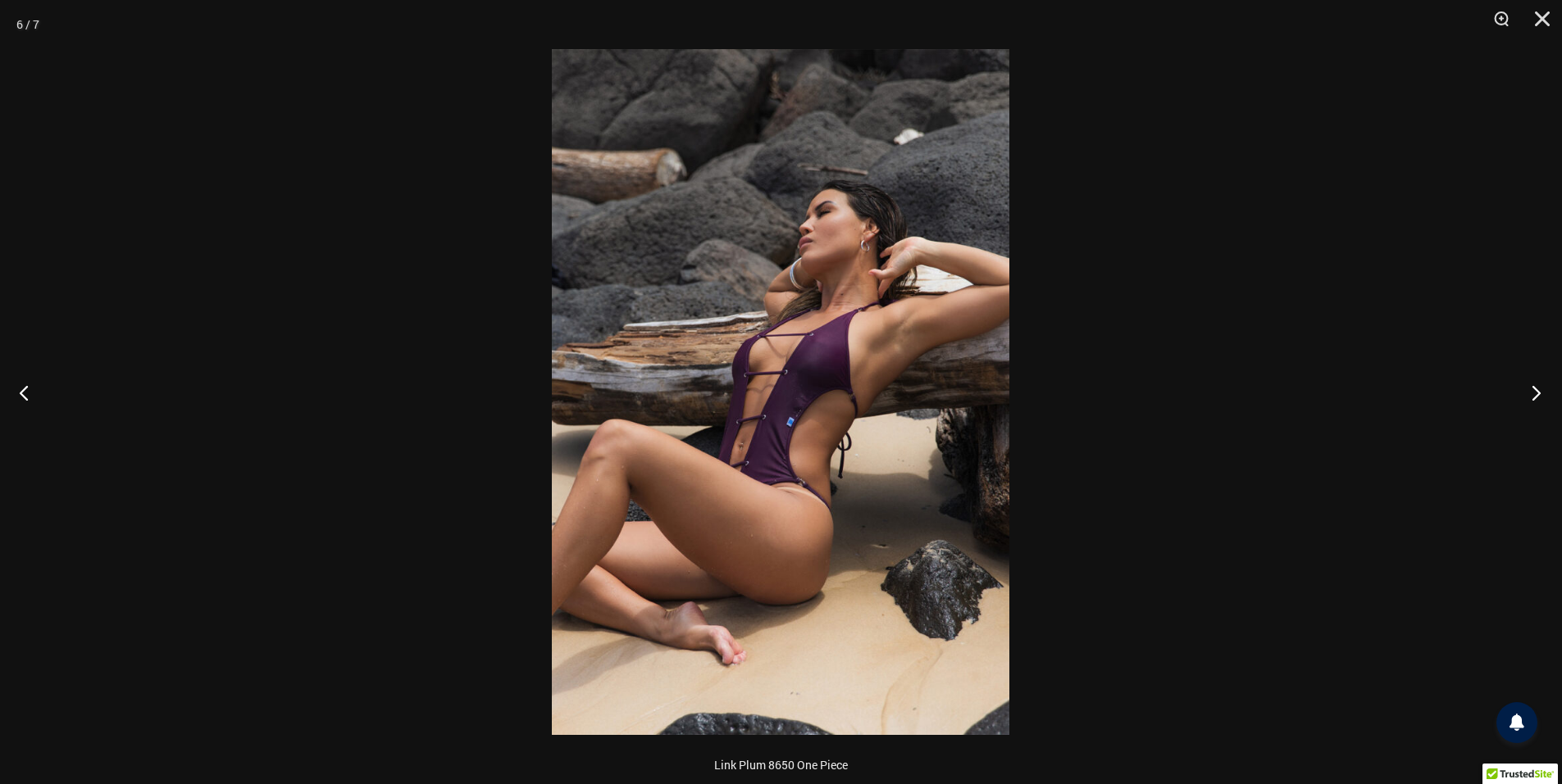
click at [1533, 394] on button "Next" at bounding box center [1531, 392] width 61 height 82
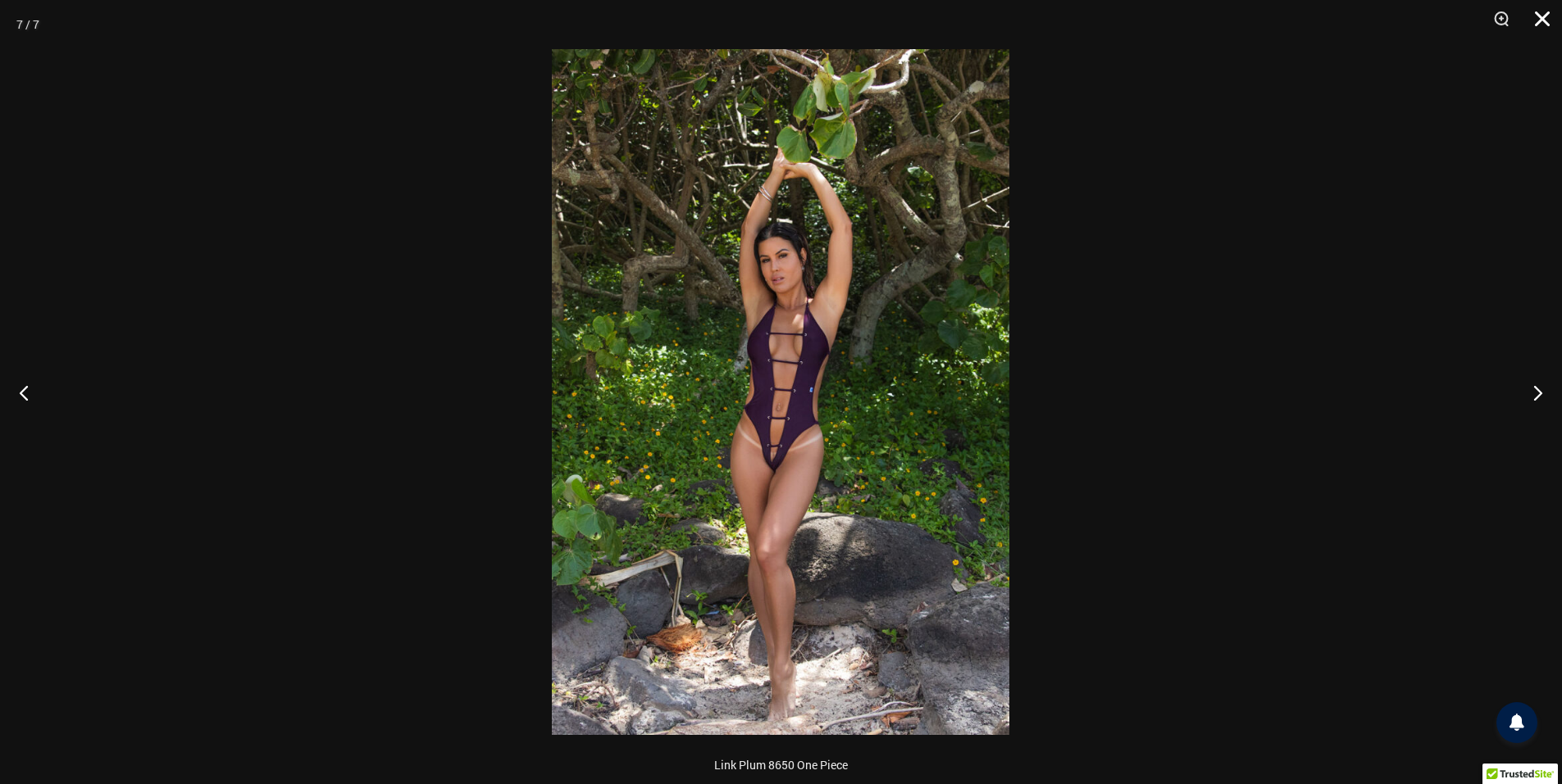
click at [1554, 14] on button "Close" at bounding box center [1537, 24] width 41 height 49
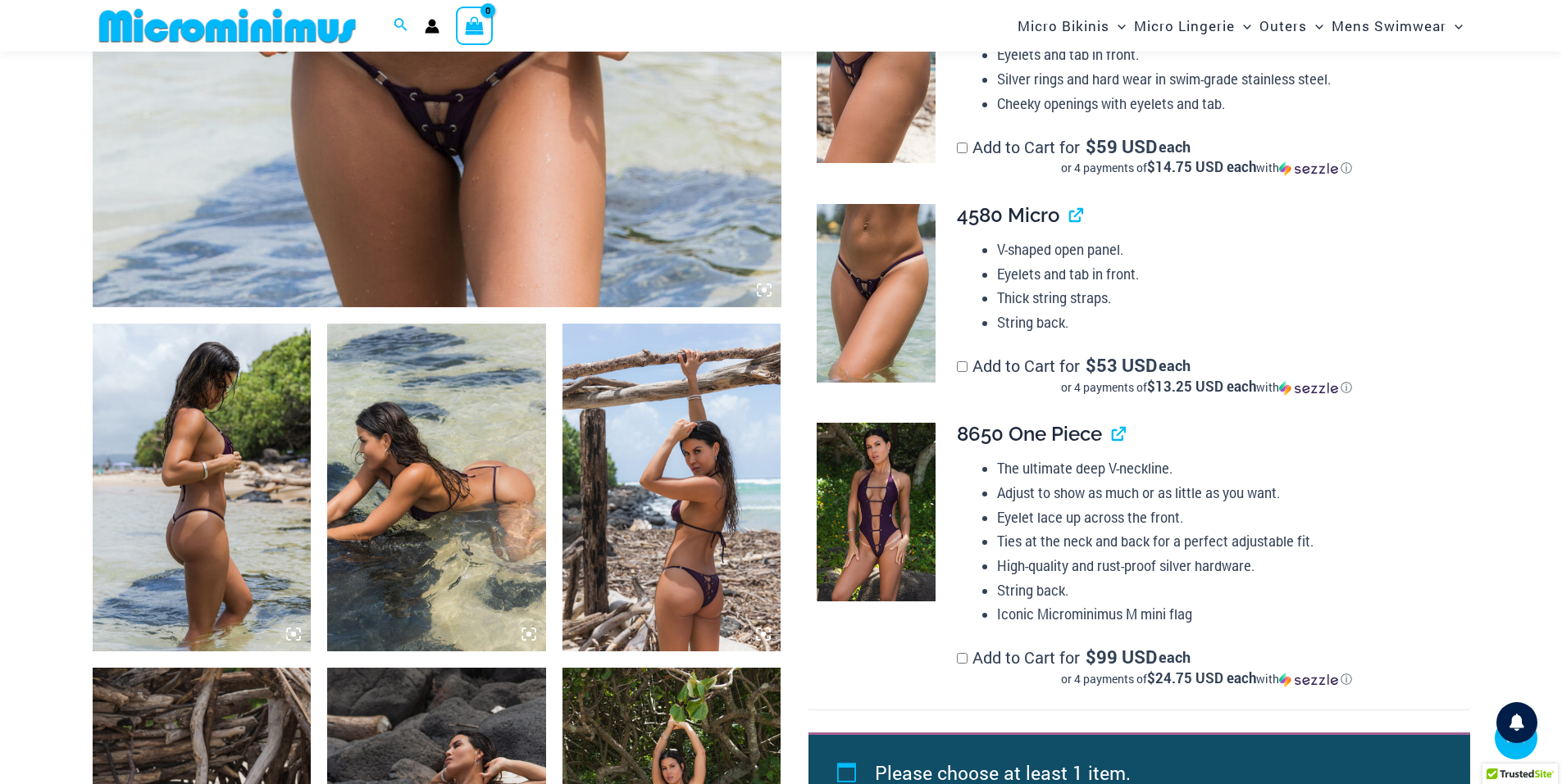
scroll to position [957, 0]
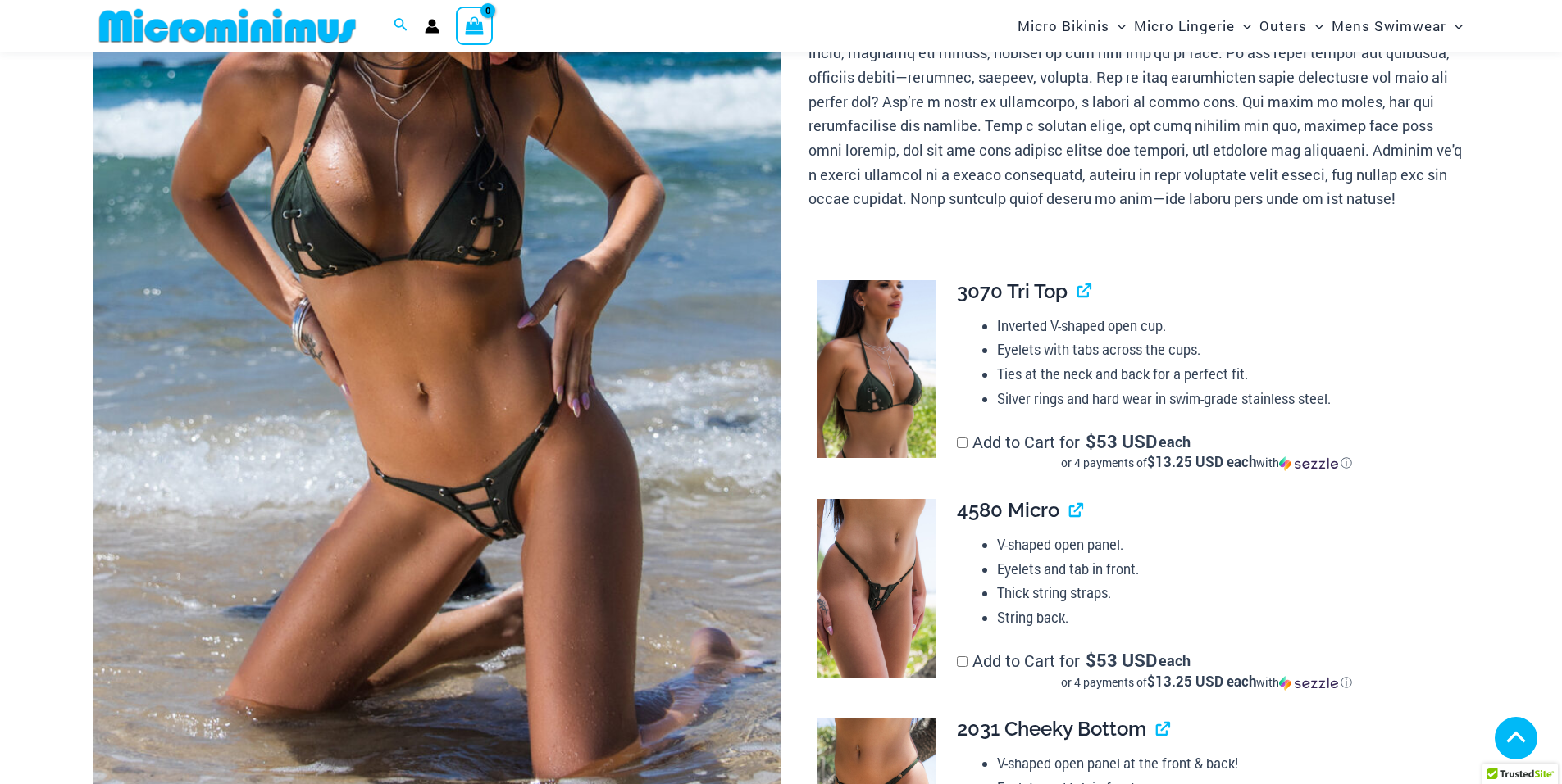
scroll to position [383, 0]
click at [498, 490] on img at bounding box center [437, 305] width 688 height 1033
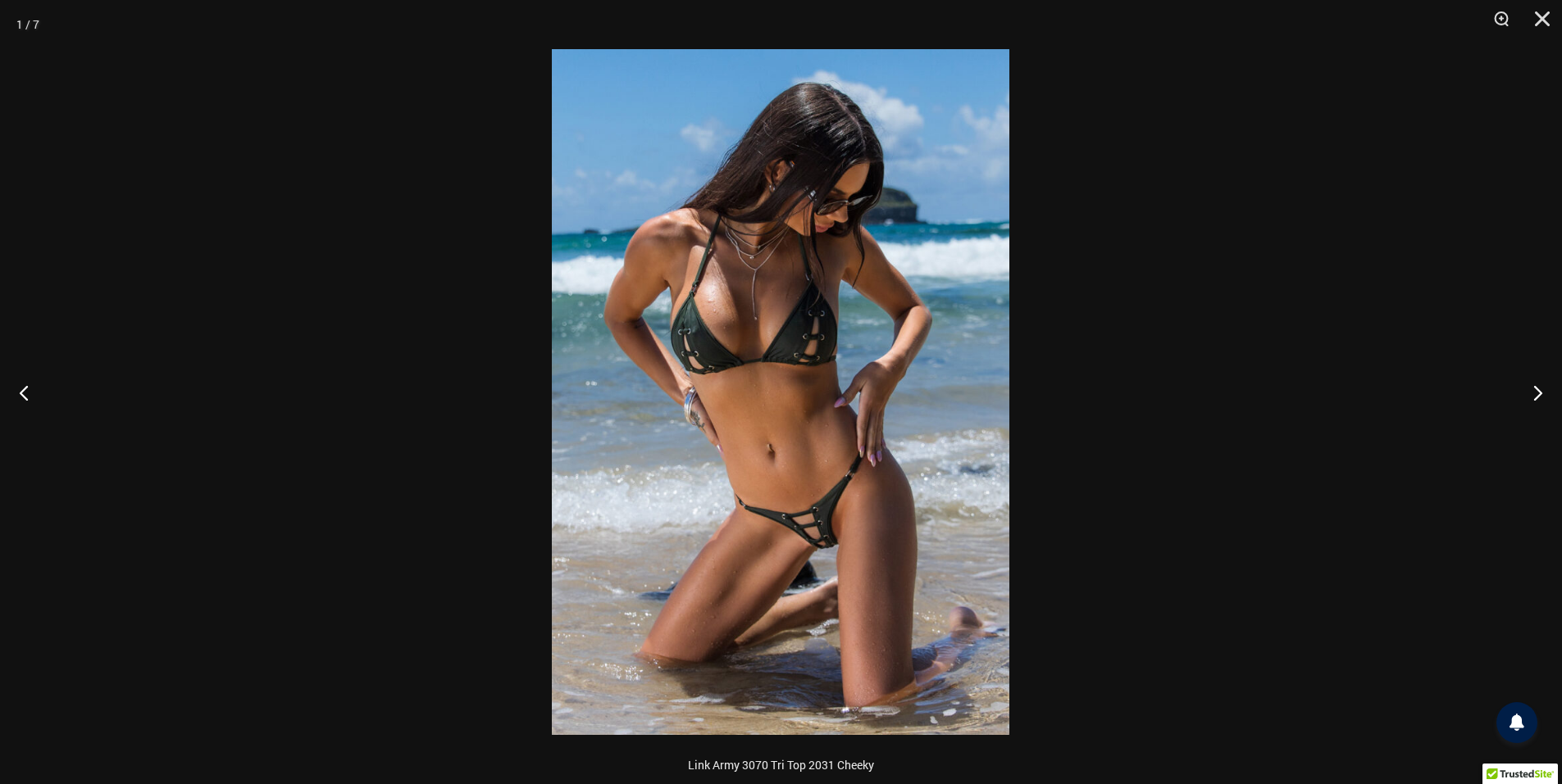
click at [840, 435] on img at bounding box center [781, 392] width 458 height 686
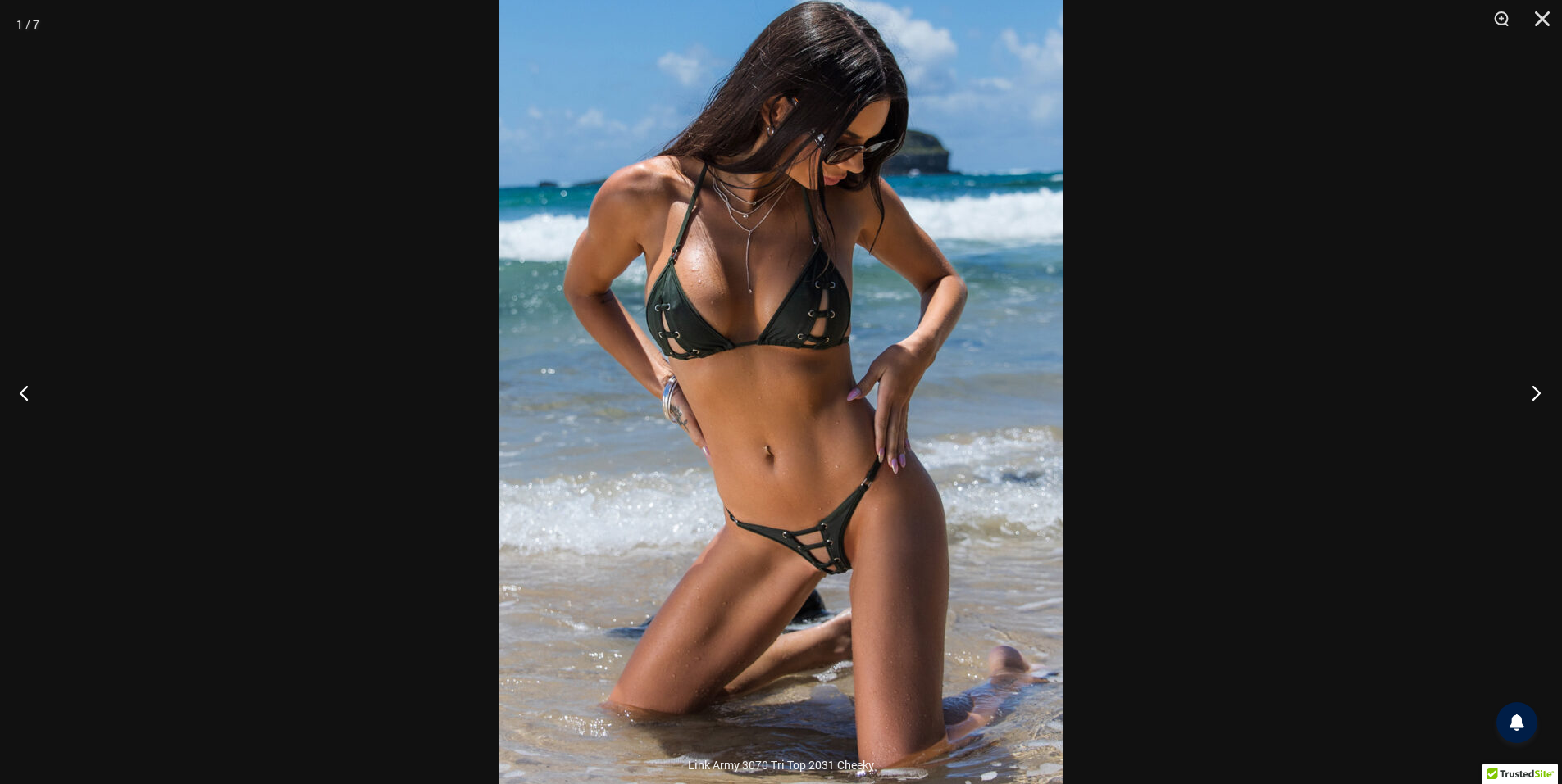
click at [1534, 395] on button "Next" at bounding box center [1531, 392] width 61 height 82
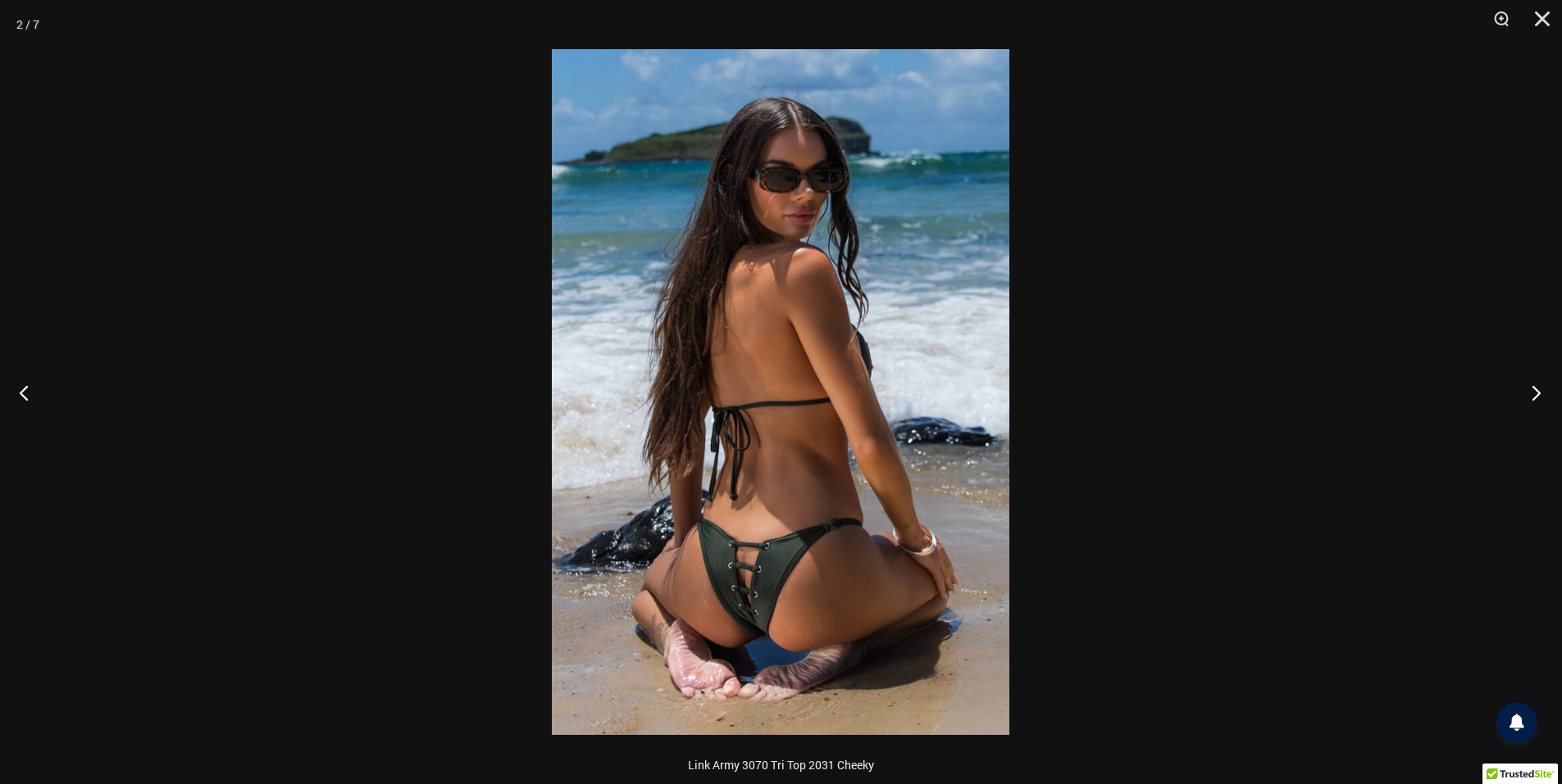
click at [1534, 395] on button "Next" at bounding box center [1531, 392] width 61 height 82
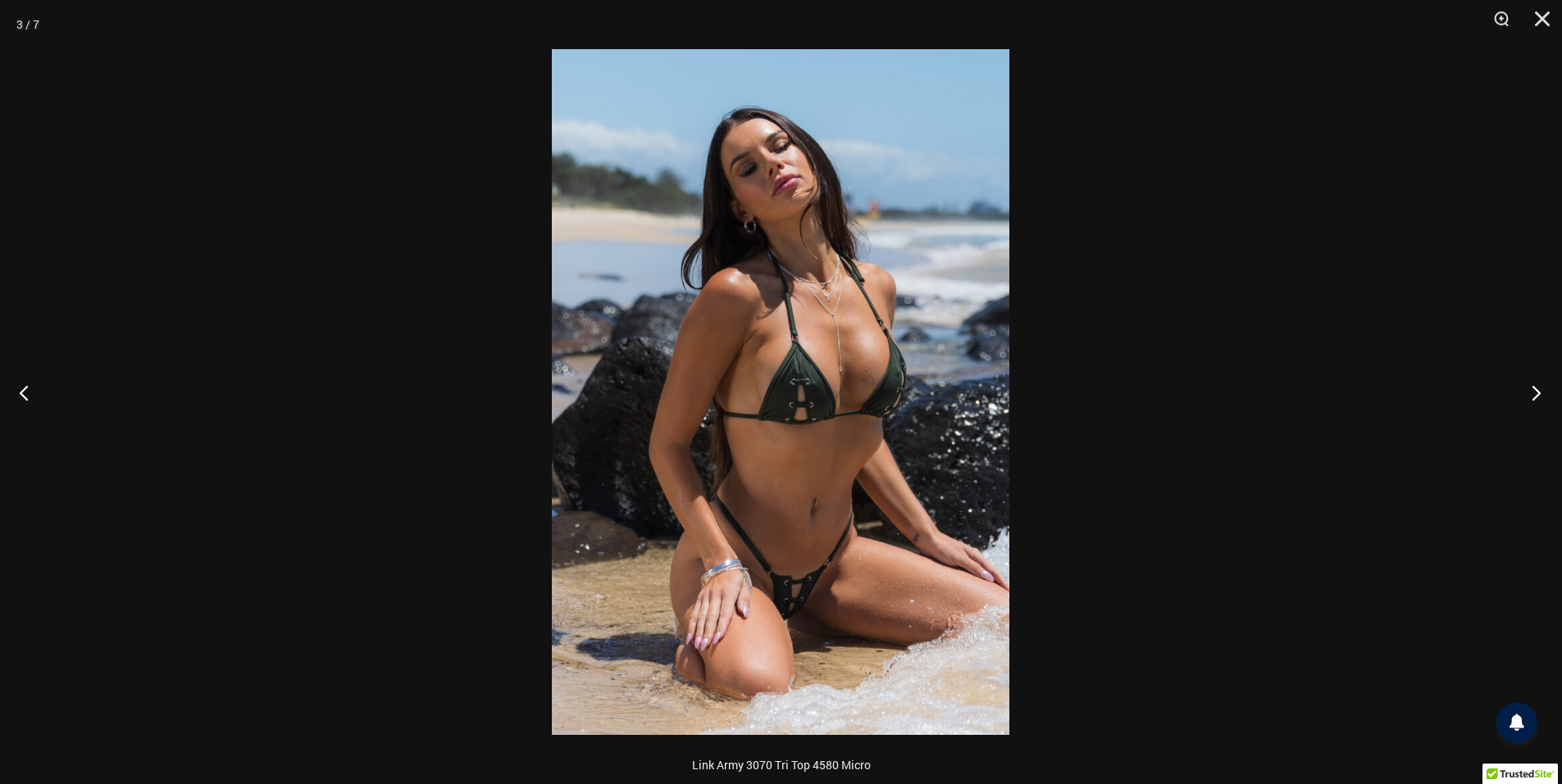
click at [1534, 395] on button "Next" at bounding box center [1531, 392] width 61 height 82
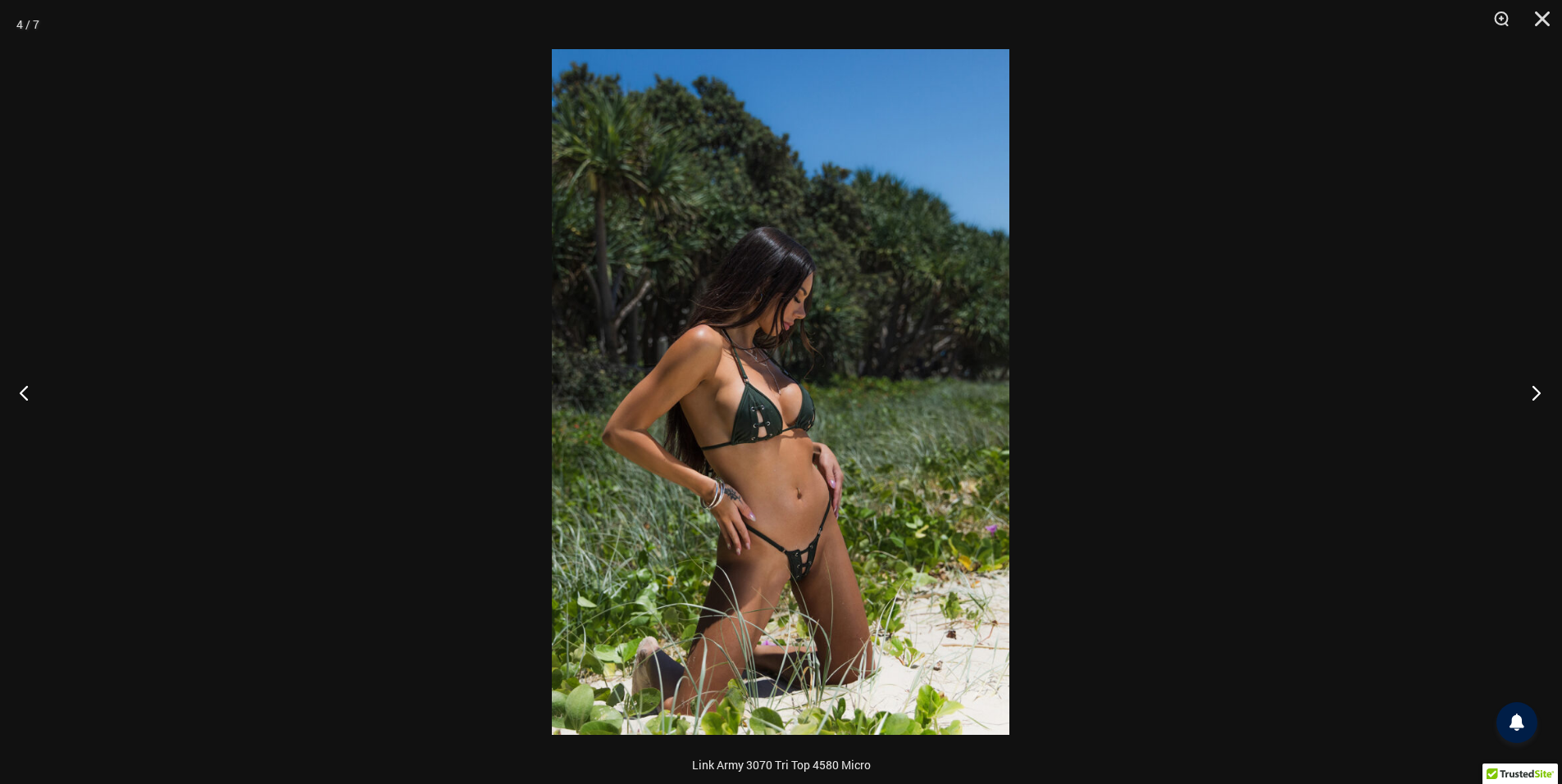
click at [1534, 395] on button "Next" at bounding box center [1531, 392] width 61 height 82
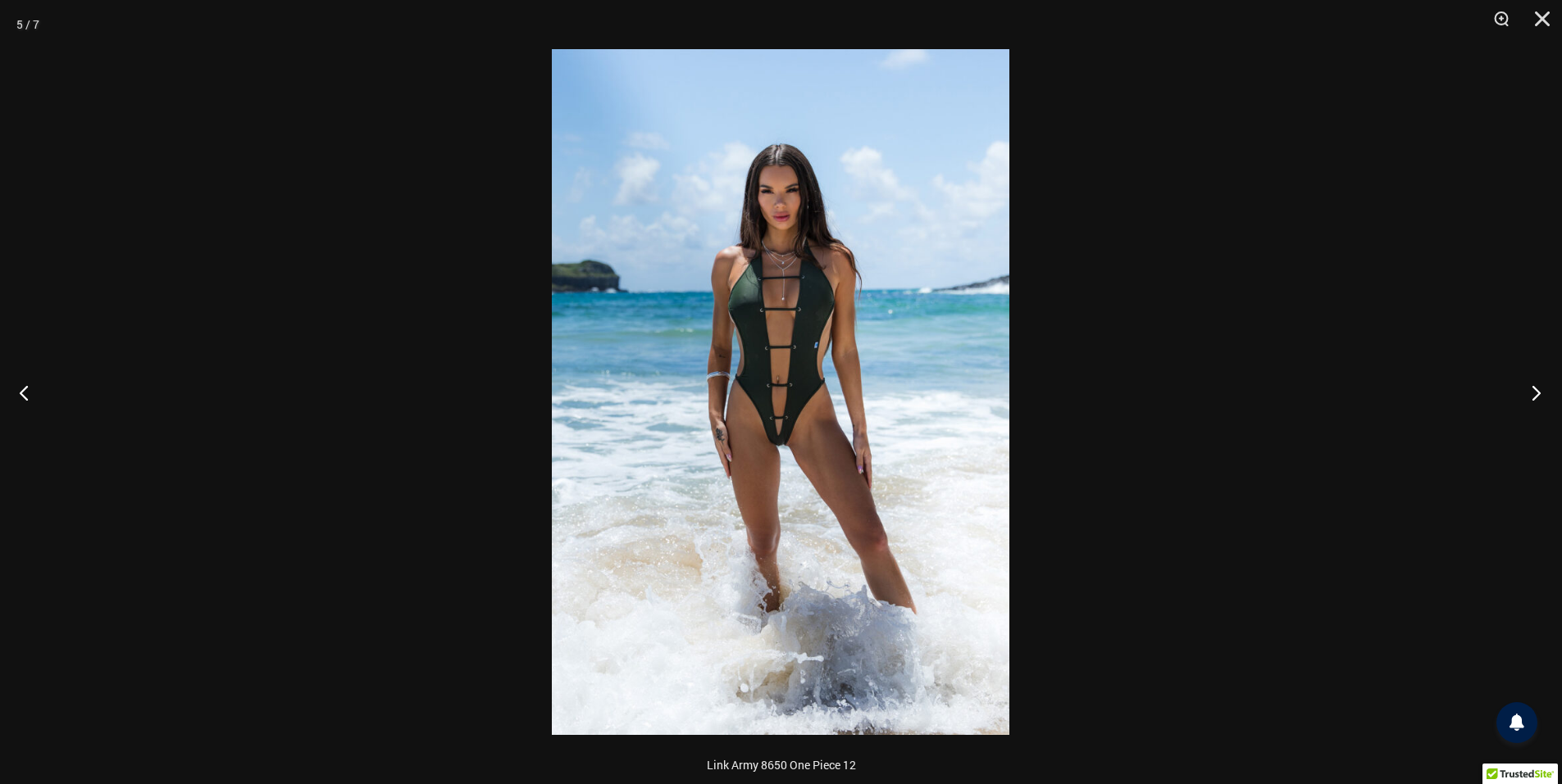
click at [1534, 395] on button "Next" at bounding box center [1531, 392] width 61 height 82
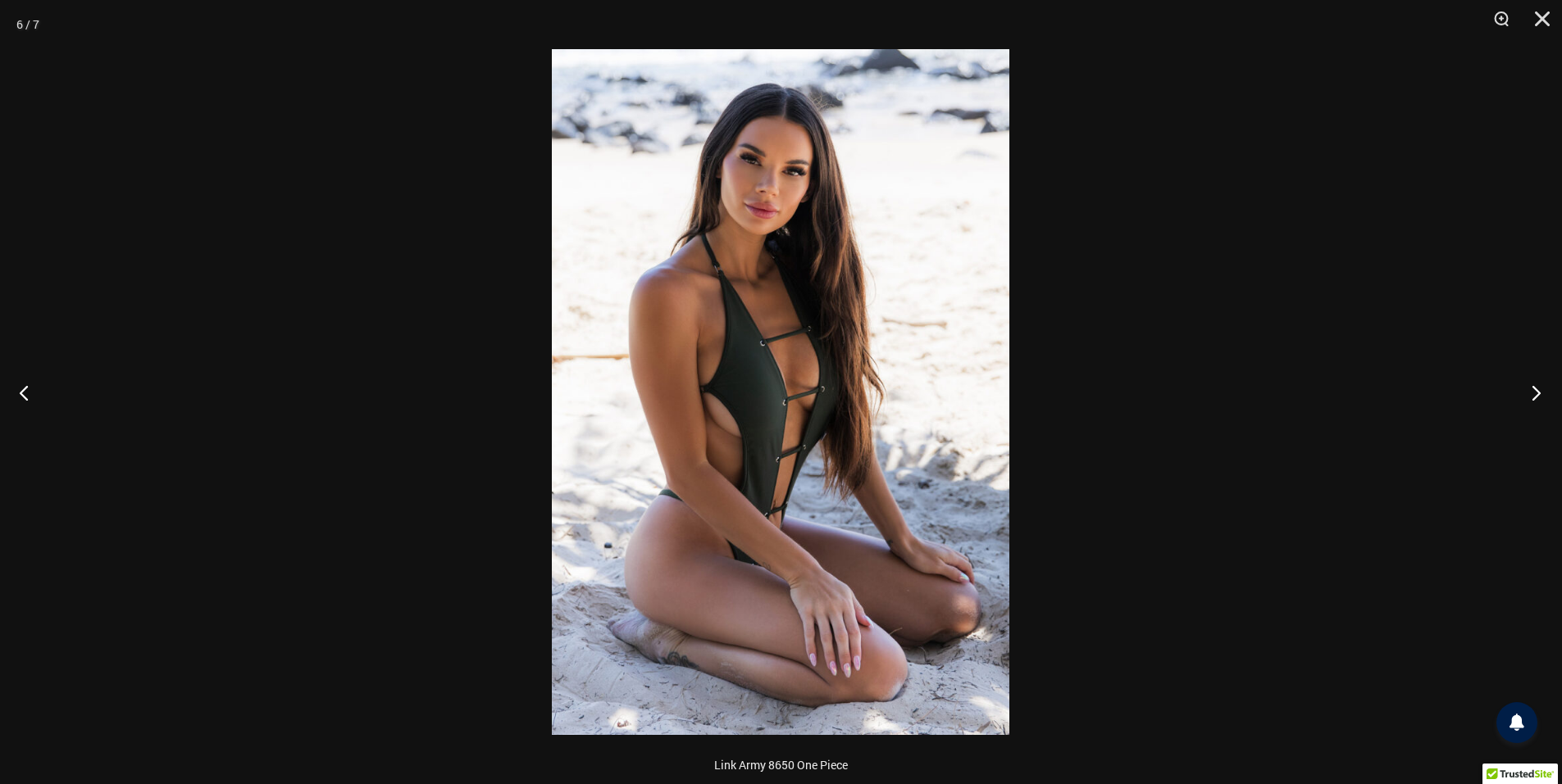
click at [1534, 395] on button "Next" at bounding box center [1531, 392] width 61 height 82
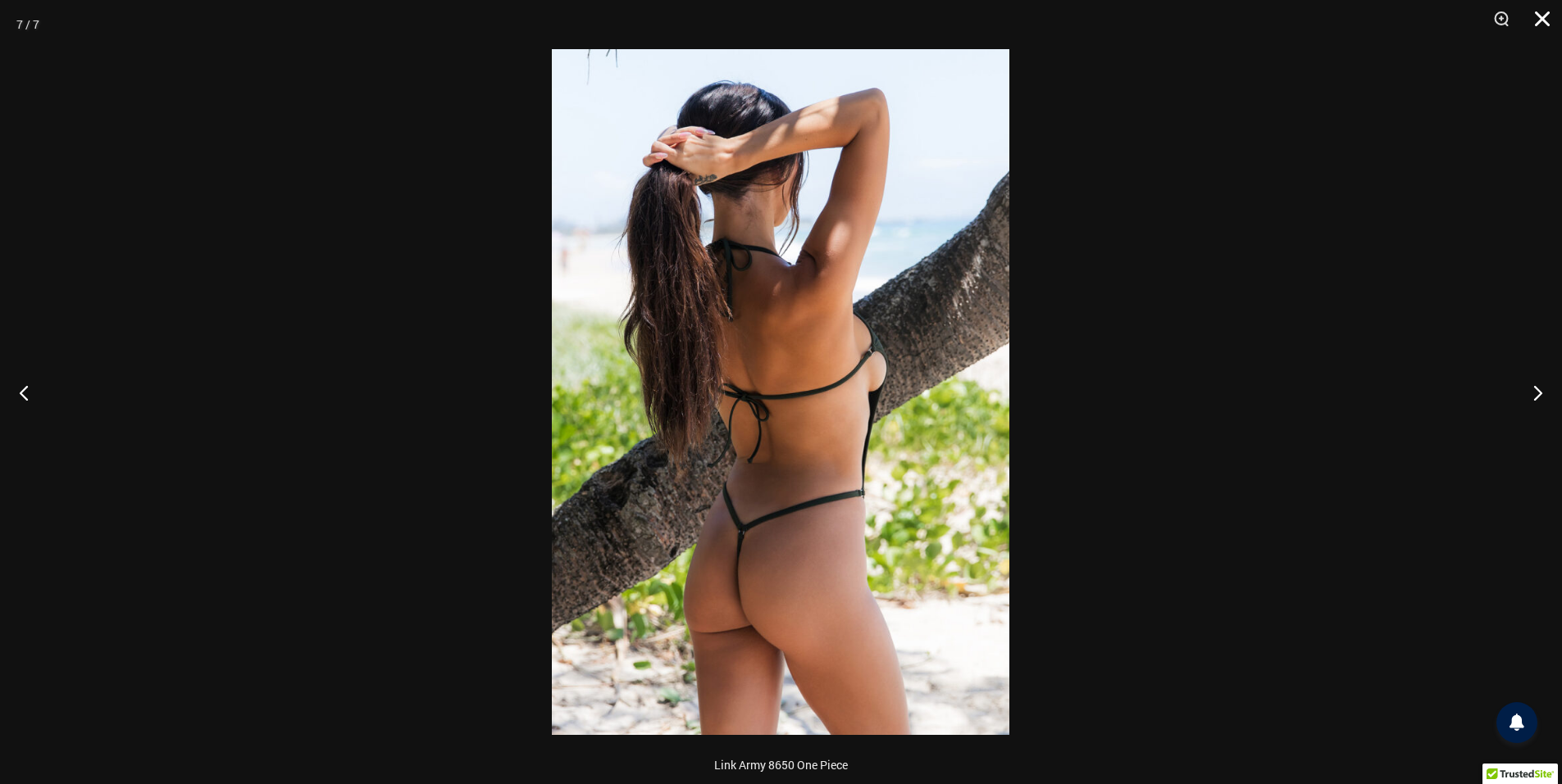
click at [1542, 18] on button "Close" at bounding box center [1537, 24] width 41 height 49
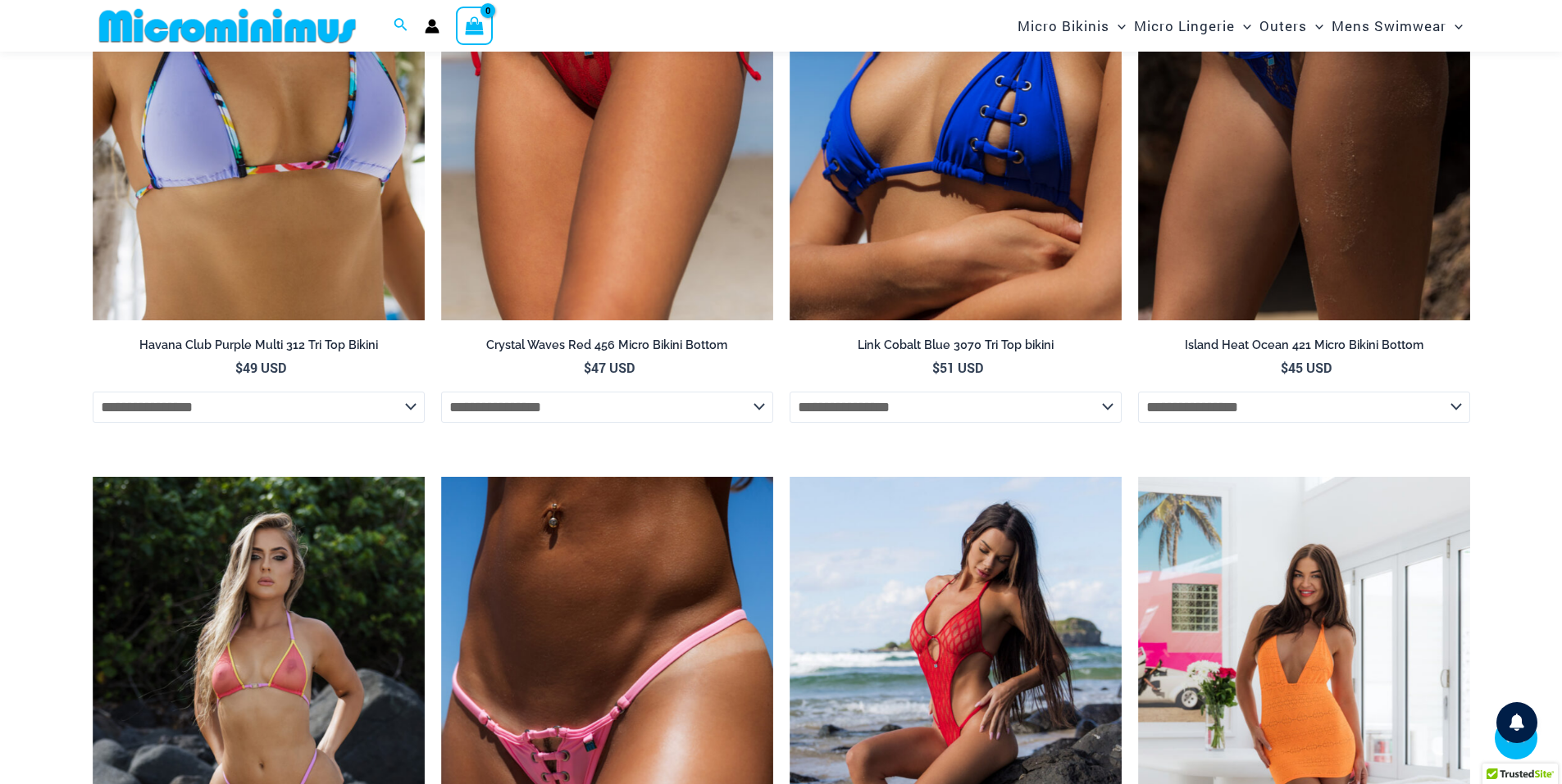
scroll to position [4574, 0]
